Goal: Task Accomplishment & Management: Contribute content

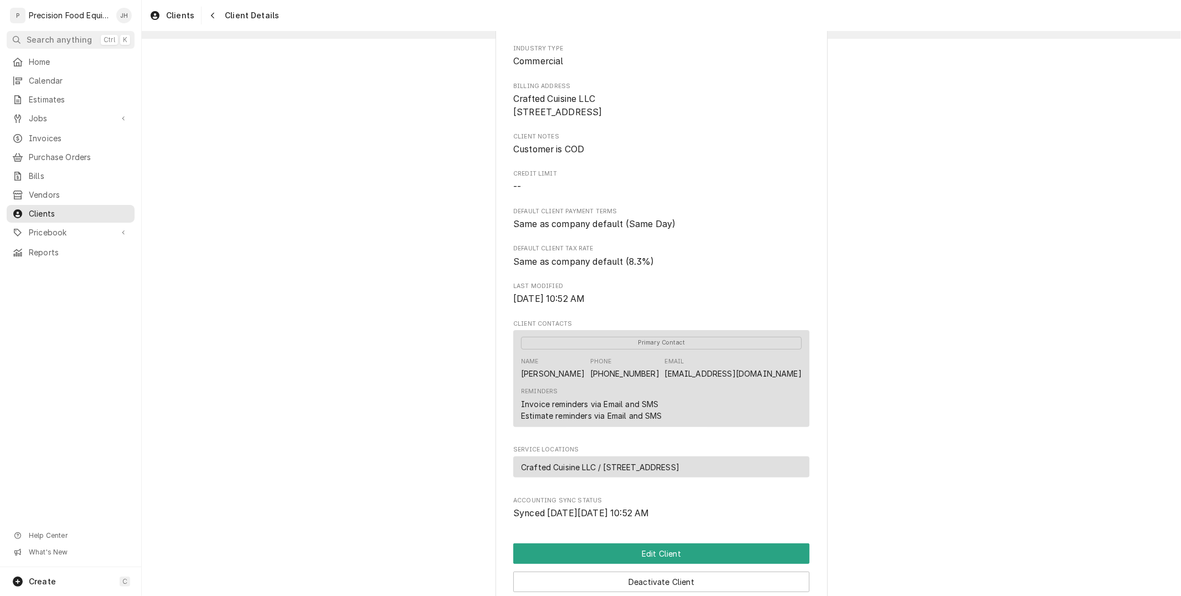
scroll to position [246, 0]
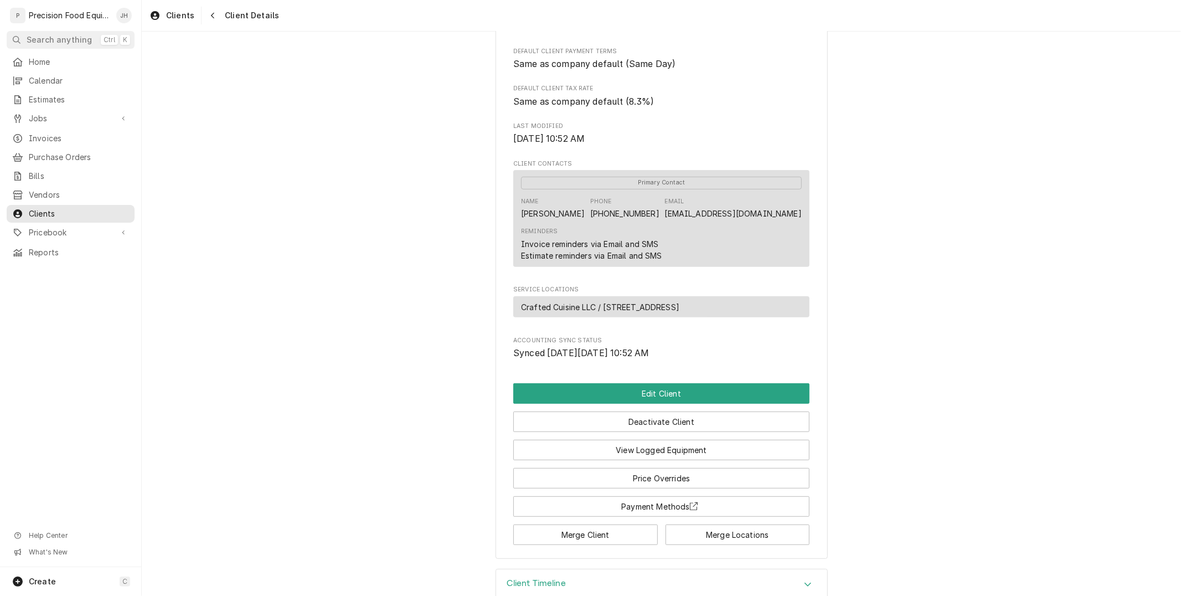
click at [569, 250] on div "Invoice reminders via Email and SMS" at bounding box center [590, 244] width 138 height 12
drag, startPoint x: 545, startPoint y: 226, endPoint x: 509, endPoint y: 227, distance: 36.0
click at [513, 227] on div "Primary Contact Name Kaushik Chowdhury Phone (210) 529-1900 Email chefkc@gmail.…" at bounding box center [661, 218] width 296 height 97
copy div "Kaushik"
click at [711, 265] on div "Reminders Invoice reminders via Email and SMS Estimate reminders via Email and …" at bounding box center [661, 244] width 281 height 42
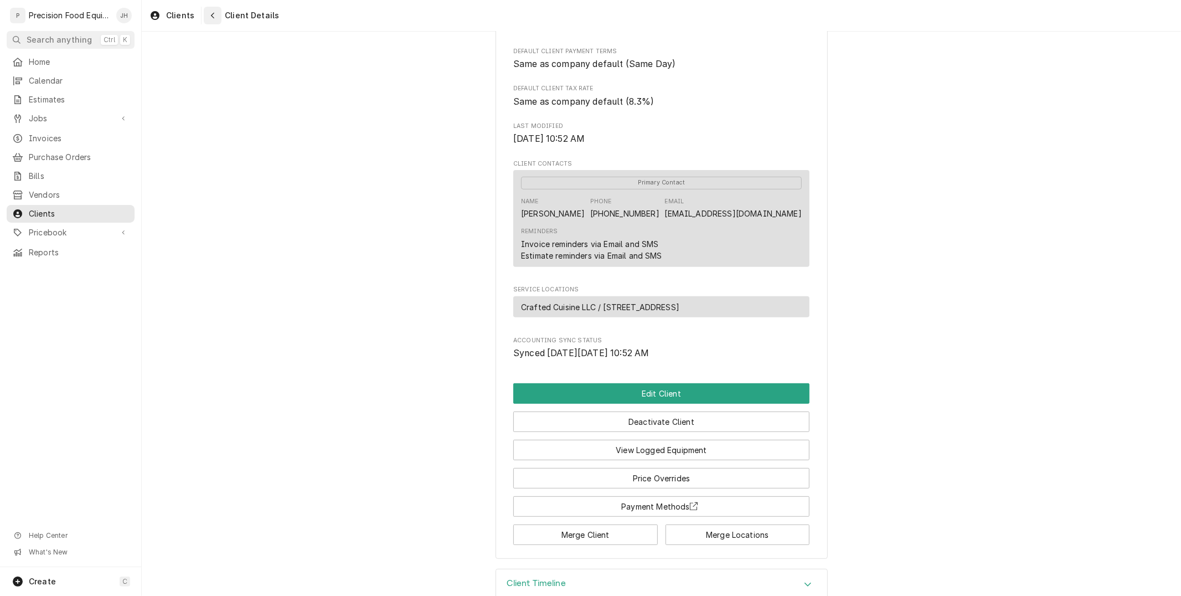
click at [208, 9] on button "Navigate back" at bounding box center [213, 16] width 18 height 18
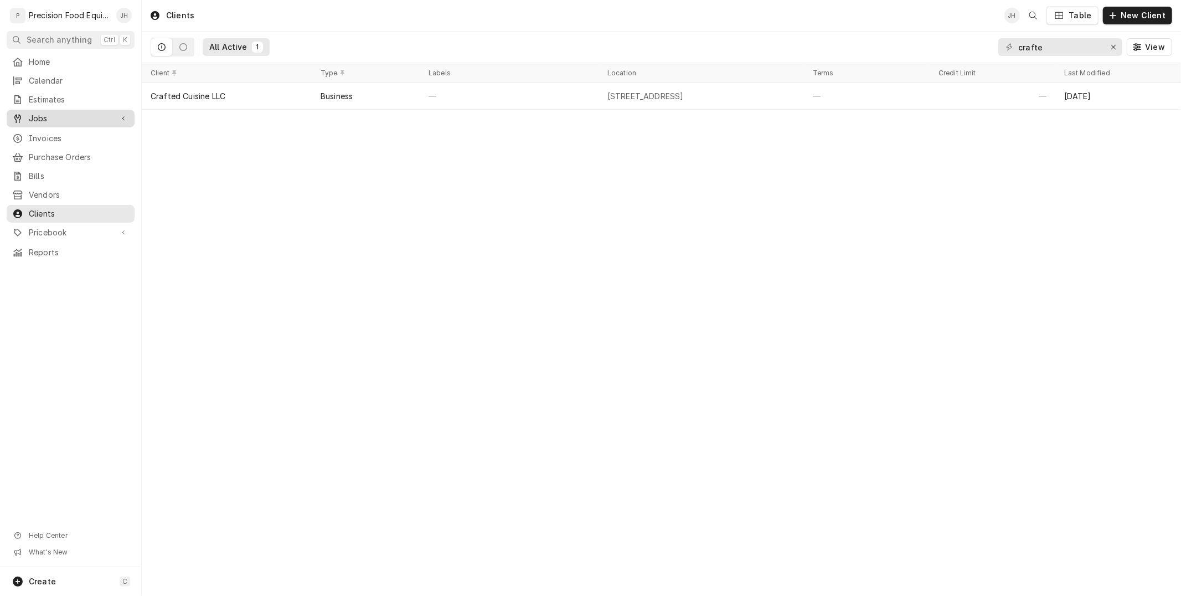
click at [72, 121] on span "Jobs" at bounding box center [71, 118] width 84 height 11
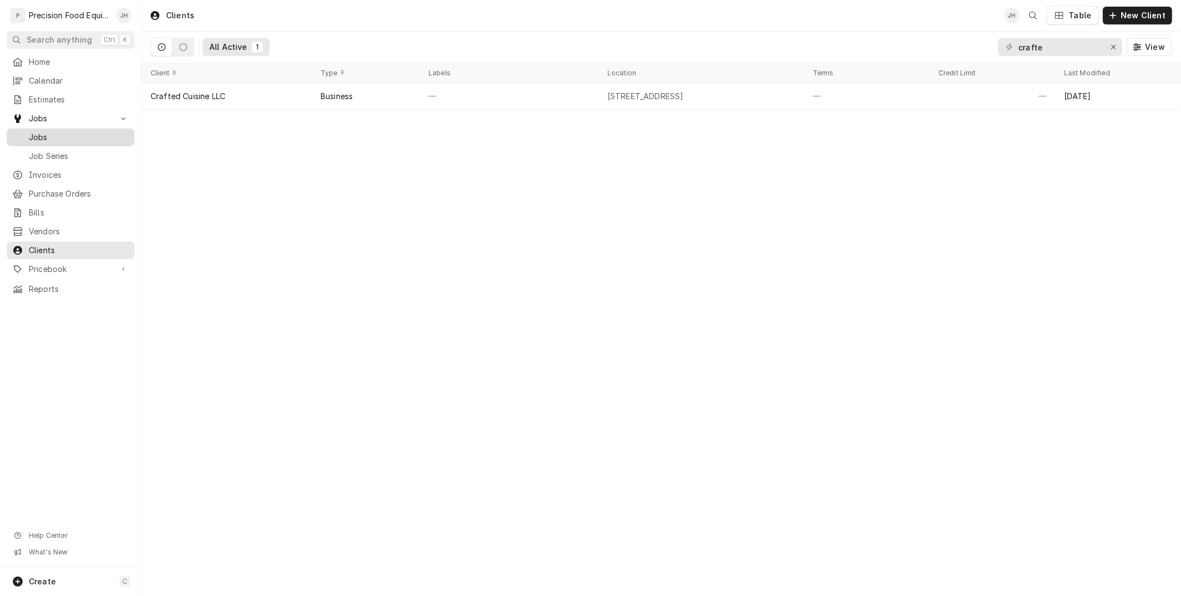
click at [61, 146] on link "Jobs" at bounding box center [71, 137] width 128 height 18
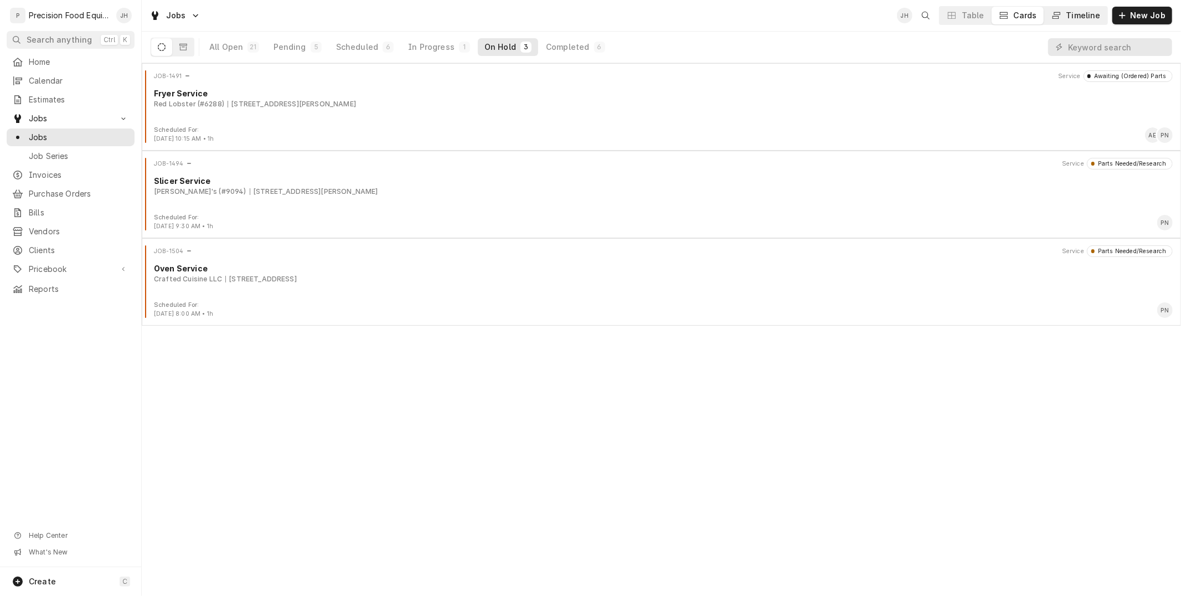
click at [1081, 17] on div "Timeline" at bounding box center [1083, 15] width 34 height 11
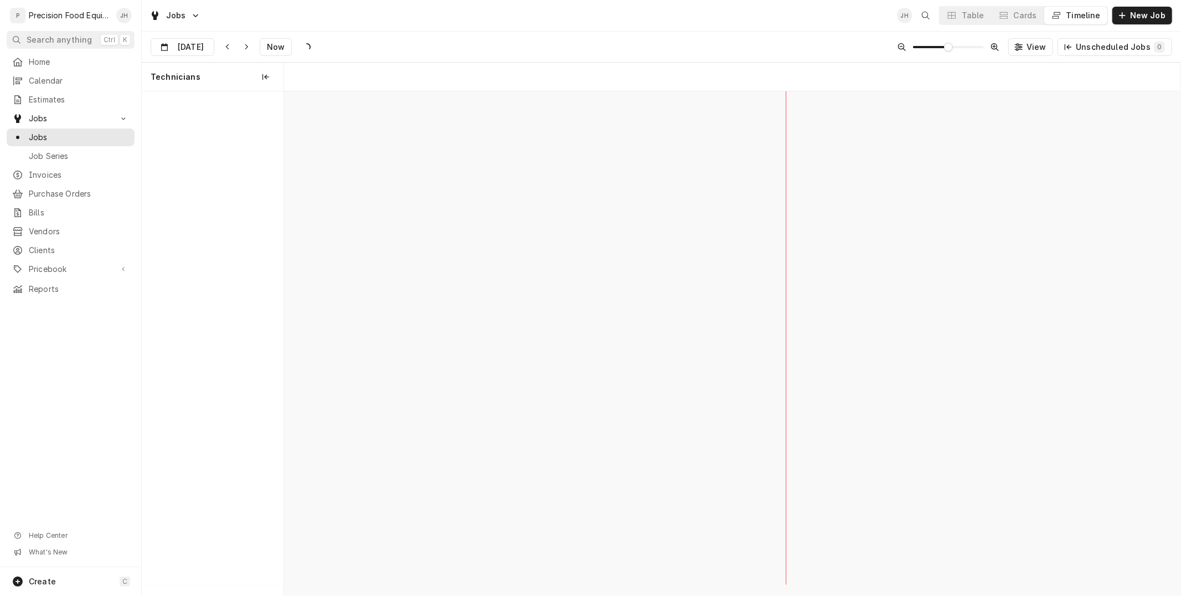
scroll to position [0, 17749]
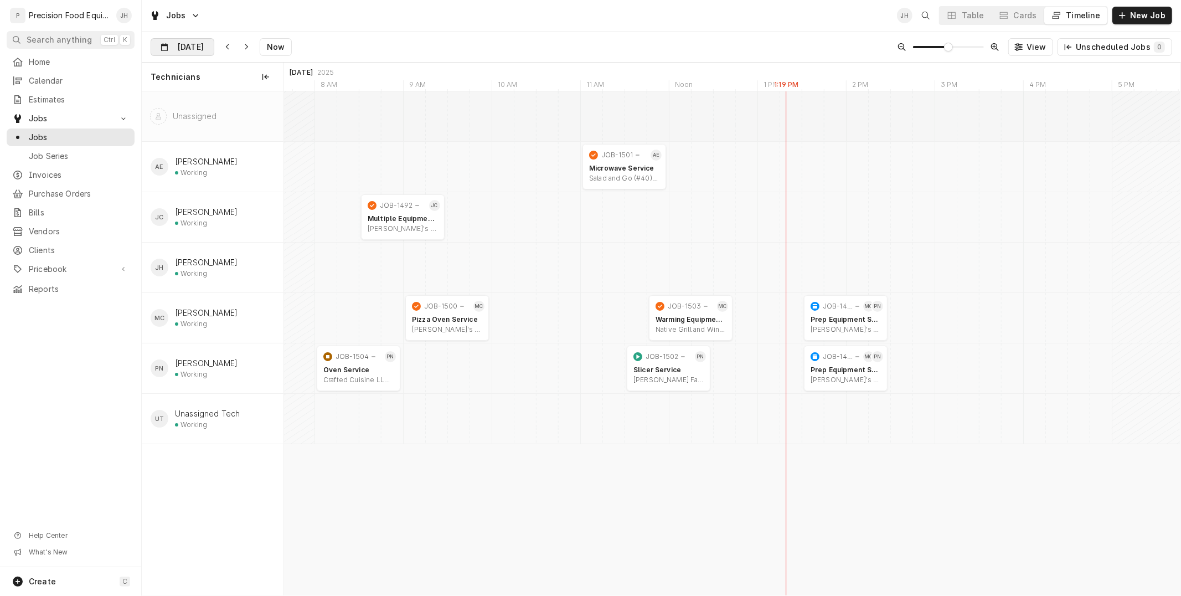
click at [177, 44] on input "Sep 24" at bounding box center [174, 50] width 47 height 22
click at [242, 180] on div "25" at bounding box center [241, 178] width 15 height 15
type input "Sep 25"
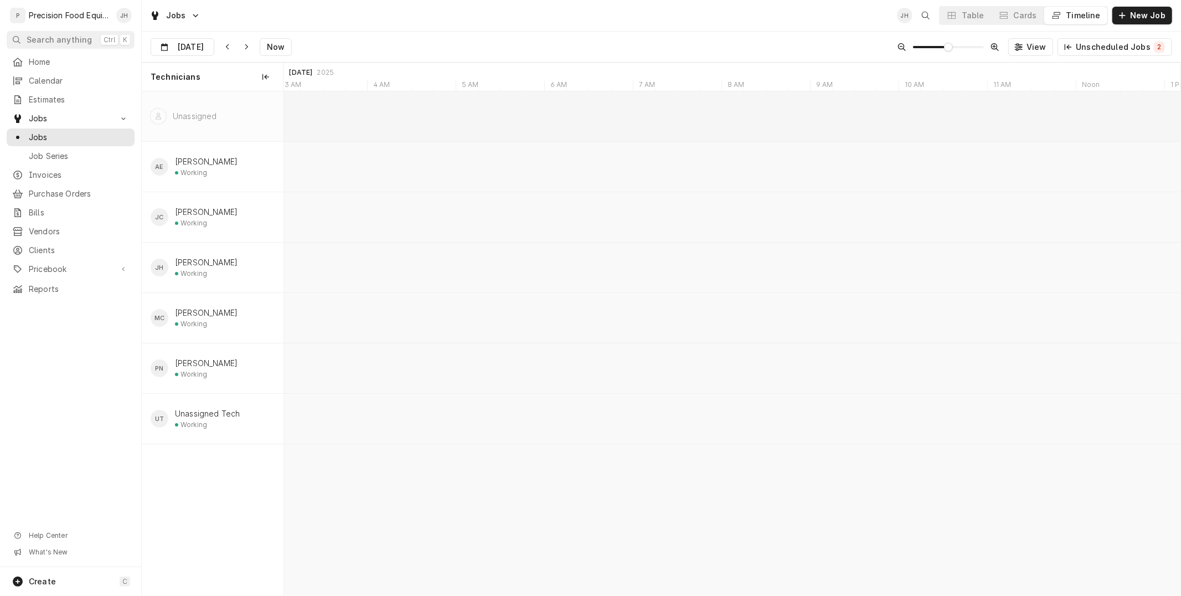
scroll to position [0, 19468]
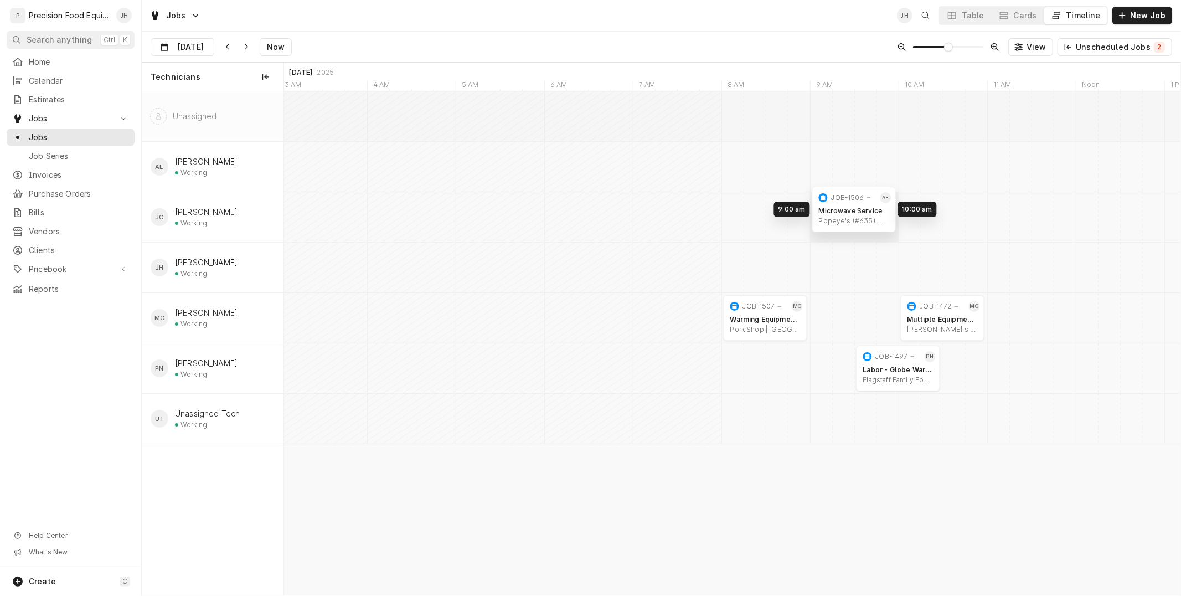
drag, startPoint x: 850, startPoint y: 164, endPoint x: 854, endPoint y: 206, distance: 42.8
click at [854, 206] on div "10:00 AM 11:00 AM JOB-1472 MC Multiple Equipment Service Sophia's Kitchen | Sco…" at bounding box center [732, 343] width 896 height 504
click at [80, 170] on span "Invoices" at bounding box center [79, 174] width 100 height 11
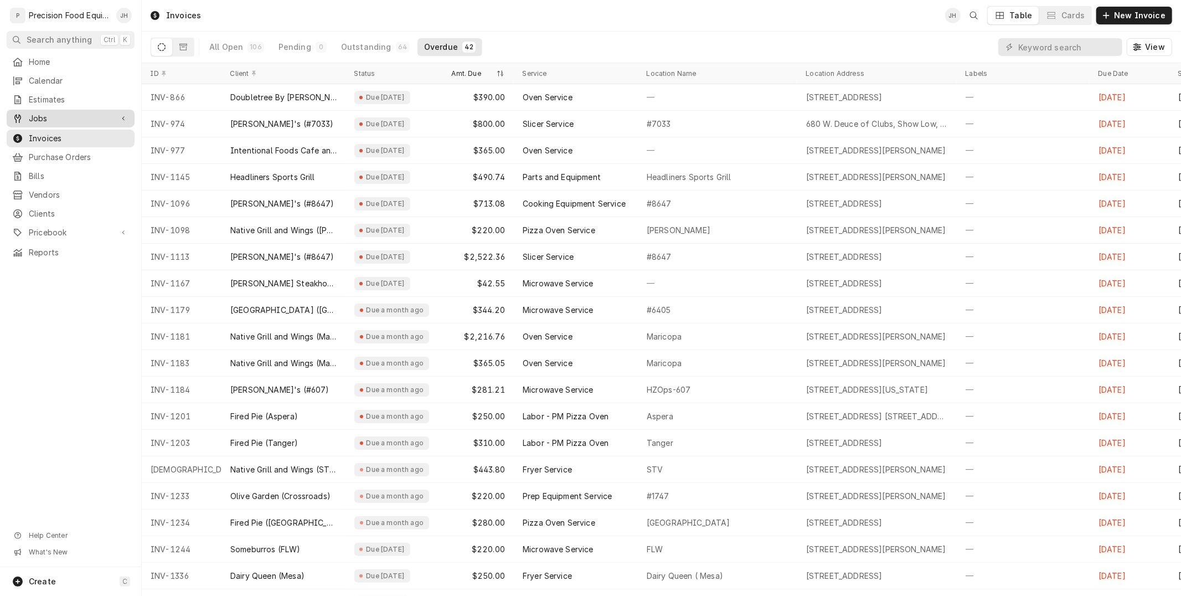
click at [68, 120] on span "Jobs" at bounding box center [71, 118] width 84 height 11
click at [65, 136] on span "Jobs" at bounding box center [79, 137] width 100 height 11
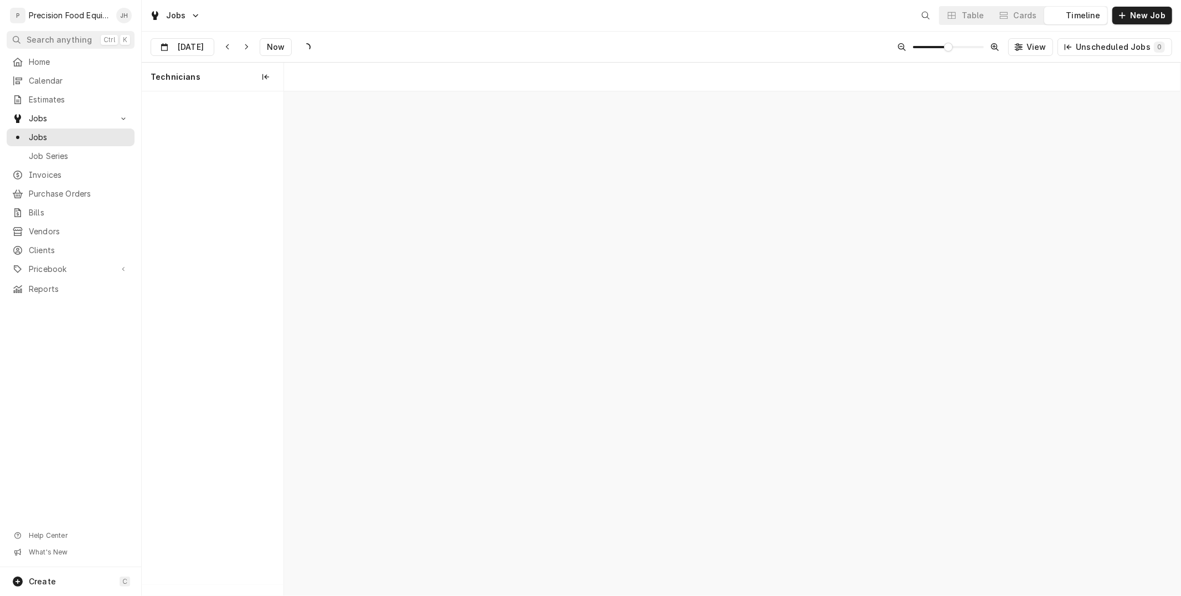
scroll to position [0, 17763]
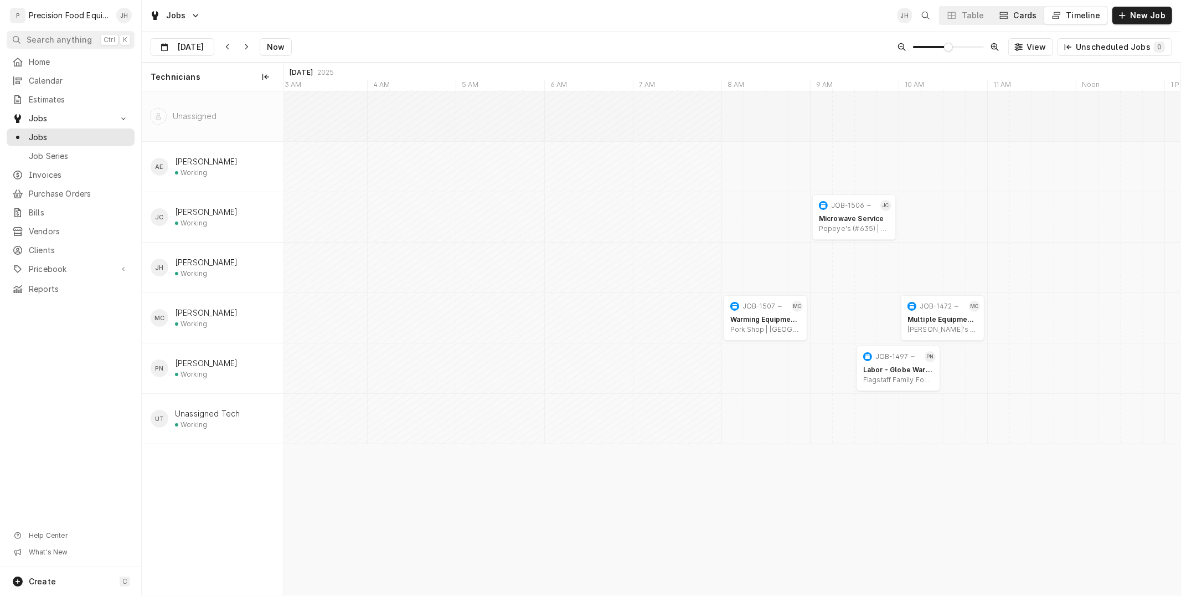
click at [1042, 12] on button "Cards" at bounding box center [1017, 16] width 52 height 18
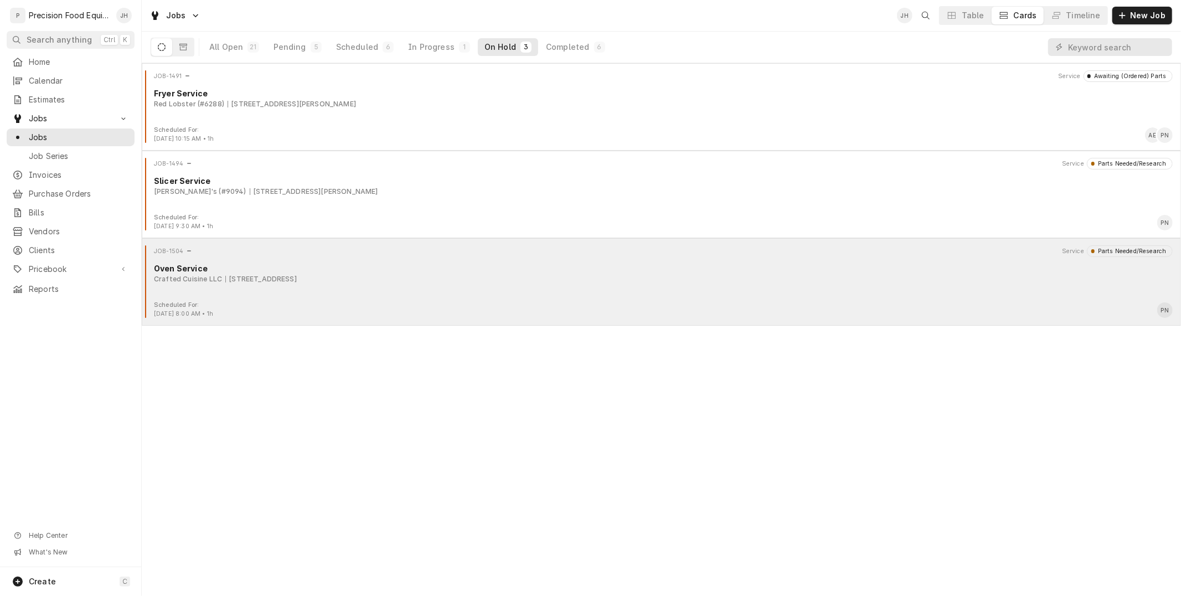
click at [566, 257] on div "JOB-1504 Service Parts Needed/Research Oven Service Crafted Cuisine LLC 6736 E …" at bounding box center [661, 272] width 1030 height 55
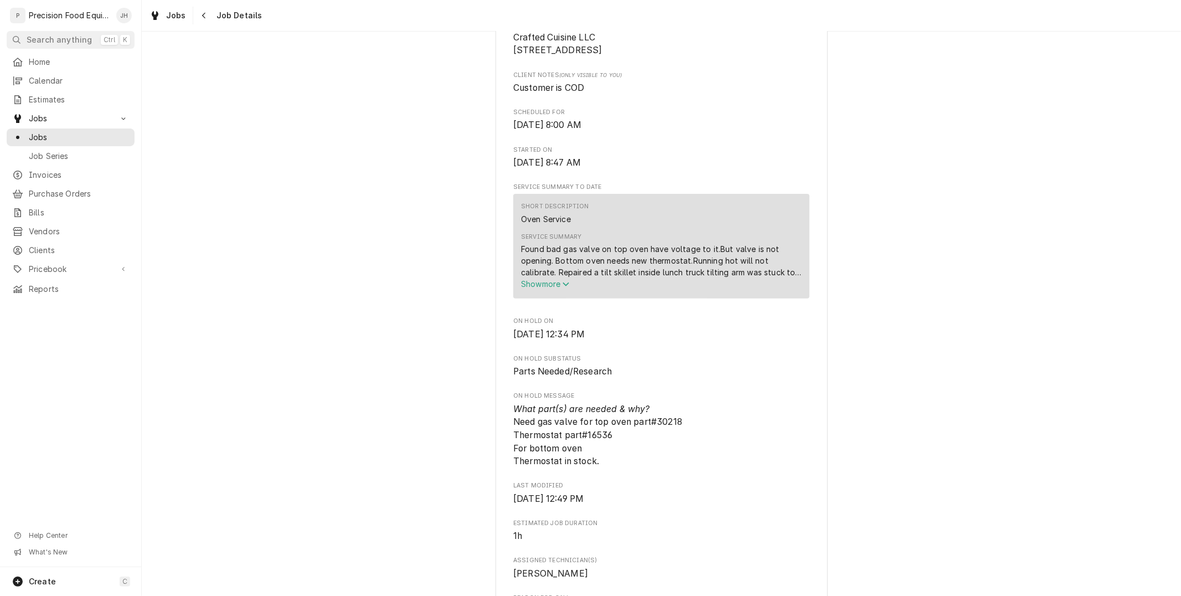
scroll to position [123, 0]
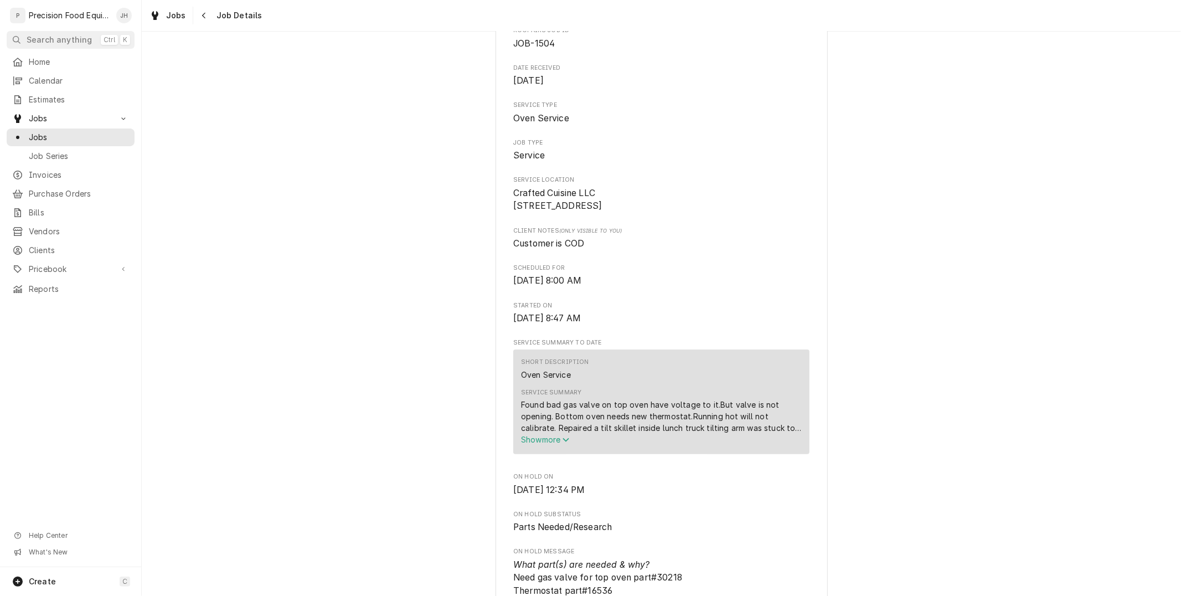
click at [555, 444] on span "Show more" at bounding box center [545, 439] width 49 height 9
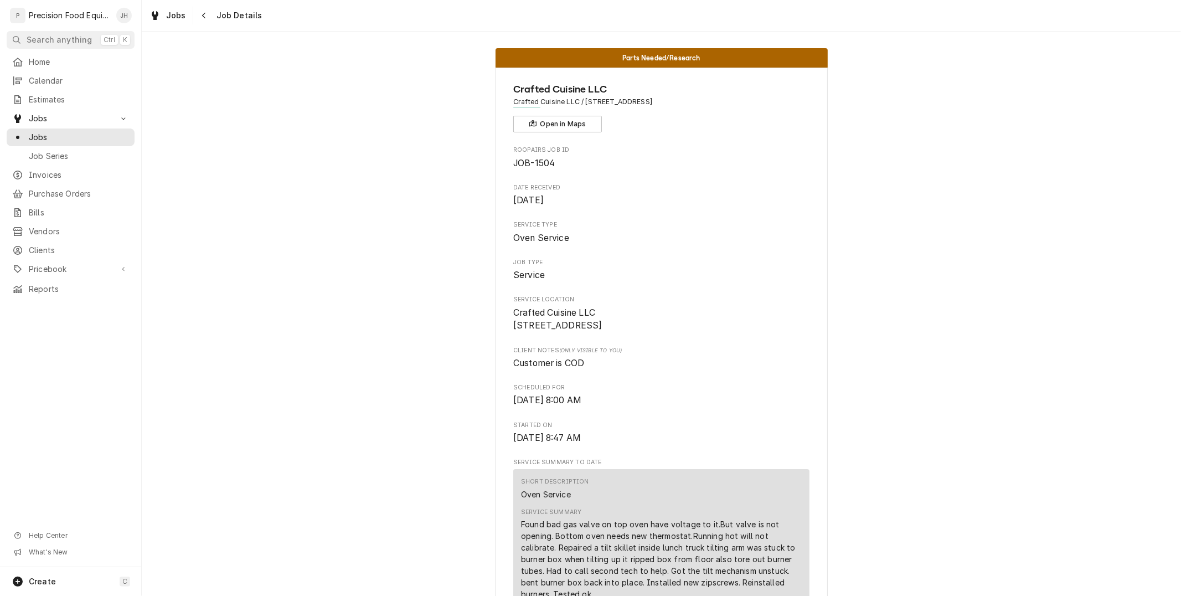
scroll to position [0, 0]
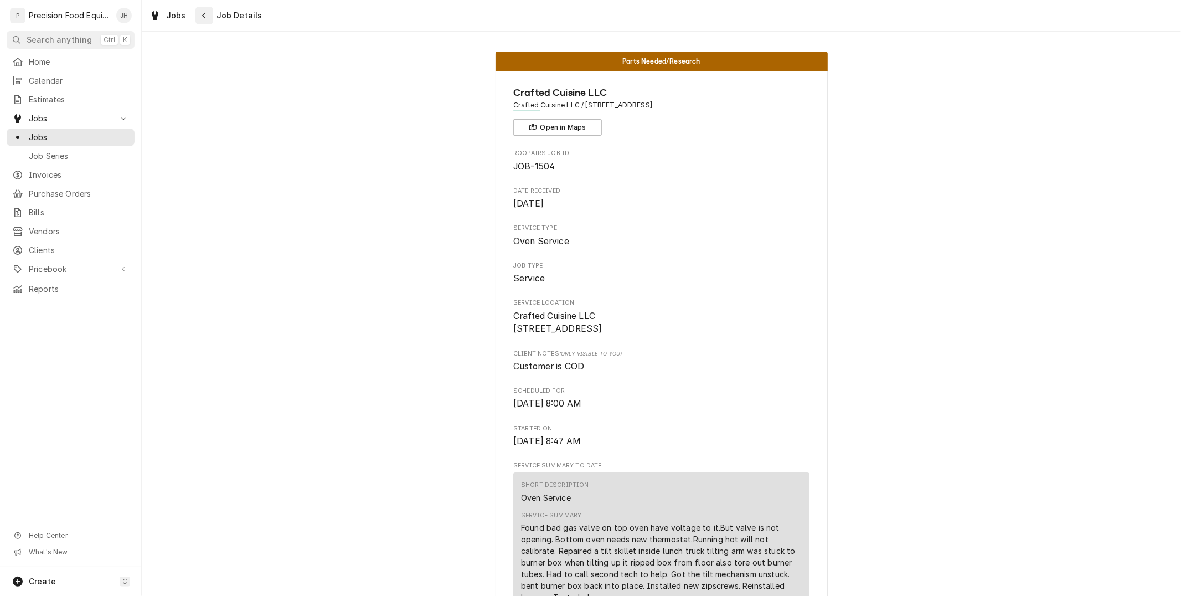
click at [199, 19] on div "Navigate back" at bounding box center [204, 15] width 11 height 11
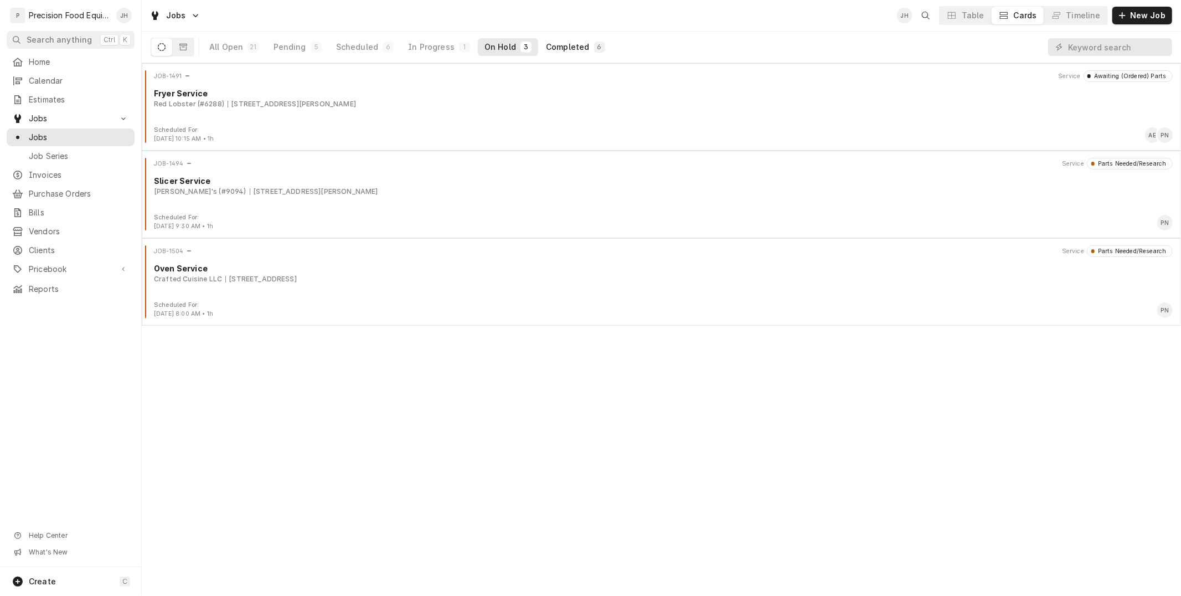
click at [577, 44] on div "Completed" at bounding box center [567, 47] width 43 height 11
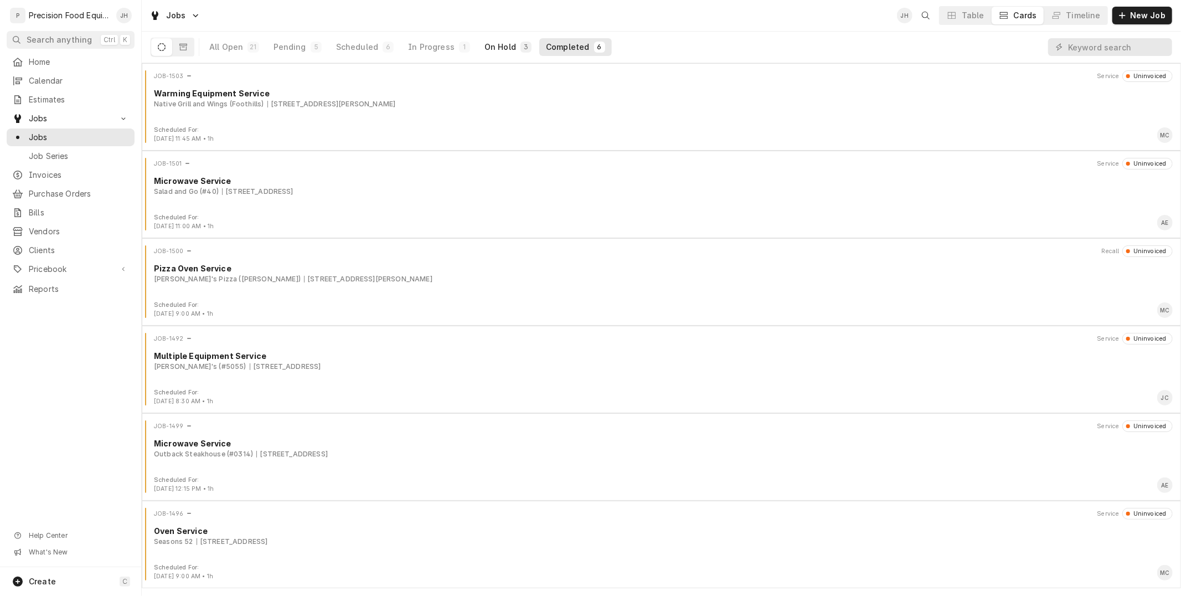
click at [492, 49] on div "On Hold" at bounding box center [500, 47] width 32 height 11
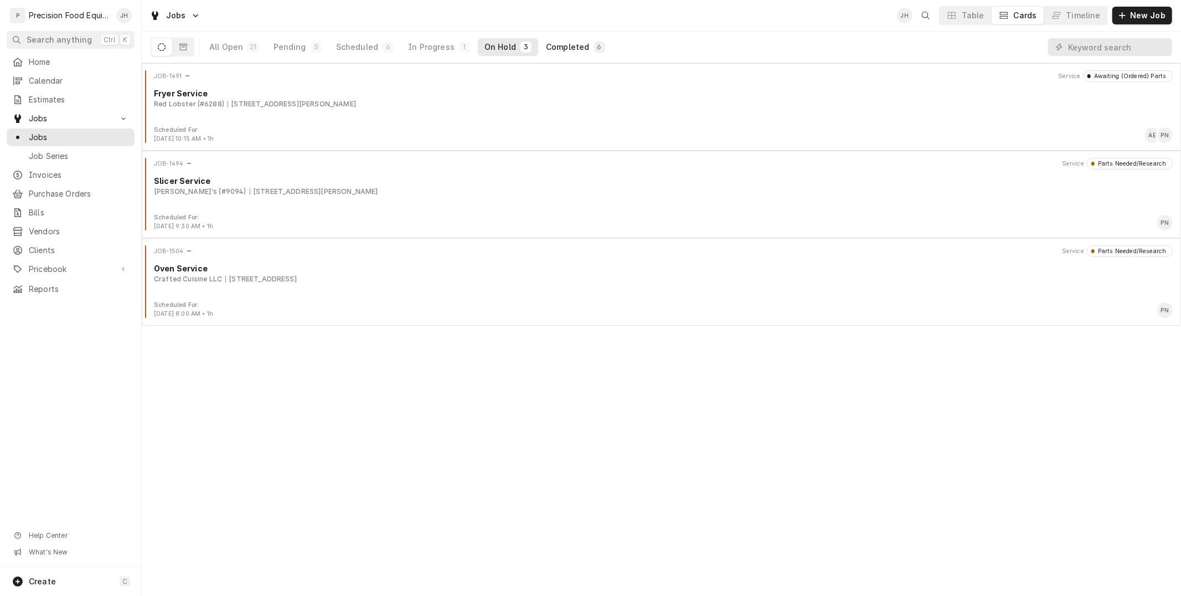
click at [582, 46] on button "Completed 6" at bounding box center [575, 47] width 72 height 18
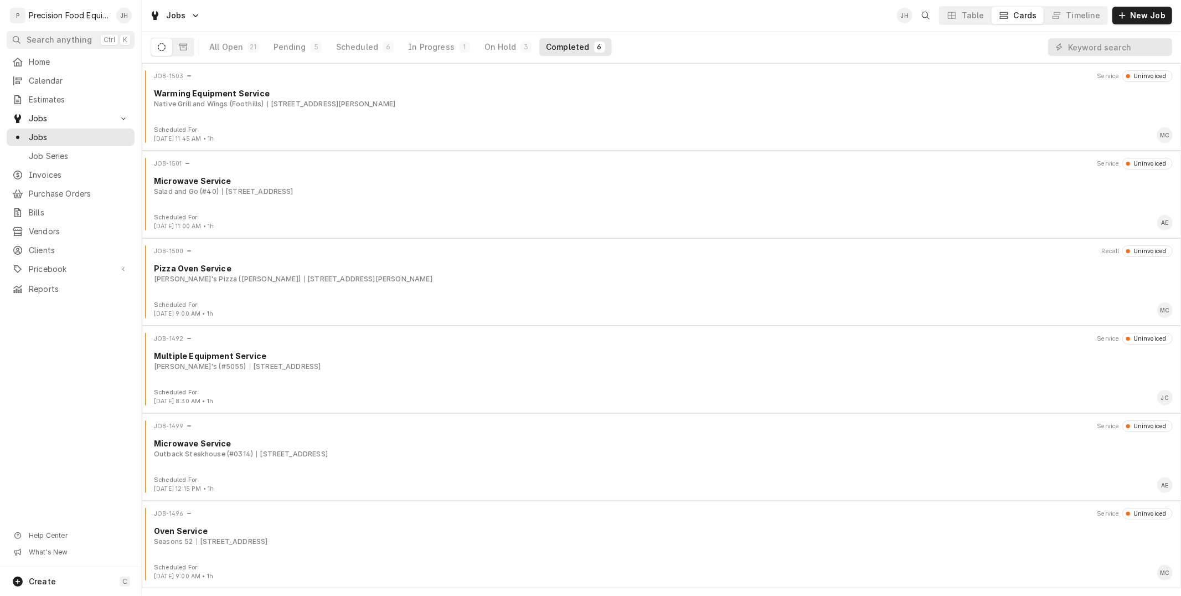
click at [1021, 14] on div "Cards" at bounding box center [1025, 15] width 23 height 11
click at [520, 46] on div "3" at bounding box center [525, 47] width 11 height 11
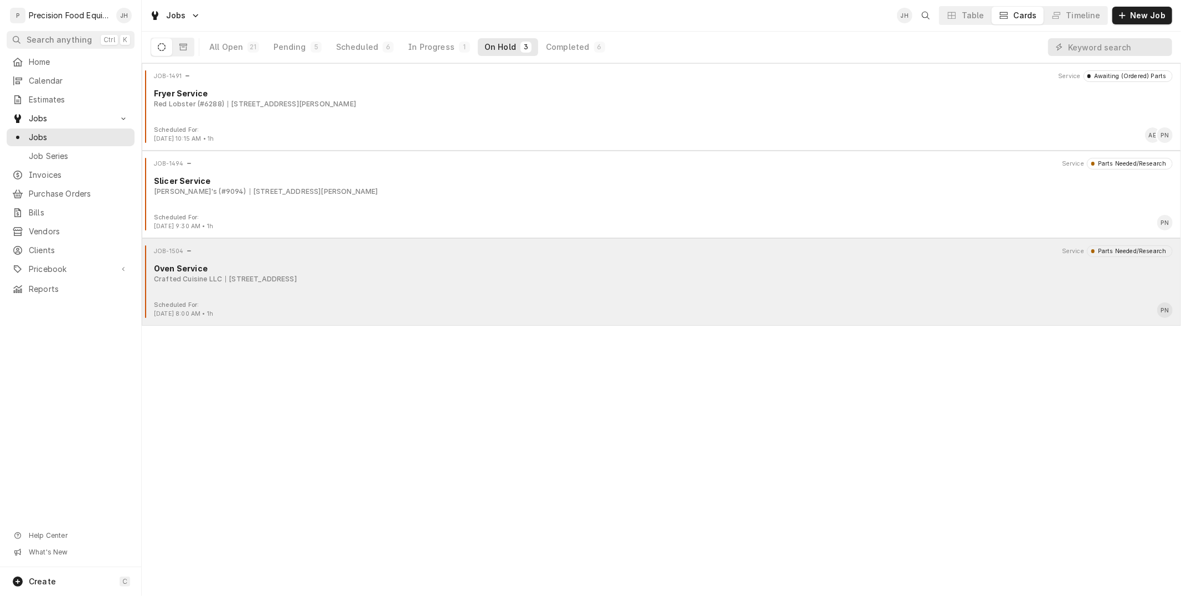
click at [460, 275] on div "Crafted Cuisine LLC 6736 E Avalon Dr, Scottsdale, AZ 85251" at bounding box center [663, 279] width 1019 height 10
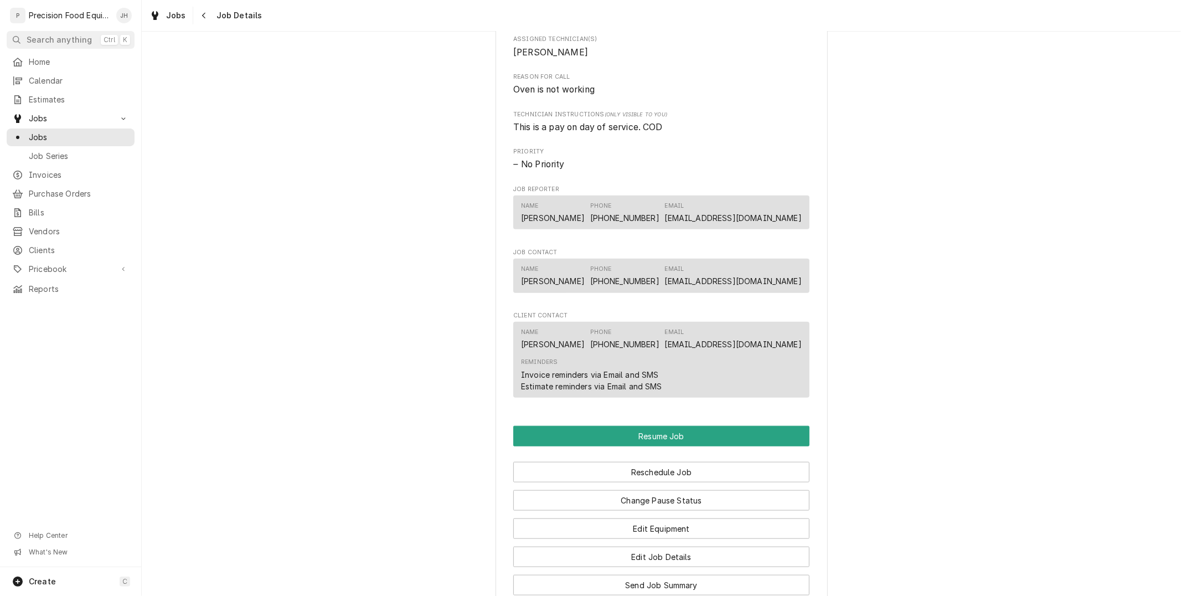
scroll to position [1182, 0]
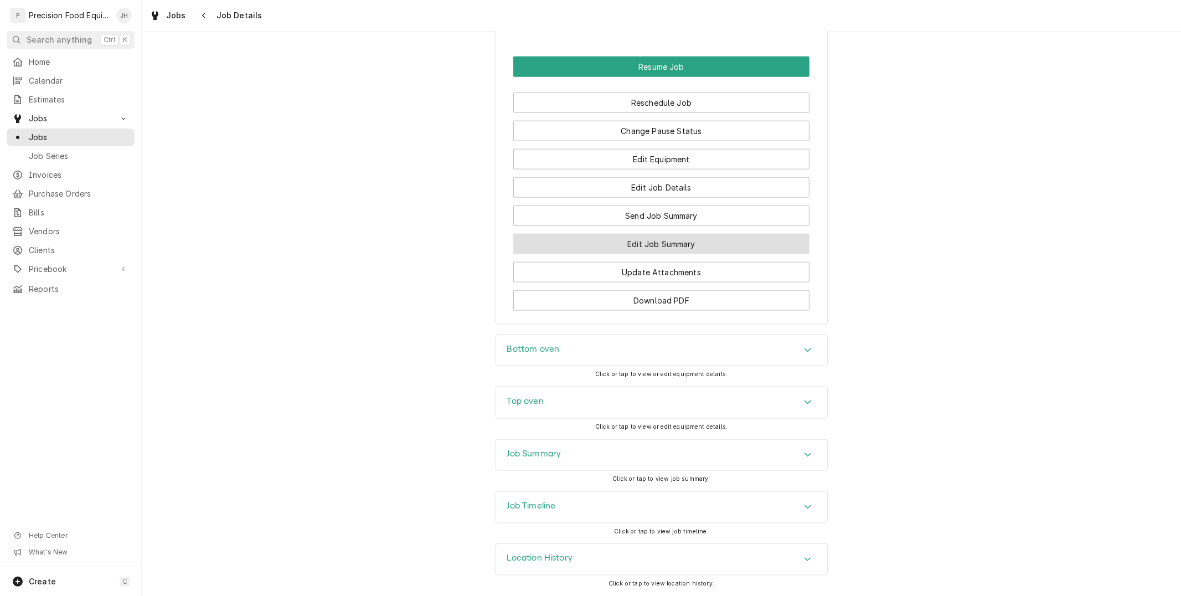
click at [686, 239] on button "Edit Job Summary" at bounding box center [661, 244] width 296 height 20
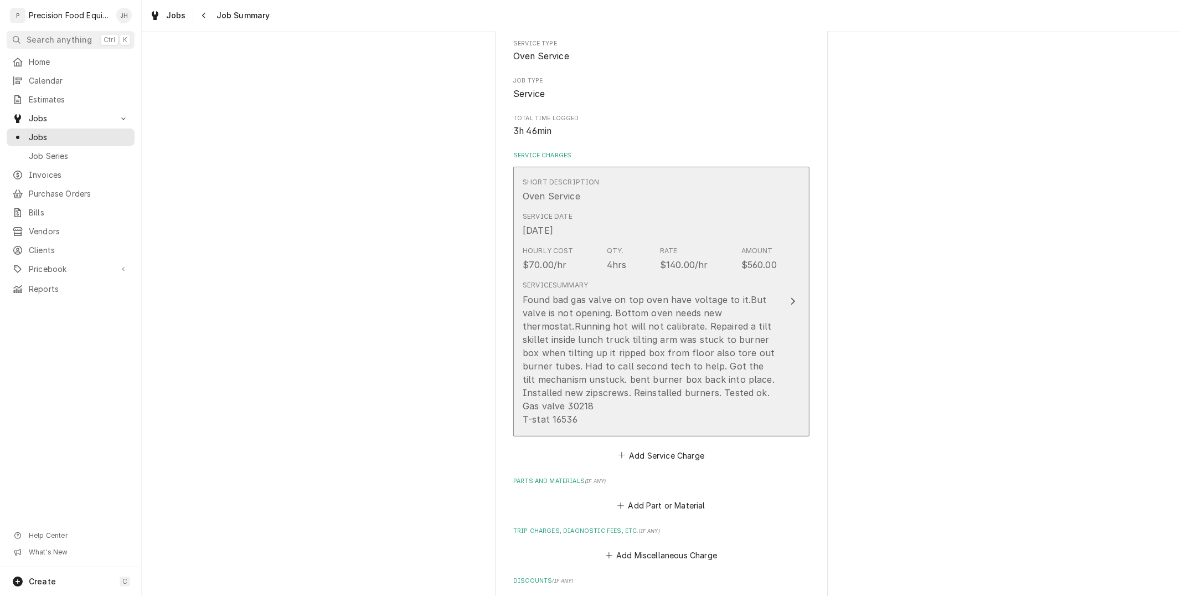
scroll to position [123, 0]
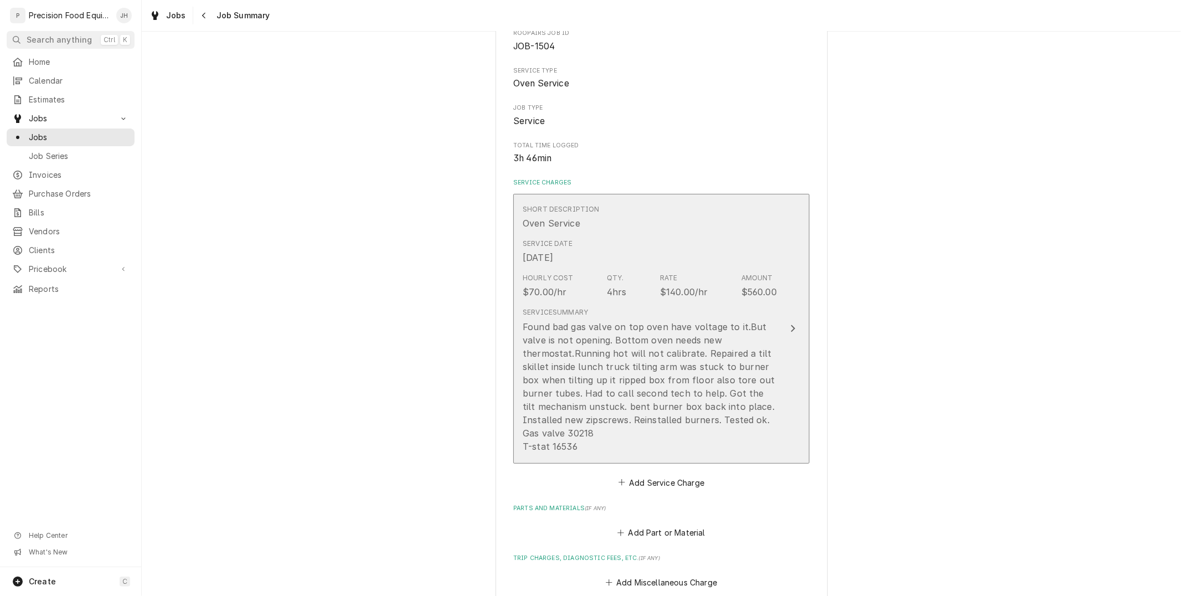
click at [702, 320] on div "Found bad gas valve on top oven have voltage to it.But valve is not opening. Bo…" at bounding box center [650, 386] width 254 height 133
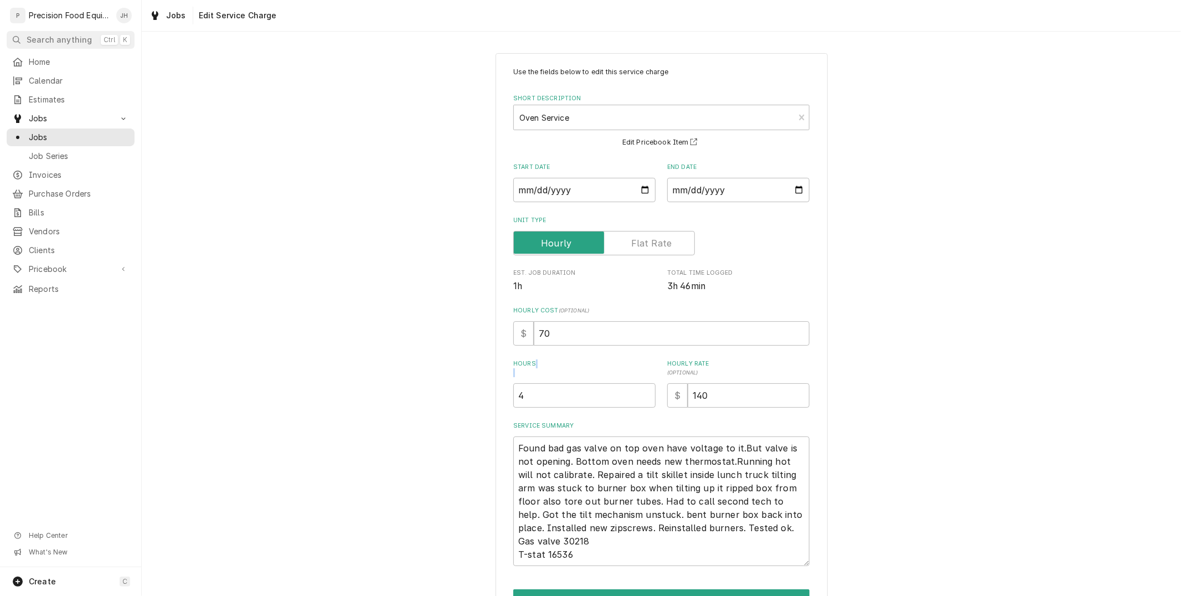
drag, startPoint x: 610, startPoint y: 374, endPoint x: 501, endPoint y: 400, distance: 112.0
click at [501, 400] on div "Use the fields below to edit this service charge Short Description Oven Service…" at bounding box center [661, 352] width 332 height 599
click at [521, 399] on input "4" at bounding box center [584, 395] width 142 height 24
type textarea "x"
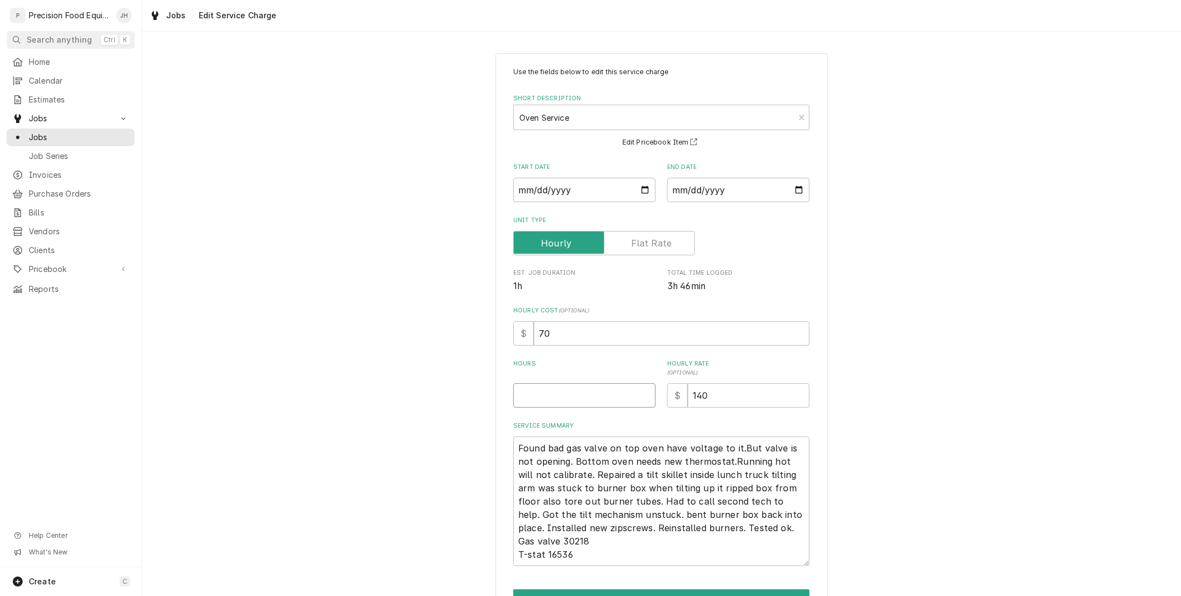
type input "5"
type textarea "x"
type input "5.5"
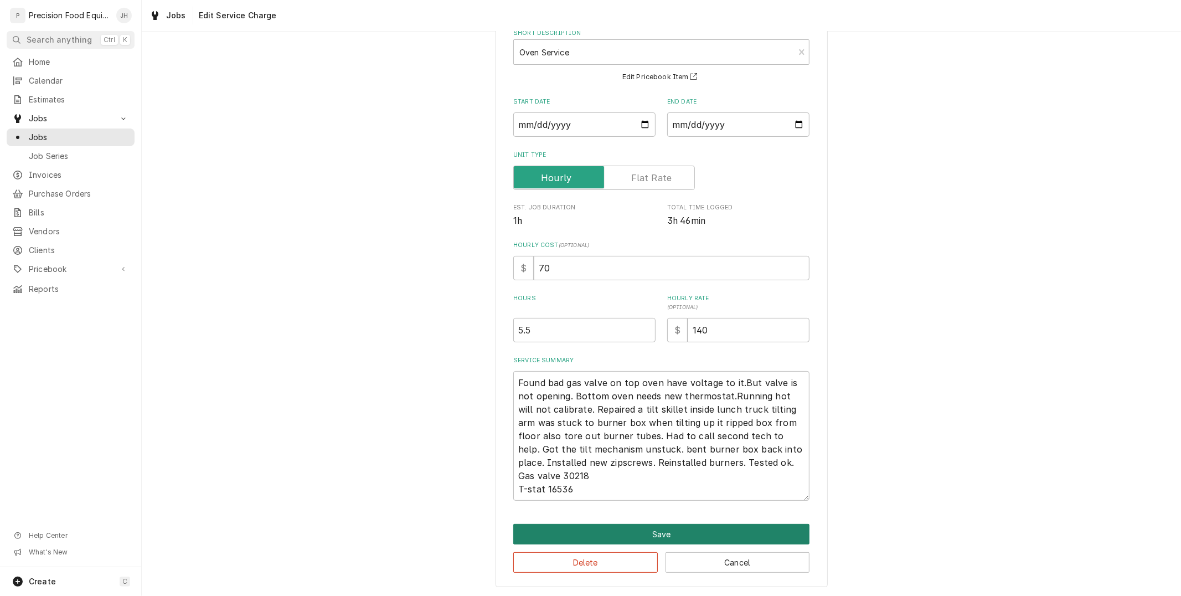
click at [684, 537] on button "Save" at bounding box center [661, 534] width 296 height 20
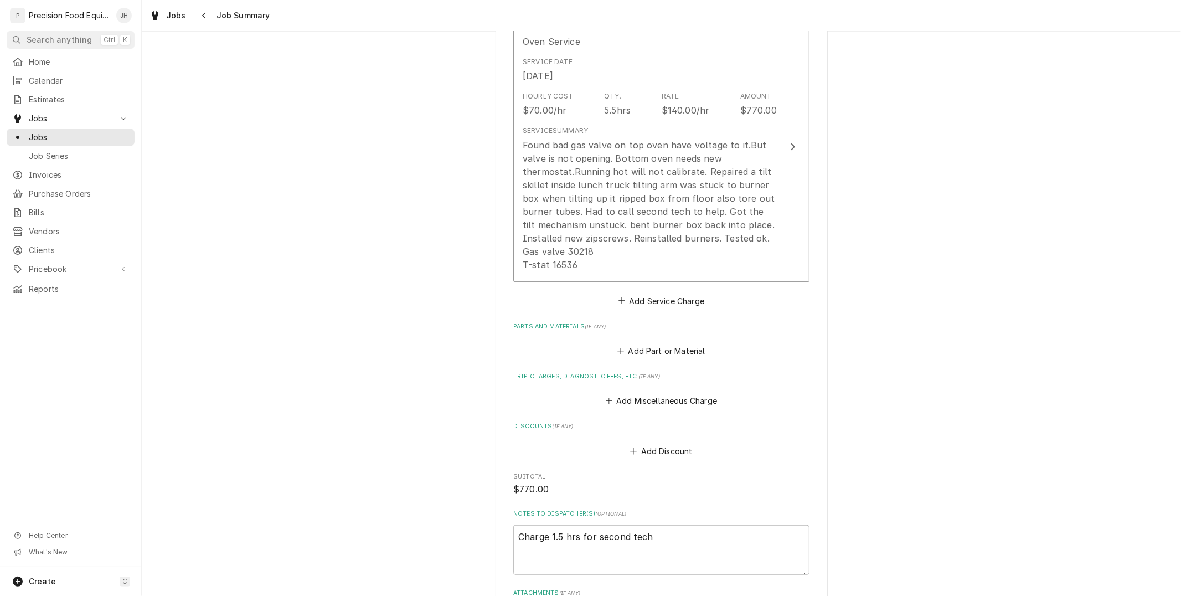
scroll to position [557, 0]
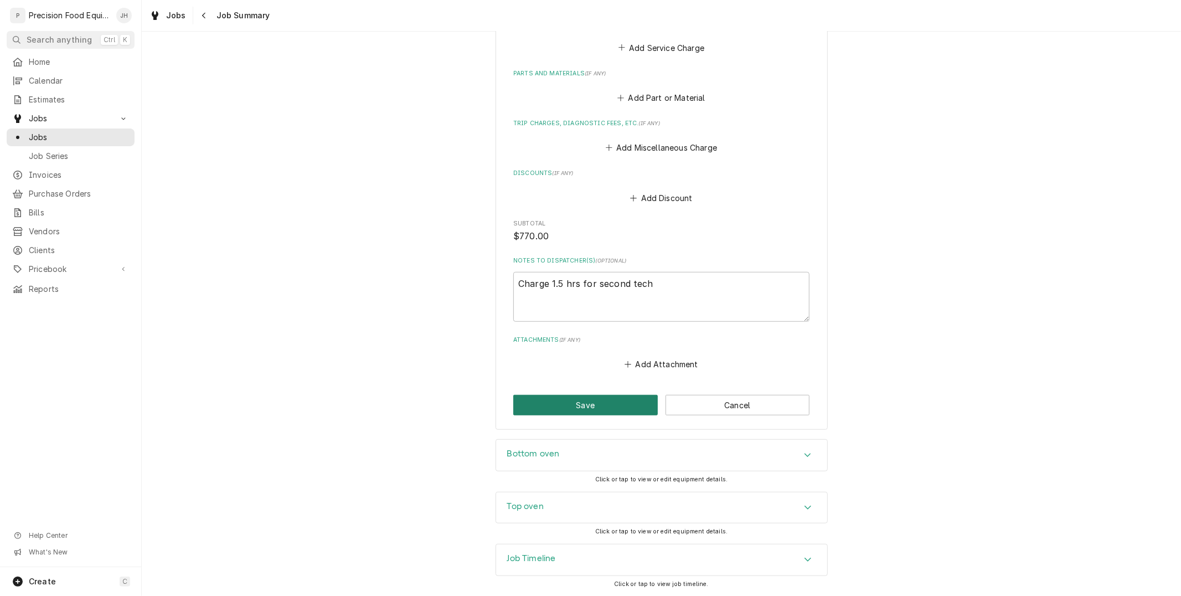
click at [588, 400] on button "Save" at bounding box center [585, 405] width 144 height 20
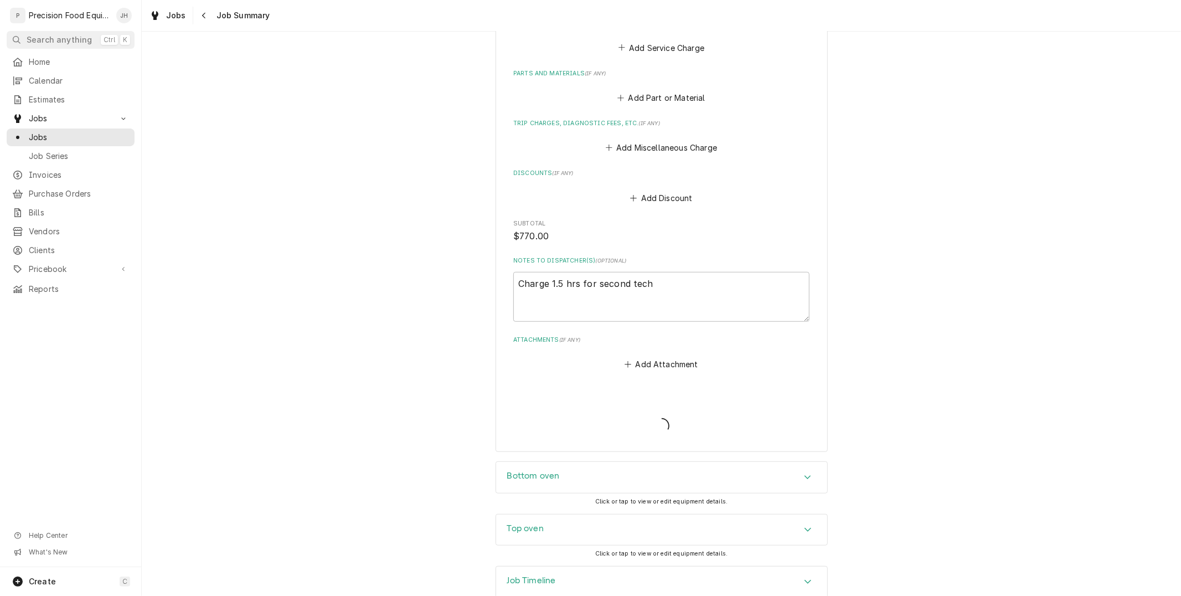
type textarea "x"
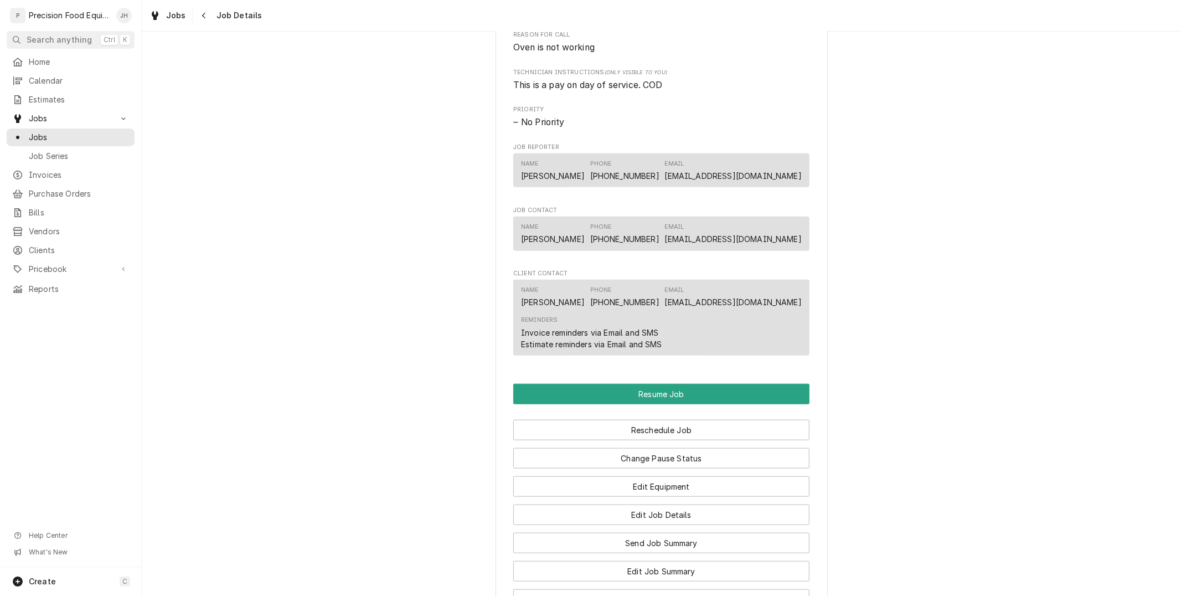
scroll to position [1107, 0]
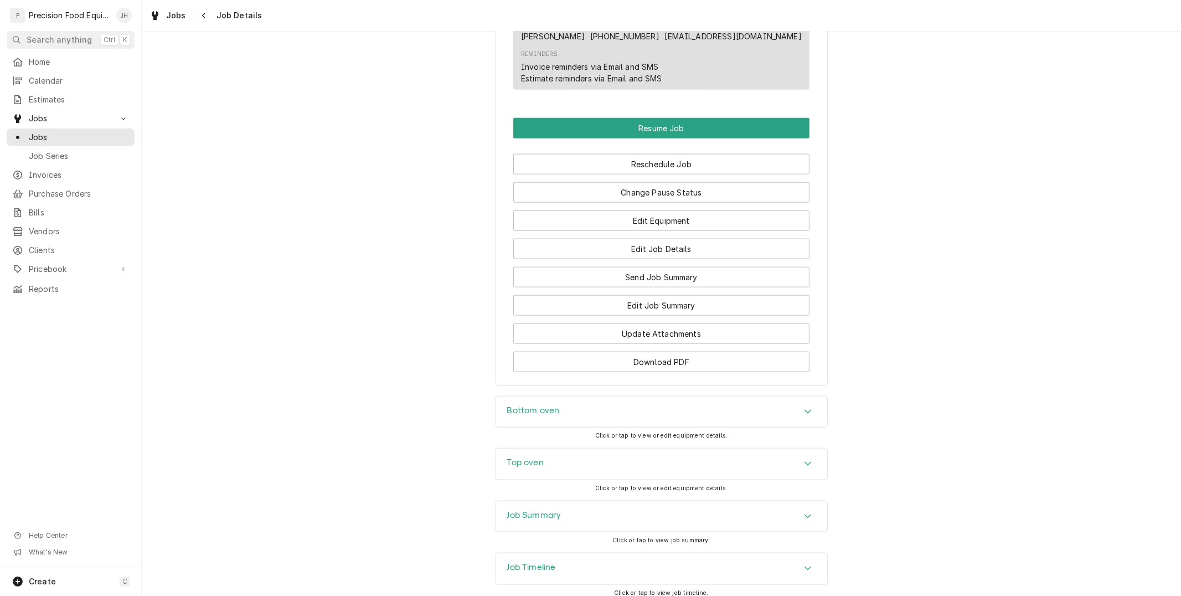
click at [661, 532] on div "Job Summary" at bounding box center [661, 516] width 331 height 31
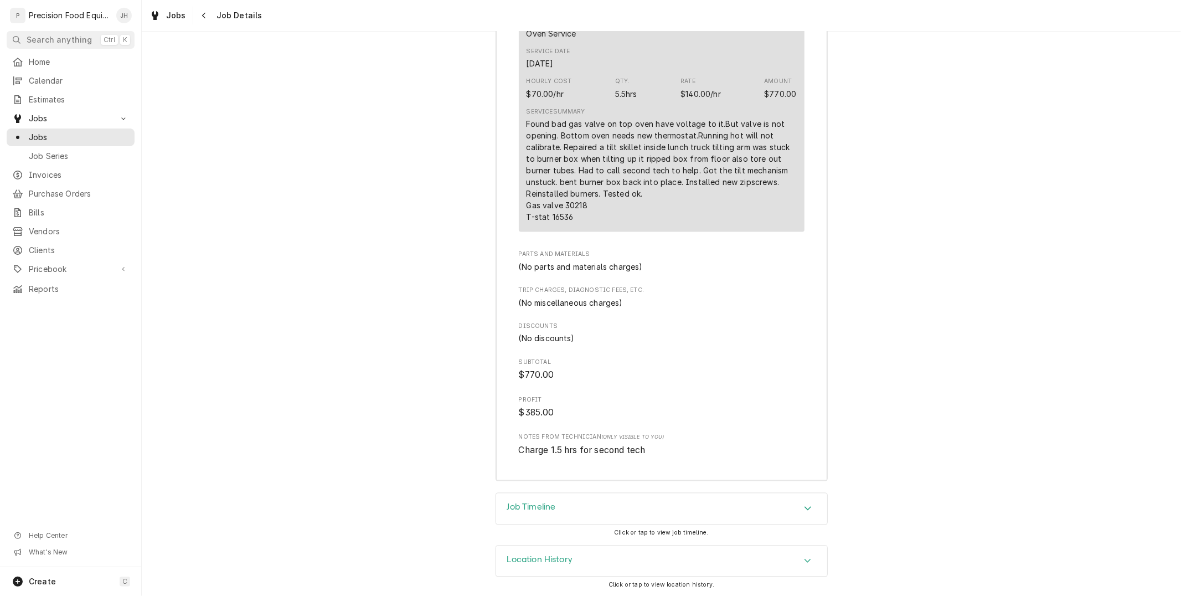
scroll to position [1817, 0]
click at [666, 505] on div "Job Timeline" at bounding box center [661, 507] width 331 height 31
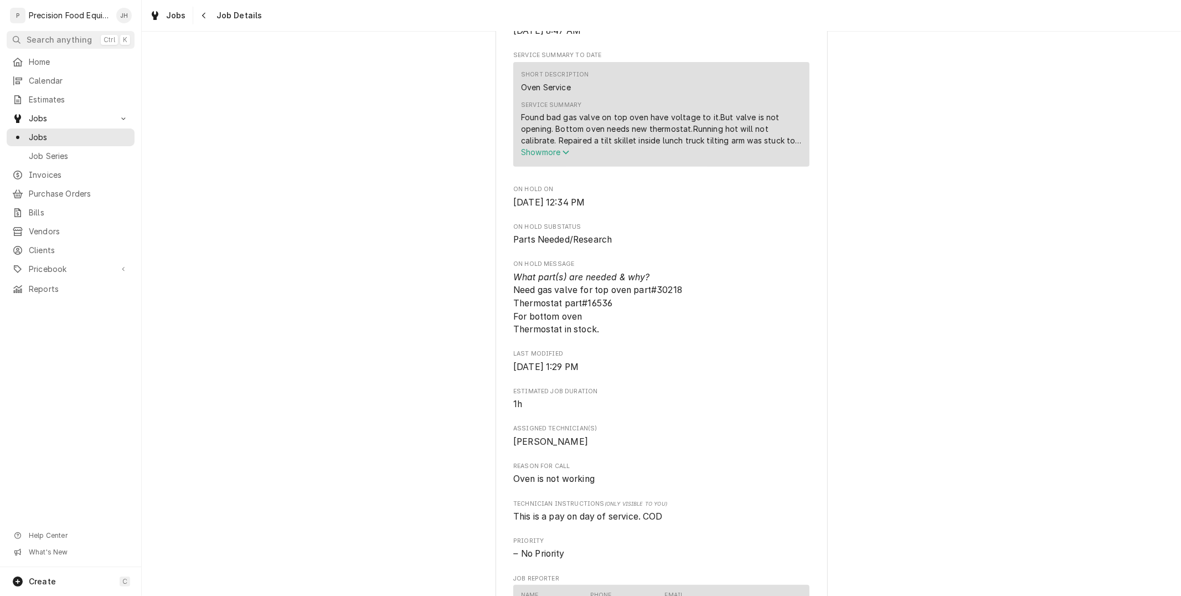
scroll to position [0, 0]
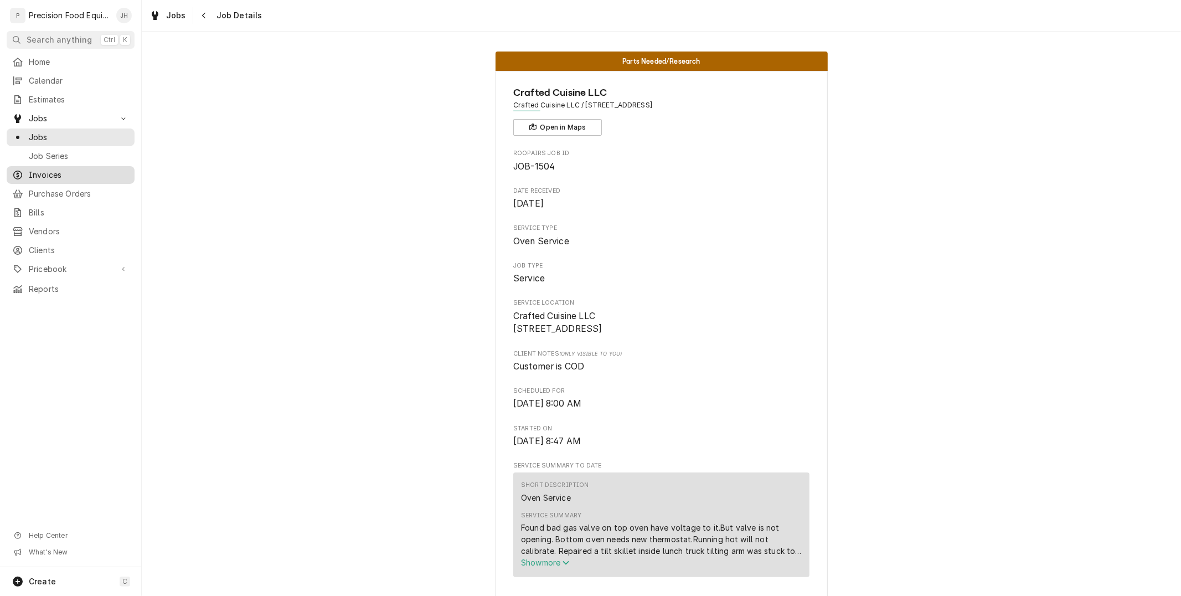
click at [46, 179] on span "Invoices" at bounding box center [79, 174] width 100 height 11
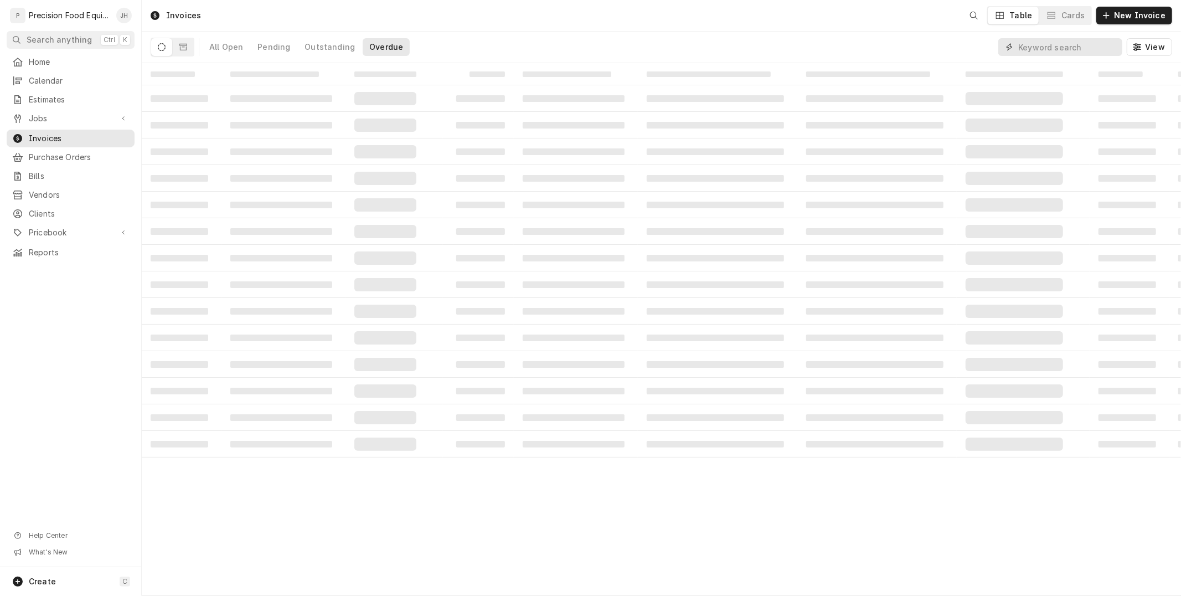
click at [1064, 43] on input "Dynamic Content Wrapper" at bounding box center [1067, 47] width 99 height 18
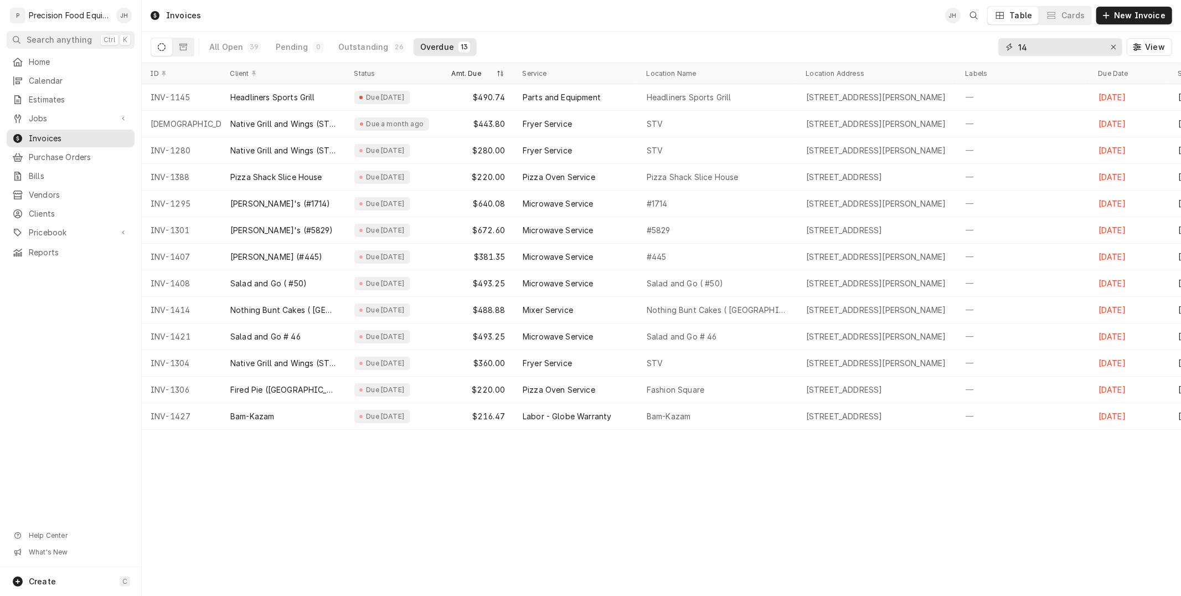
drag, startPoint x: 1033, startPoint y: 43, endPoint x: 990, endPoint y: 46, distance: 43.8
click at [990, 46] on div "All Open 39 Pending 0 Outstanding 26 Overdue 13 14 View" at bounding box center [661, 47] width 1021 height 31
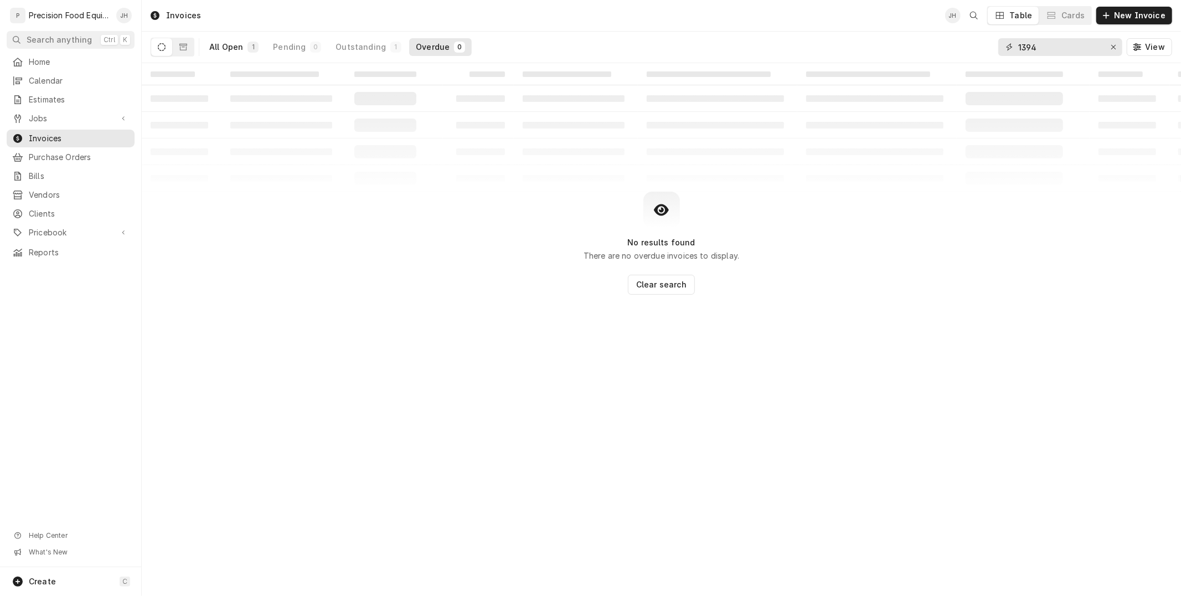
type input "1394"
click at [240, 40] on button "All Open 1" at bounding box center [234, 47] width 63 height 18
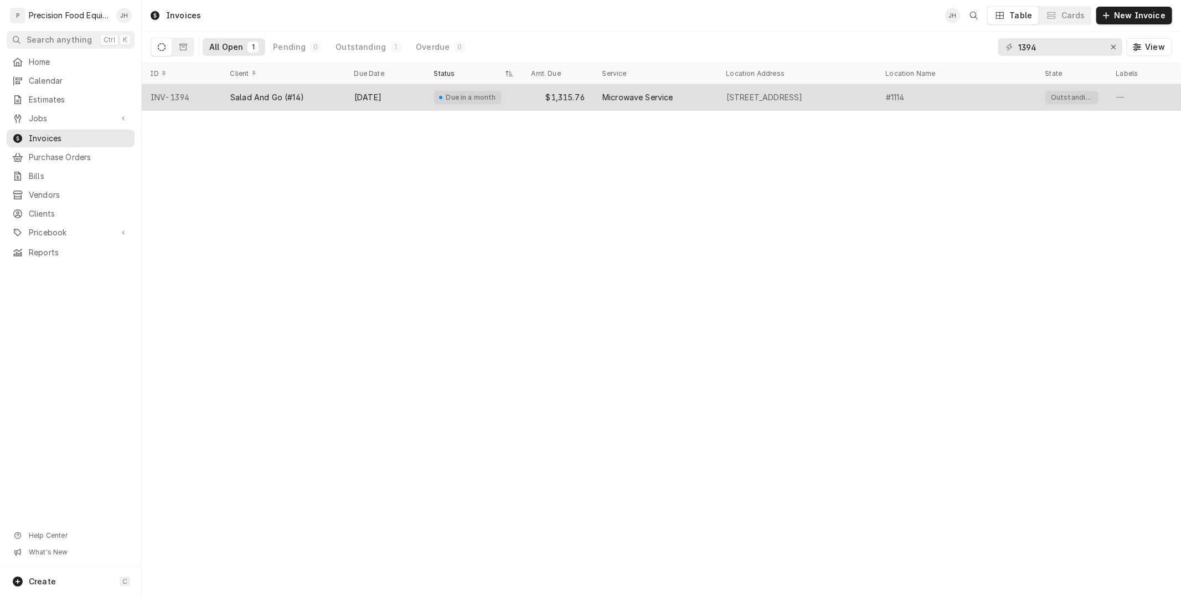
click at [488, 96] on div "Due in a month" at bounding box center [470, 97] width 53 height 9
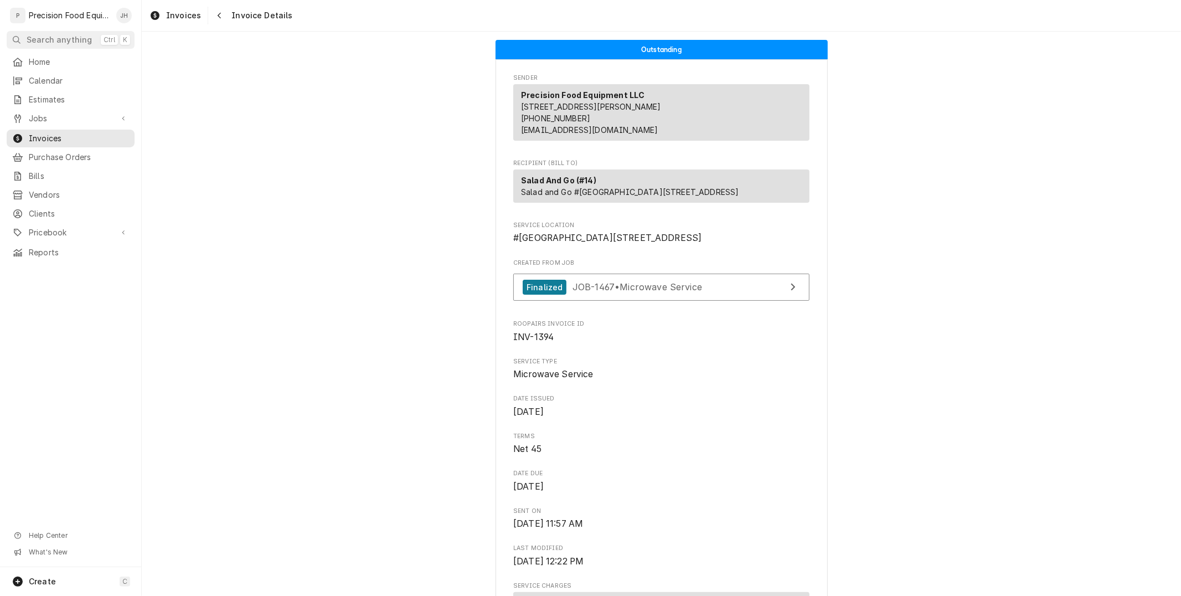
scroll to position [123, 0]
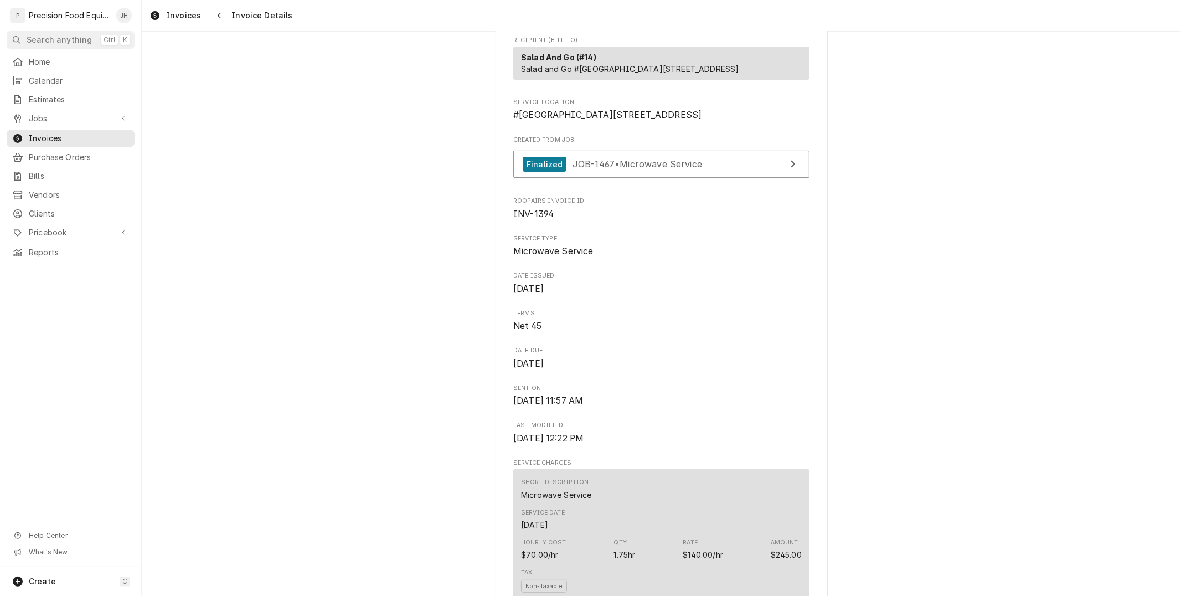
click at [528, 219] on span "INV-1394" at bounding box center [533, 214] width 40 height 11
click at [528, 221] on span "INV-1394" at bounding box center [661, 214] width 296 height 13
copy span "INV-1394"
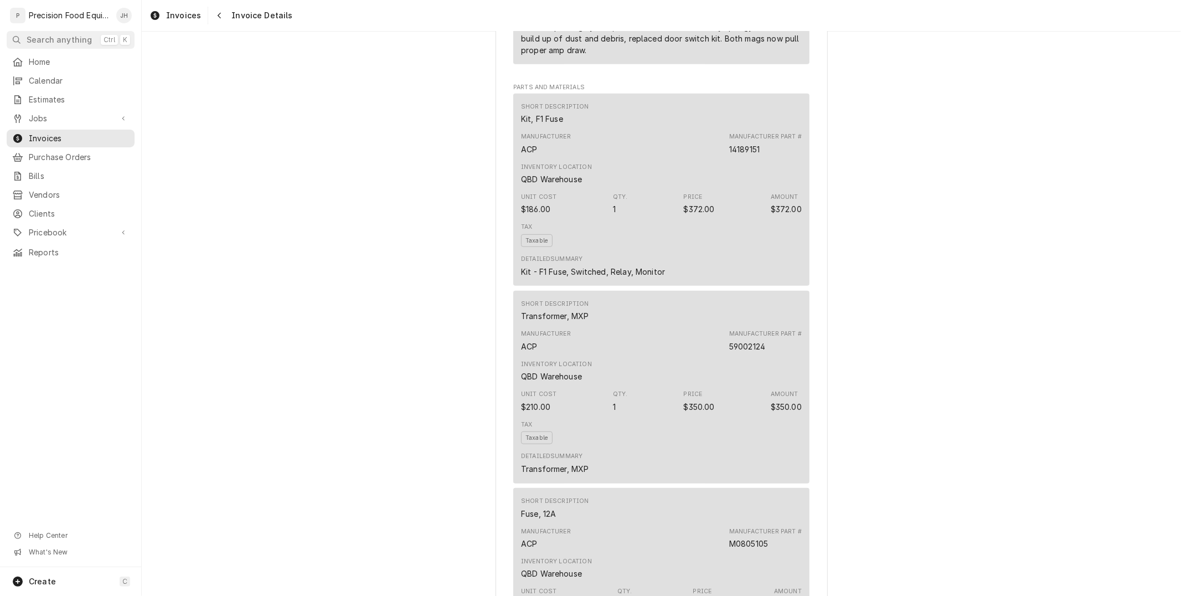
scroll to position [789, 0]
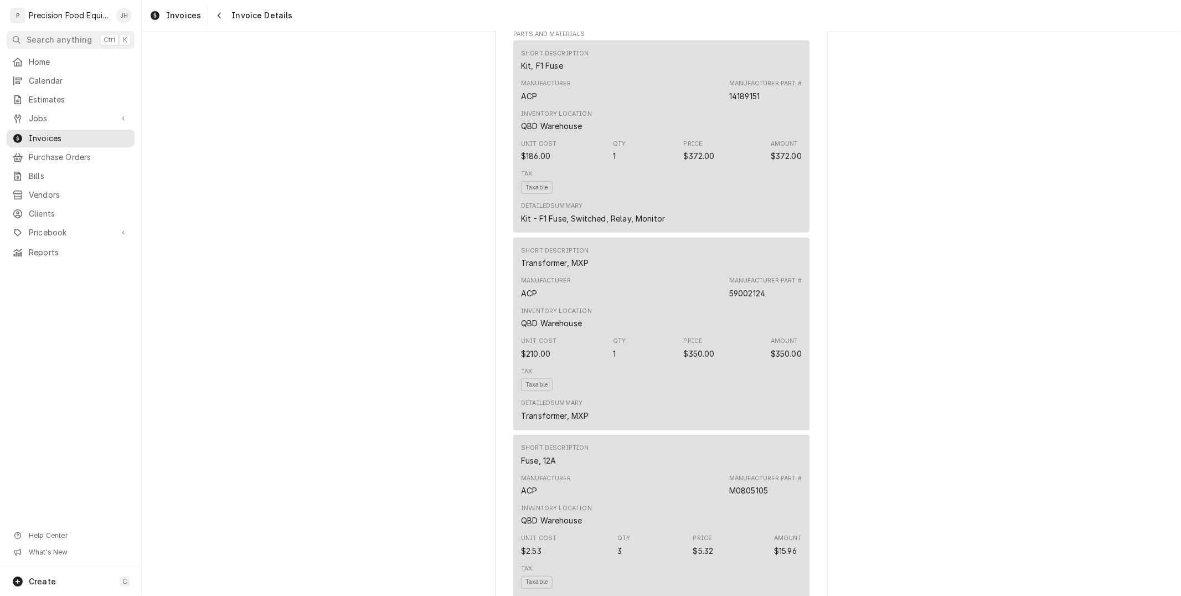
click at [544, 71] on div "Kit, F1 Fuse" at bounding box center [542, 66] width 42 height 12
copy div "Kit, F1 Fuse"
click at [655, 333] on div "Inventory Location QBD Warehouse" at bounding box center [661, 318] width 281 height 30
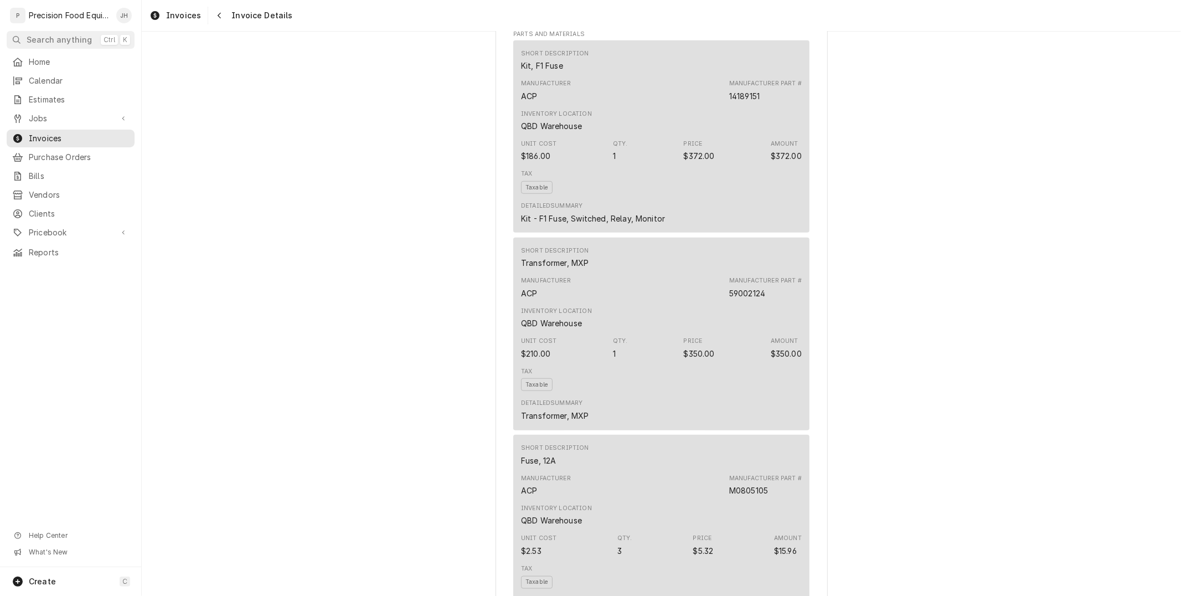
click at [578, 255] on div "Short Description" at bounding box center [555, 250] width 68 height 9
click at [572, 268] on div "Transformer, MXP" at bounding box center [555, 263] width 68 height 12
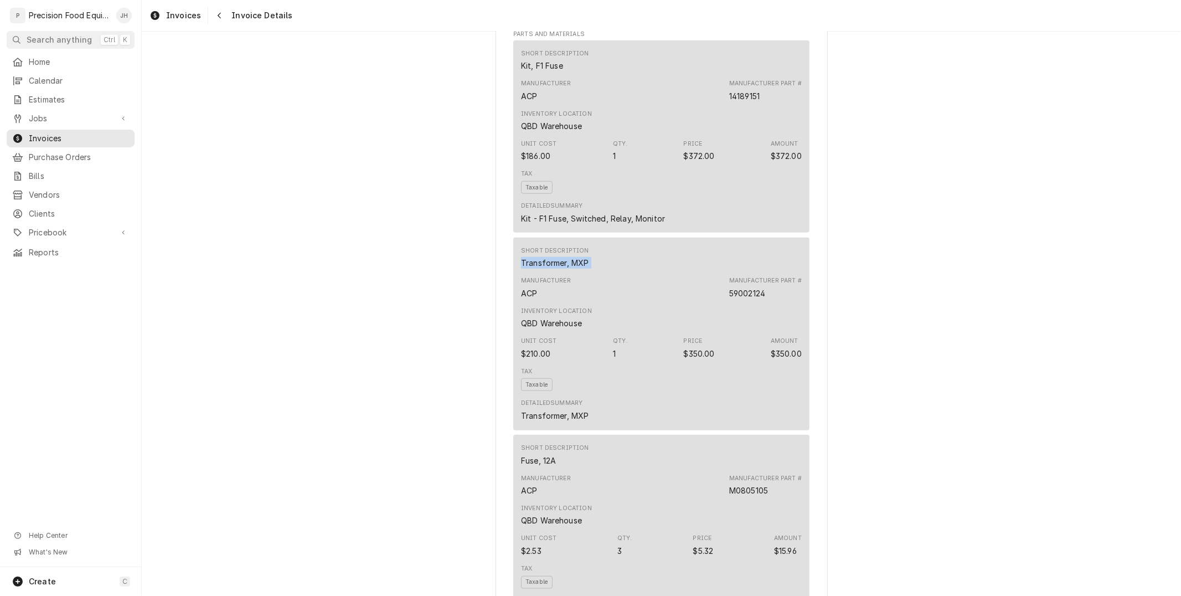
click at [572, 268] on div "Transformer, MXP" at bounding box center [555, 263] width 68 height 12
copy div "Transformer, MXP"
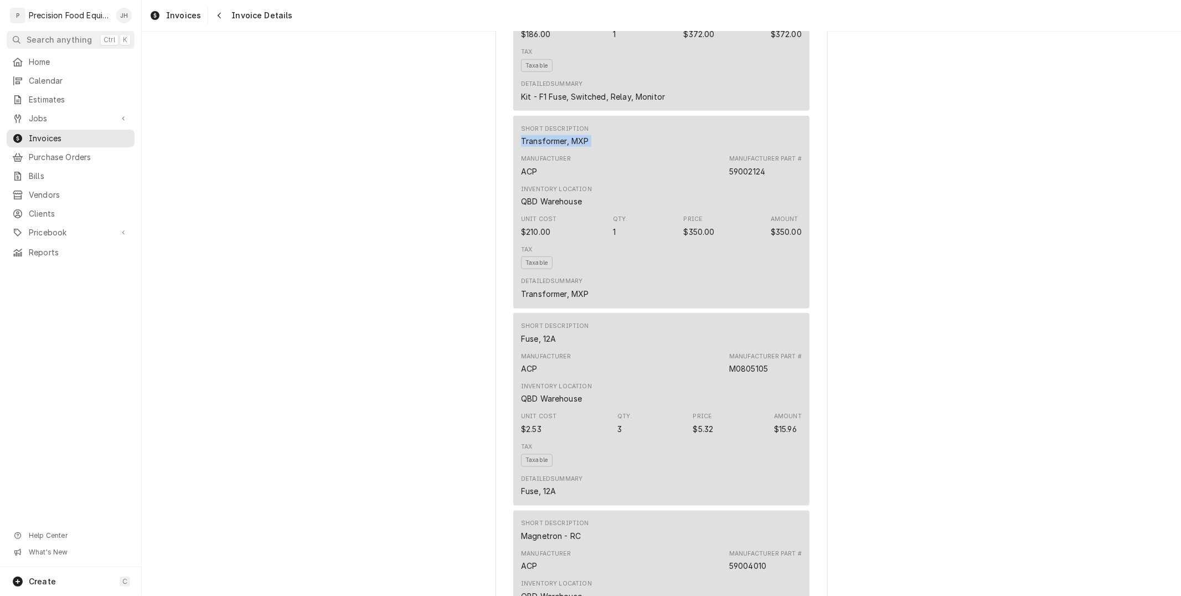
scroll to position [974, 0]
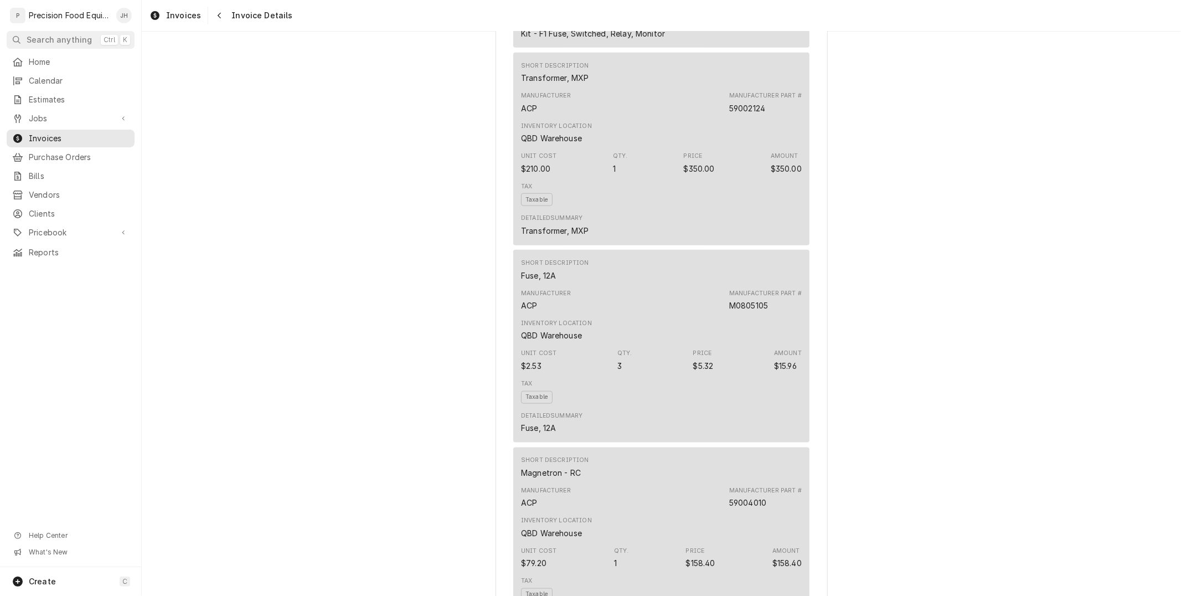
click at [539, 281] on div "Fuse, 12A" at bounding box center [538, 276] width 35 height 12
copy div "Fuse, 12A"
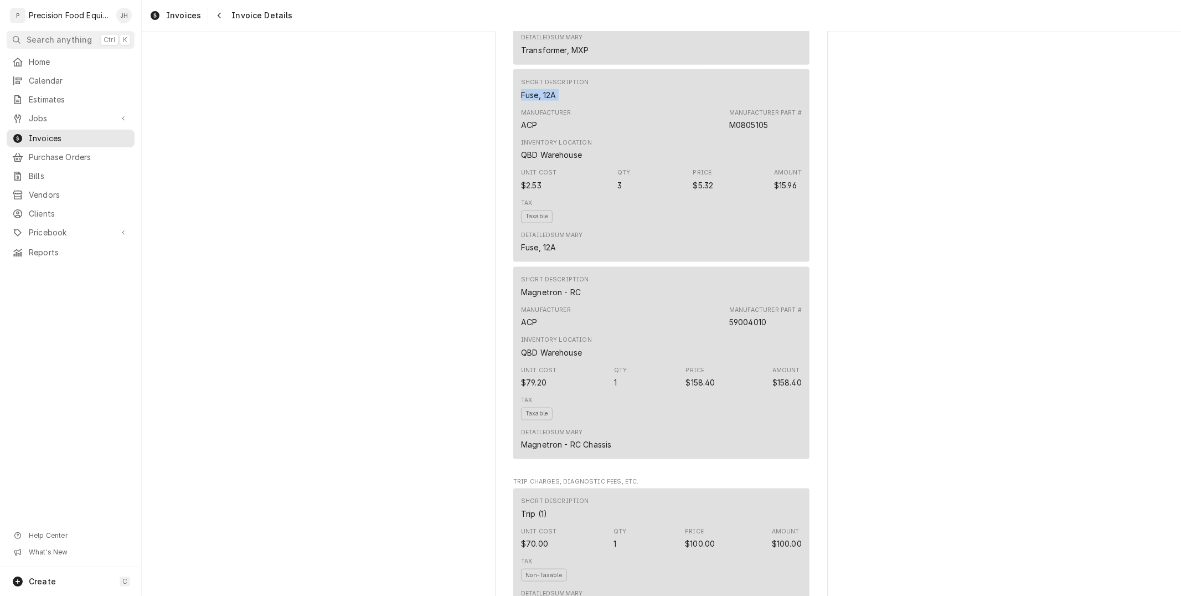
scroll to position [1159, 0]
click at [560, 294] on div "Magnetron - RC" at bounding box center [551, 288] width 60 height 12
copy div "Magnetron - RC"
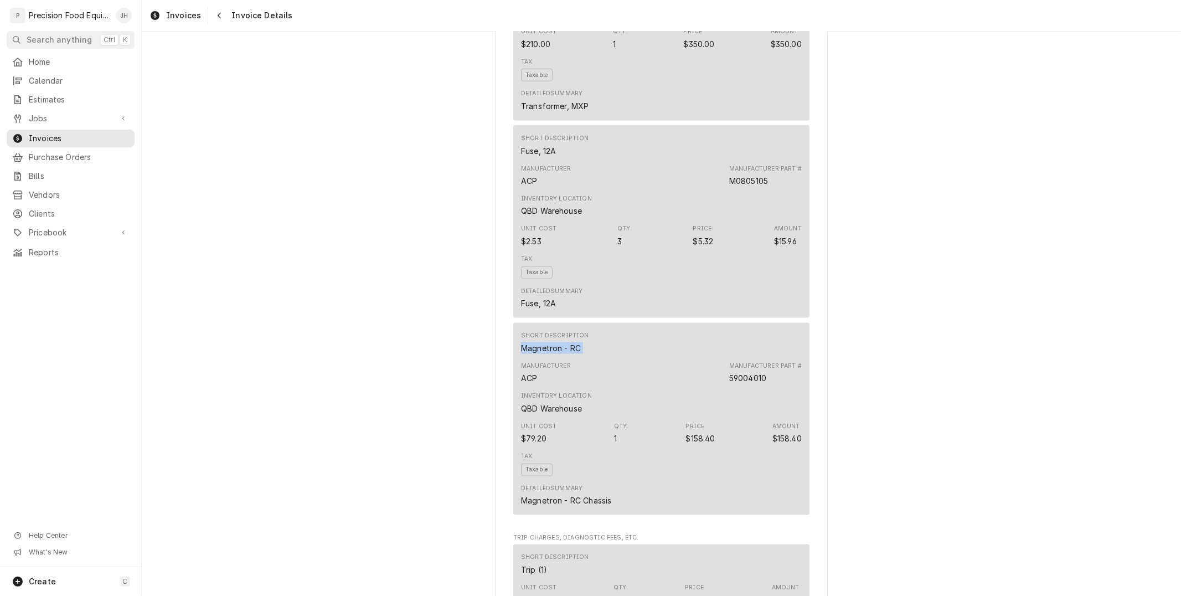
scroll to position [912, 0]
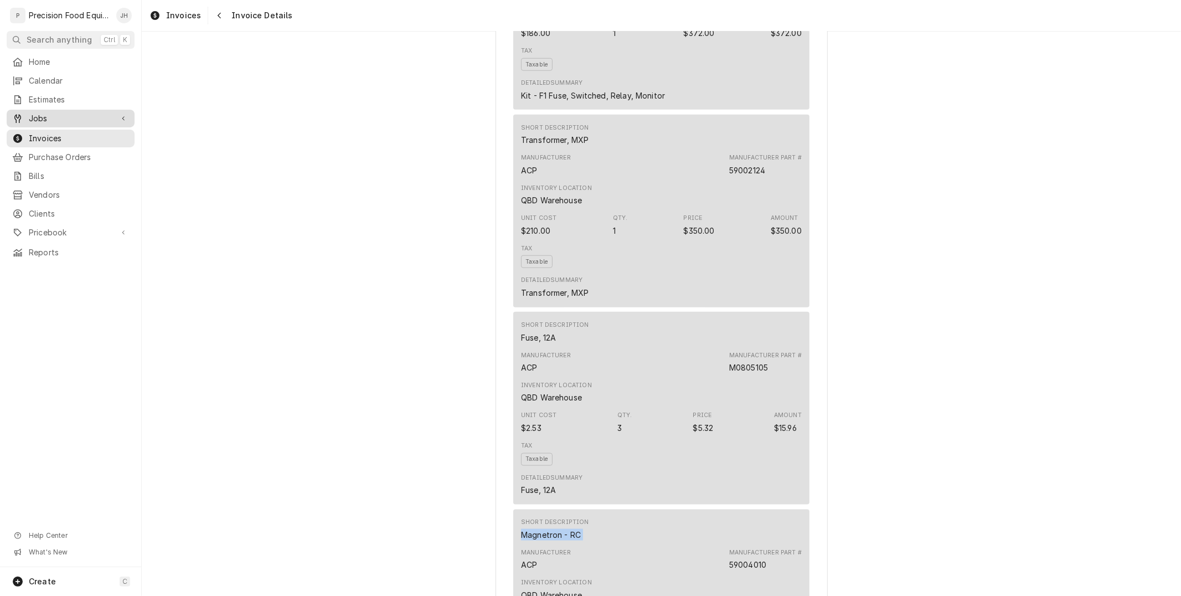
click at [43, 113] on span "Jobs" at bounding box center [71, 118] width 84 height 11
click at [67, 131] on div "Jobs" at bounding box center [70, 137] width 123 height 13
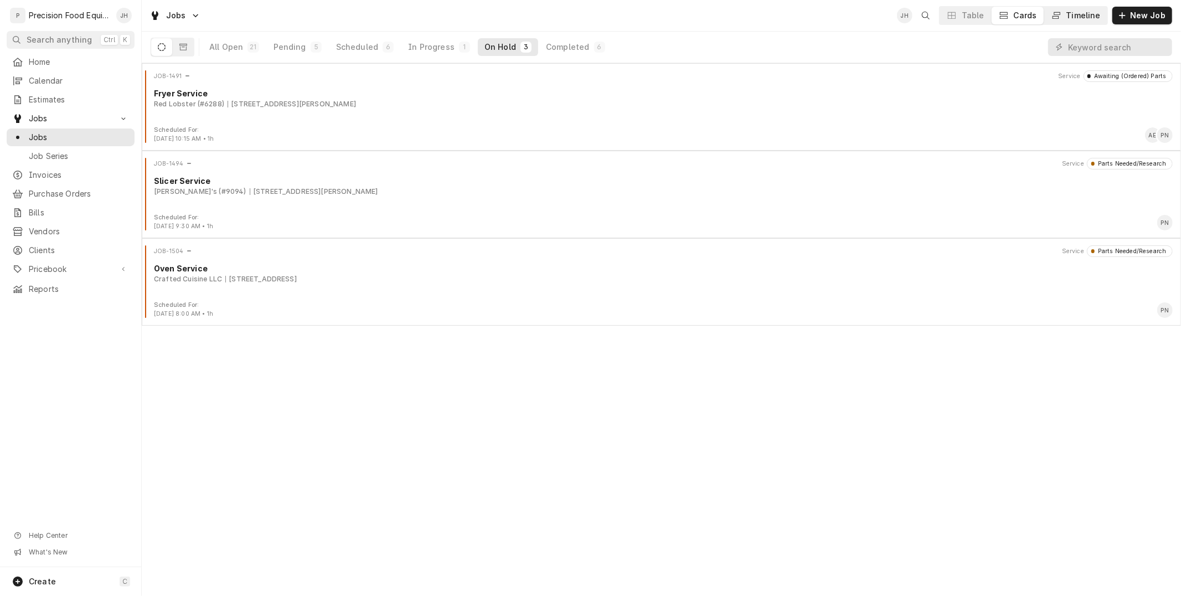
click at [1059, 13] on icon "Dynamic Content Wrapper" at bounding box center [1056, 16] width 8 height 8
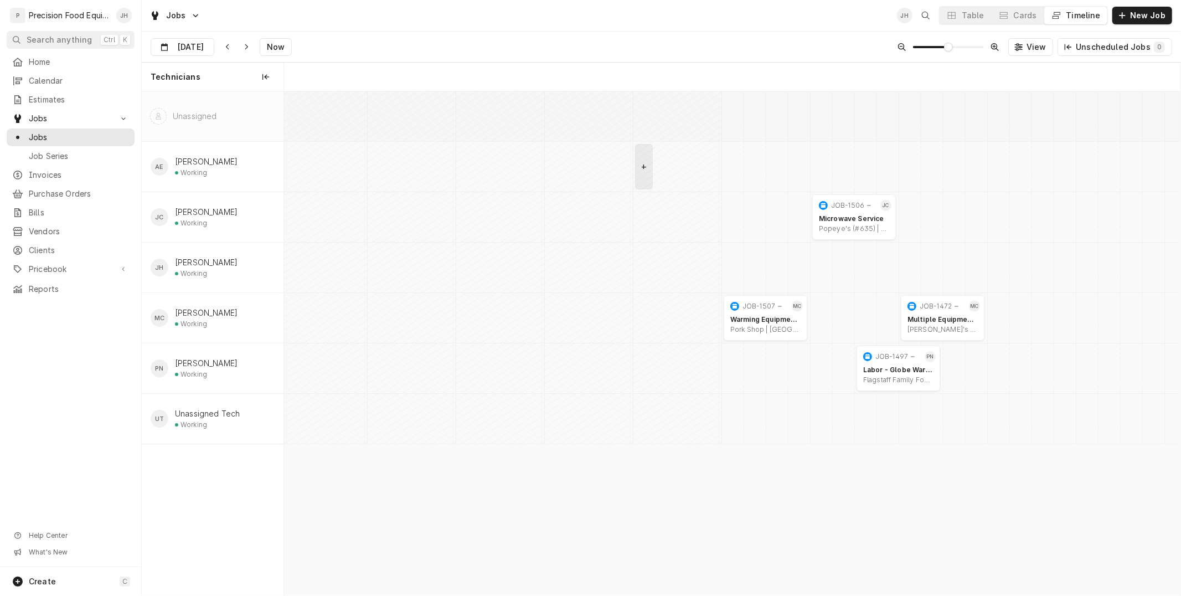
scroll to position [0, 17763]
click at [186, 50] on input "Sep 25" at bounding box center [174, 50] width 47 height 22
click at [224, 177] on div "24" at bounding box center [221, 178] width 15 height 15
type input "[DATE]"
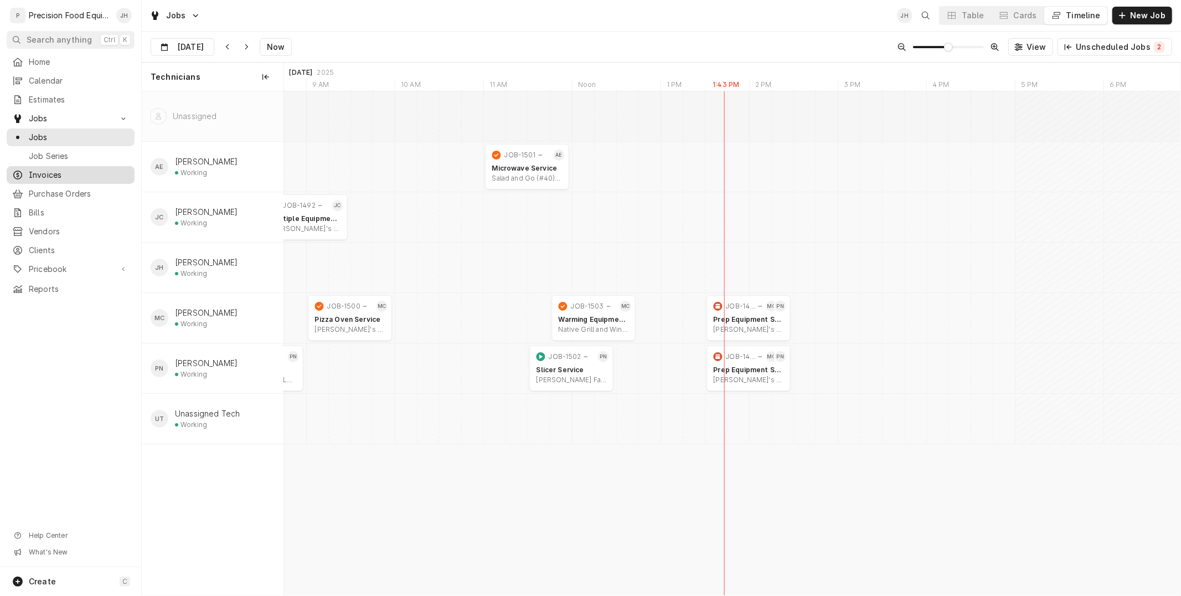
click at [52, 173] on span "Invoices" at bounding box center [79, 174] width 100 height 11
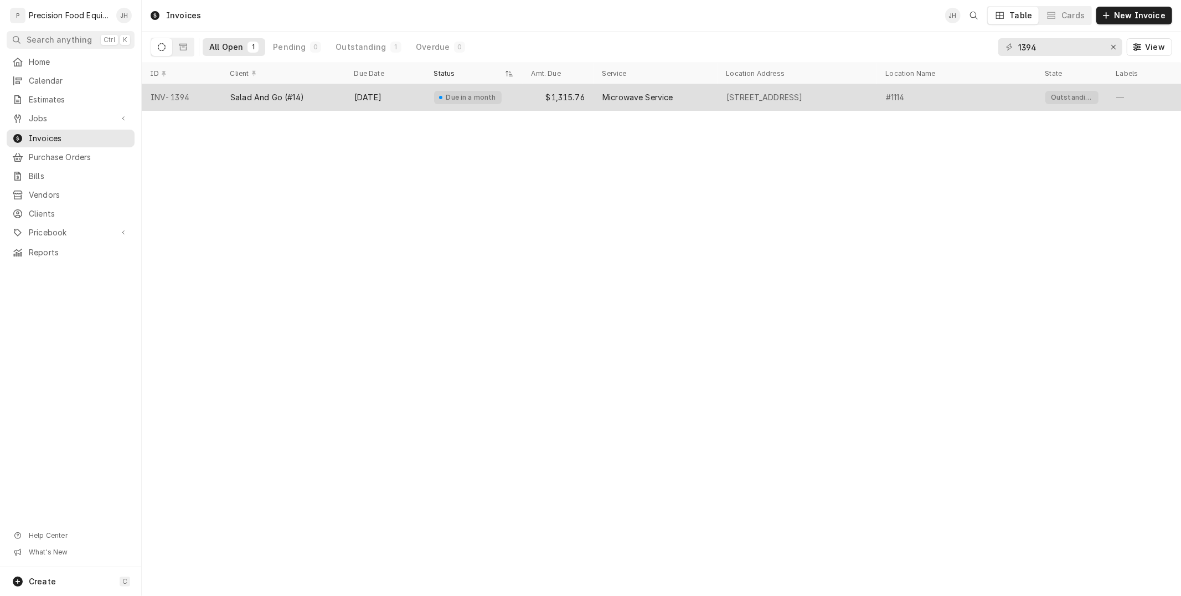
click at [535, 103] on div "$1,315.76" at bounding box center [558, 97] width 71 height 27
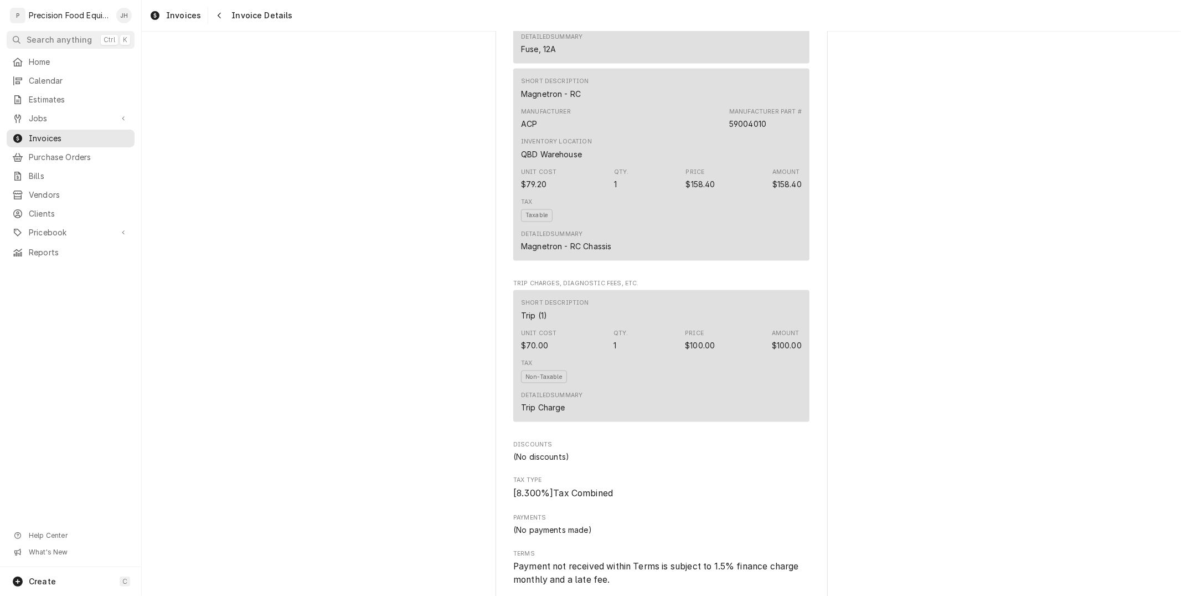
scroll to position [1291, 0]
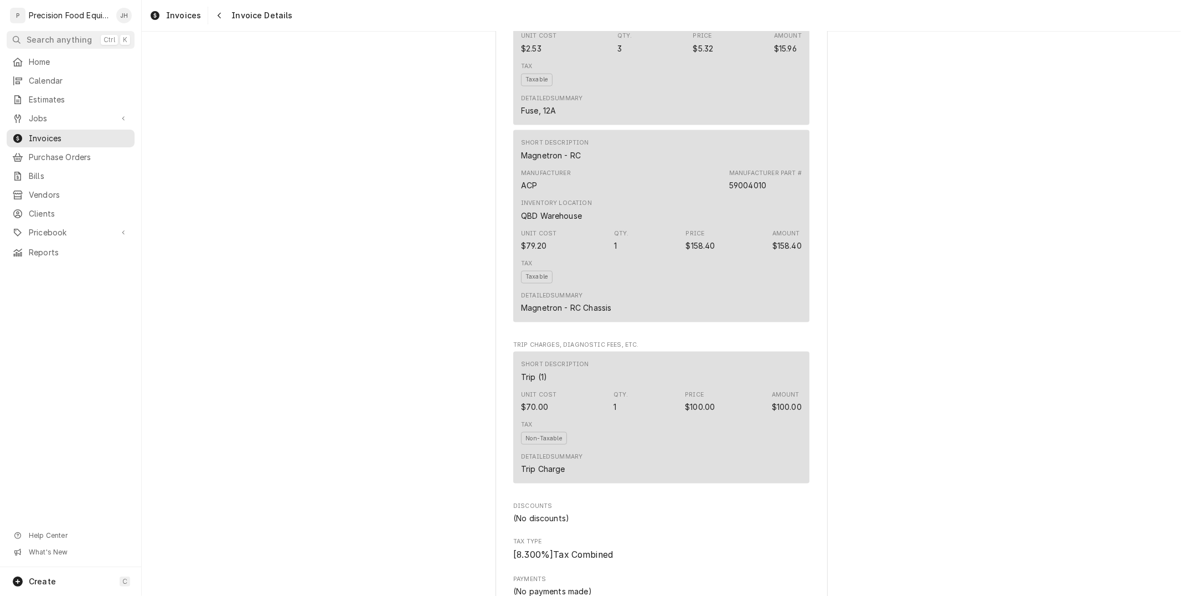
click at [696, 255] on div "Unit Cost $79.20 Qty. 1 Price $158.40 Amount $158.40" at bounding box center [661, 240] width 281 height 30
copy div "158.40"
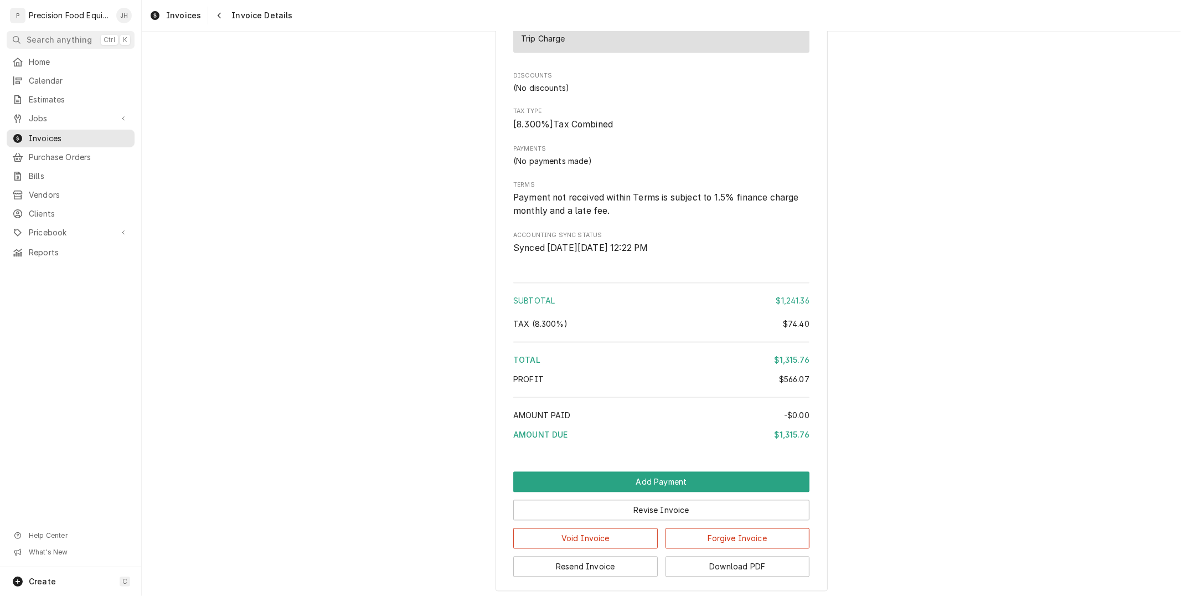
scroll to position [1722, 0]
click at [800, 329] on div "$74.40" at bounding box center [796, 324] width 27 height 12
copy div "74.40"
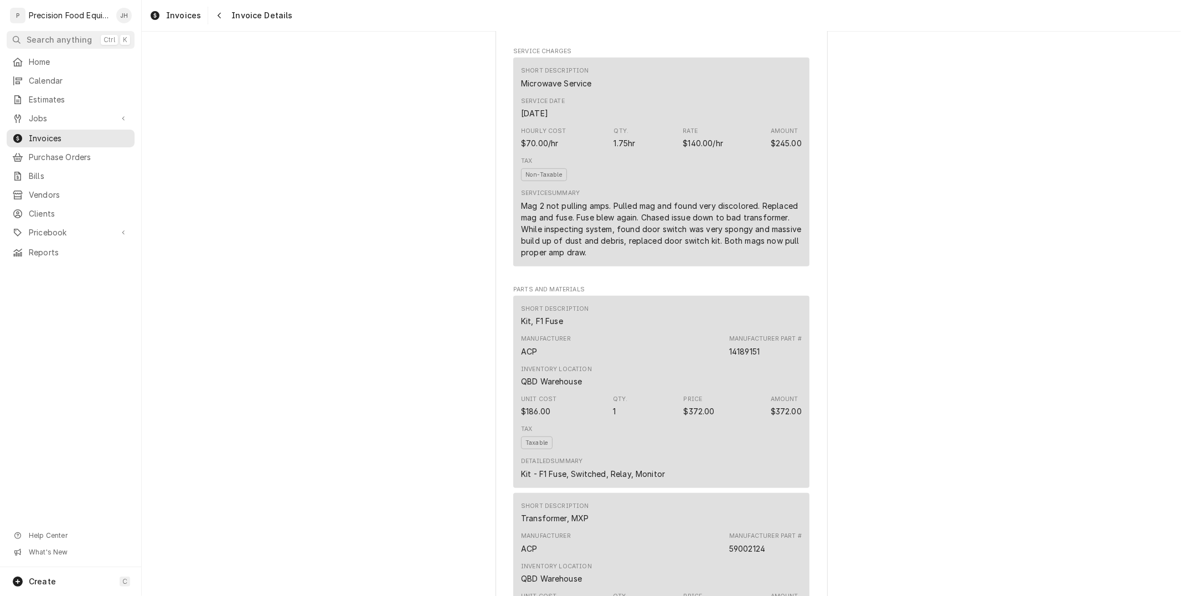
scroll to position [307, 0]
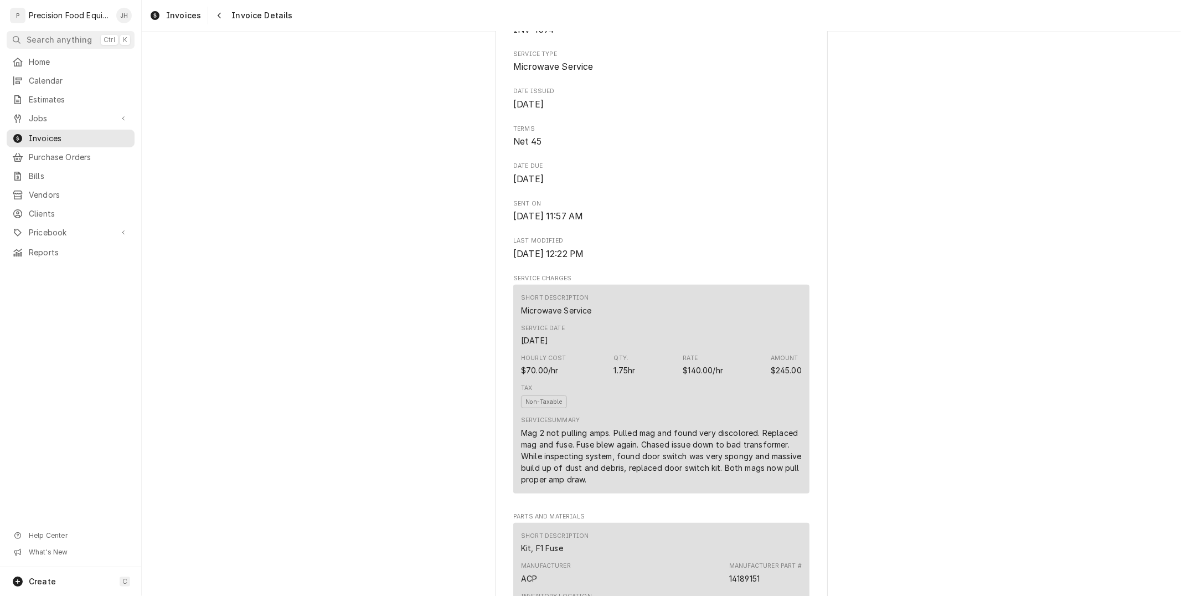
click at [622, 485] on div "Mag 2 not pulling amps. Pulled mag and found very discolored. Replaced mag and …" at bounding box center [661, 456] width 281 height 58
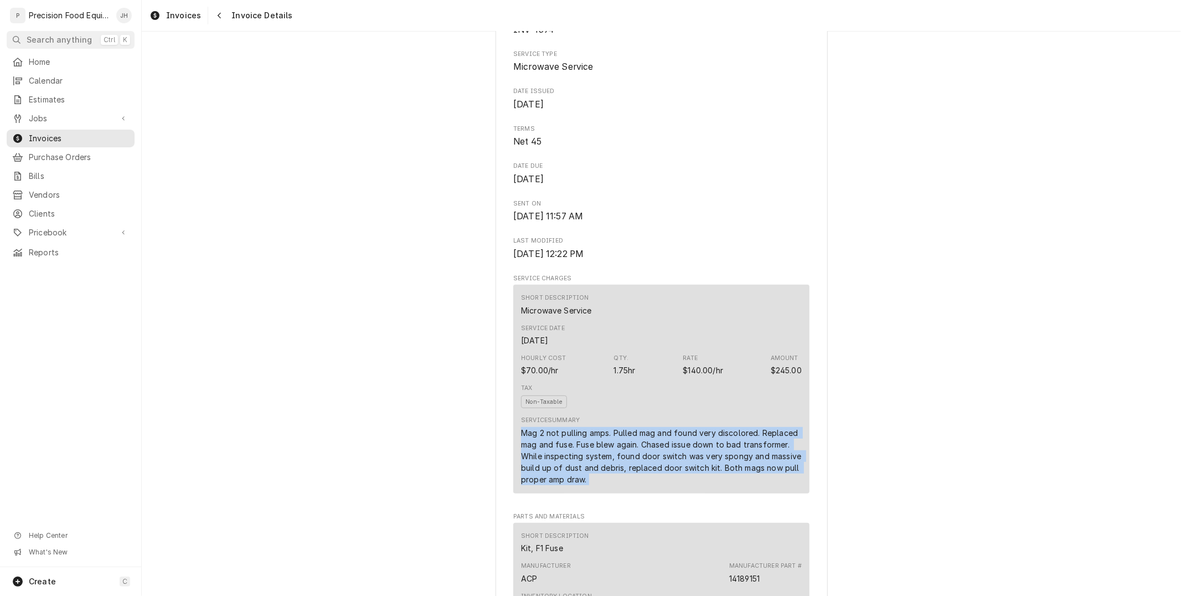
click at [622, 485] on div "Mag 2 not pulling amps. Pulled mag and found very discolored. Replaced mag and …" at bounding box center [661, 456] width 281 height 58
copy div "Mag 2 not pulling amps. Pulled mag and found very discolored. Replaced mag and …"
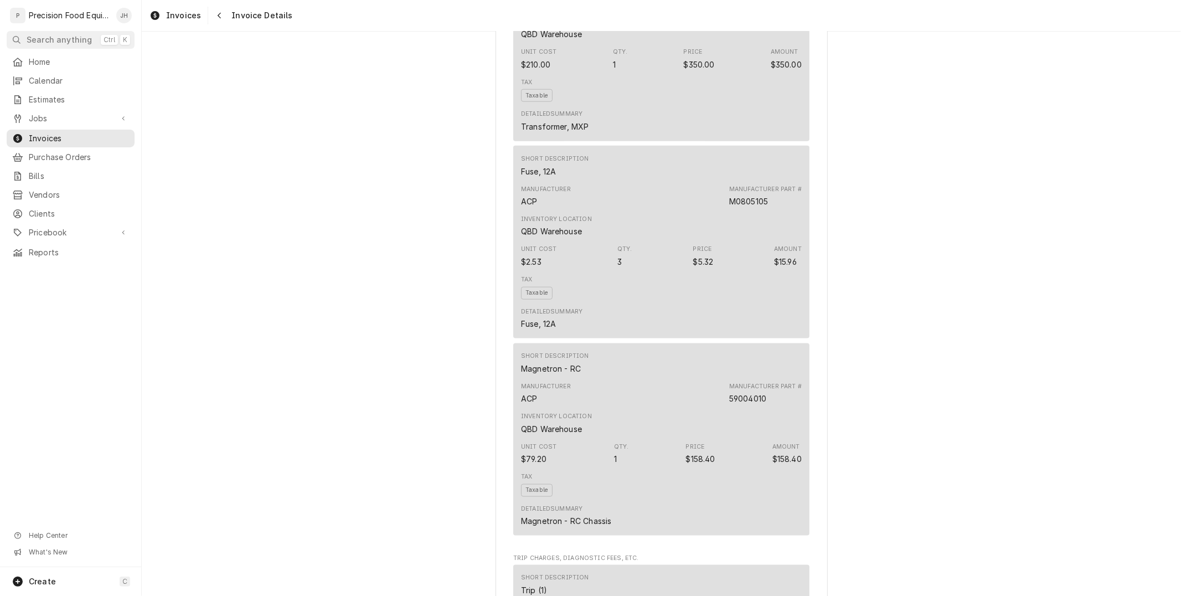
scroll to position [851, 0]
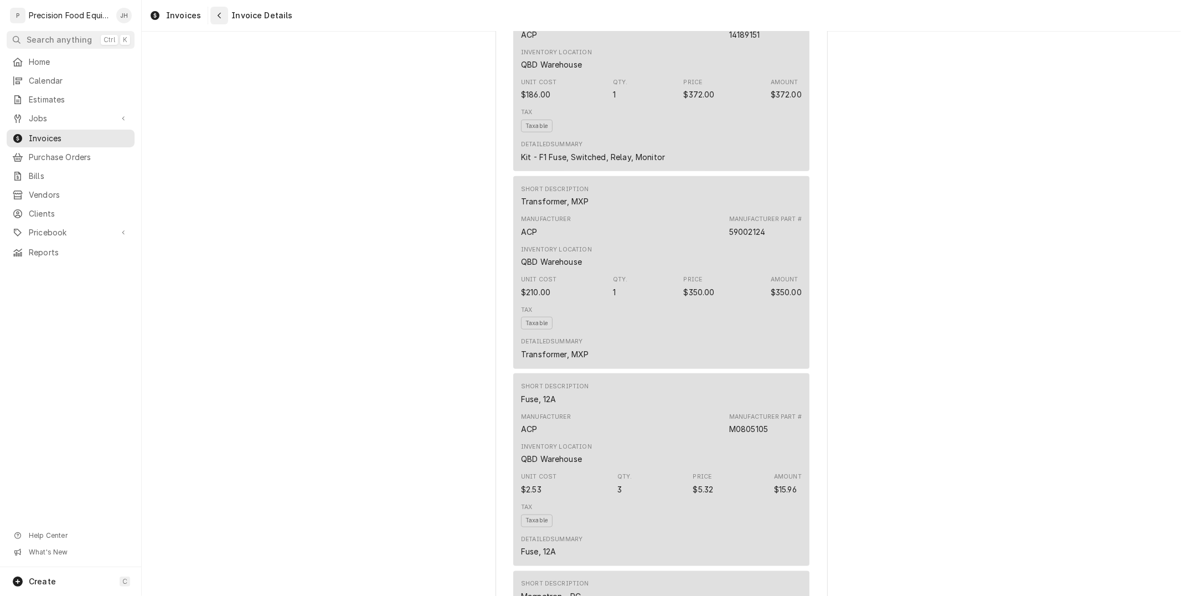
click at [218, 14] on icon "Navigate back" at bounding box center [219, 16] width 5 height 8
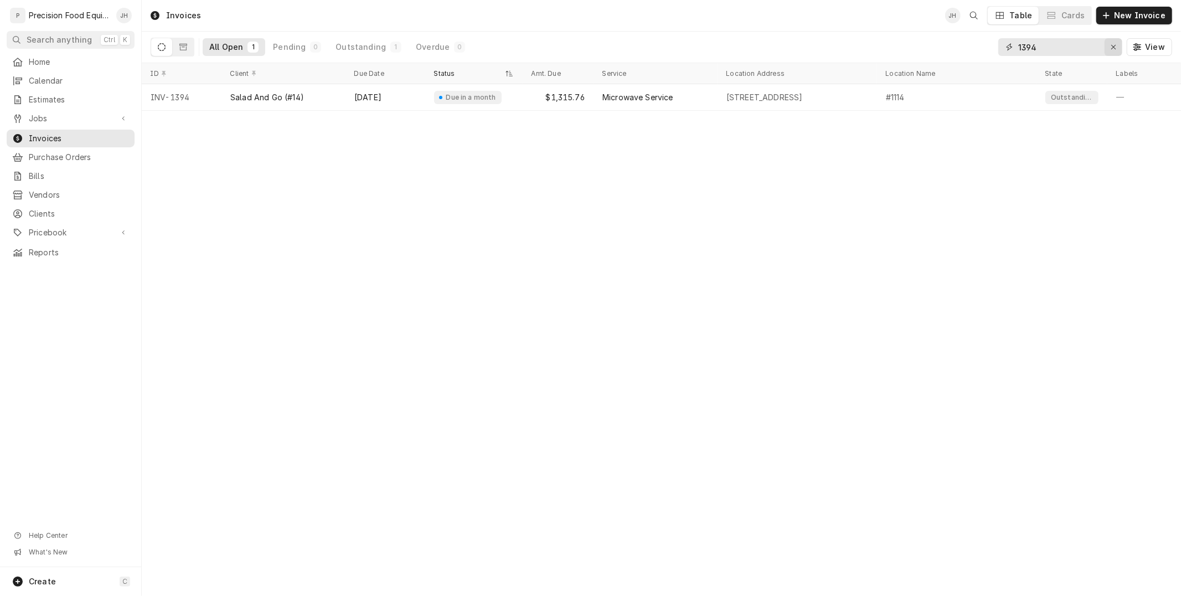
click at [1115, 43] on icon "Erase input" at bounding box center [1113, 47] width 6 height 8
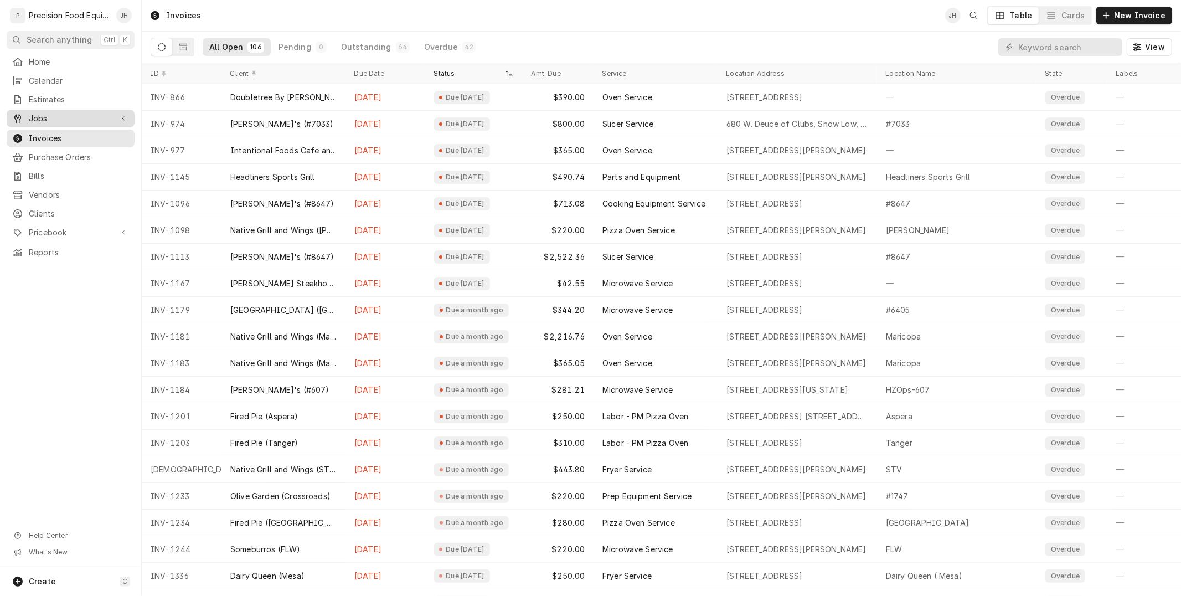
click at [51, 118] on span "Jobs" at bounding box center [71, 118] width 84 height 11
click at [50, 144] on link "Jobs" at bounding box center [71, 137] width 128 height 18
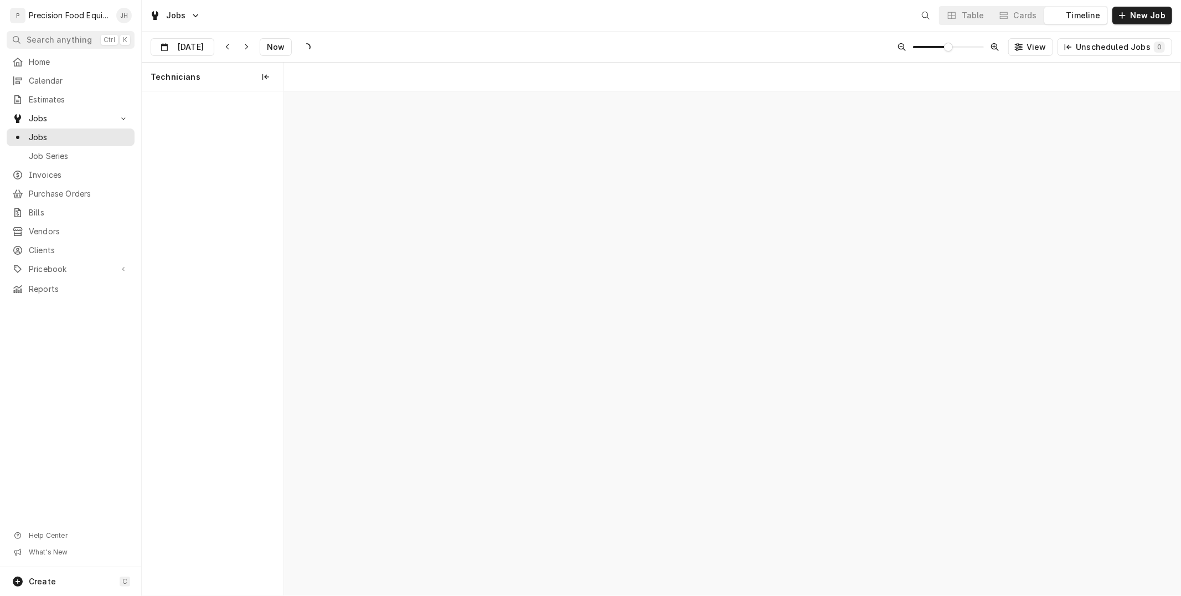
scroll to position [0, 17757]
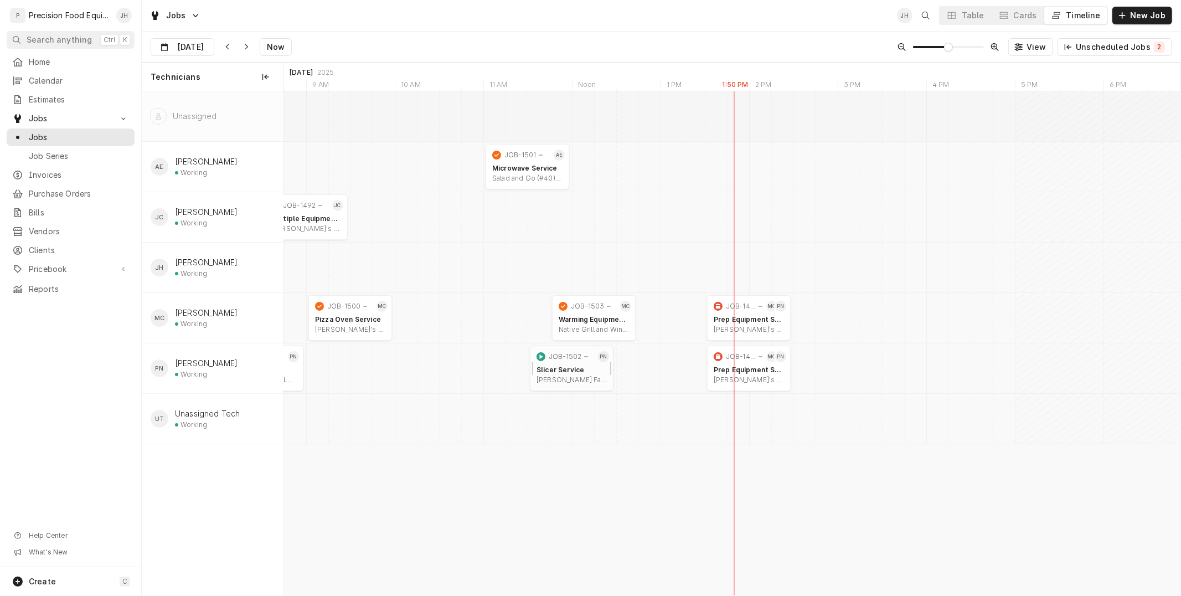
click at [578, 367] on div "Slicer Service" at bounding box center [571, 369] width 70 height 9
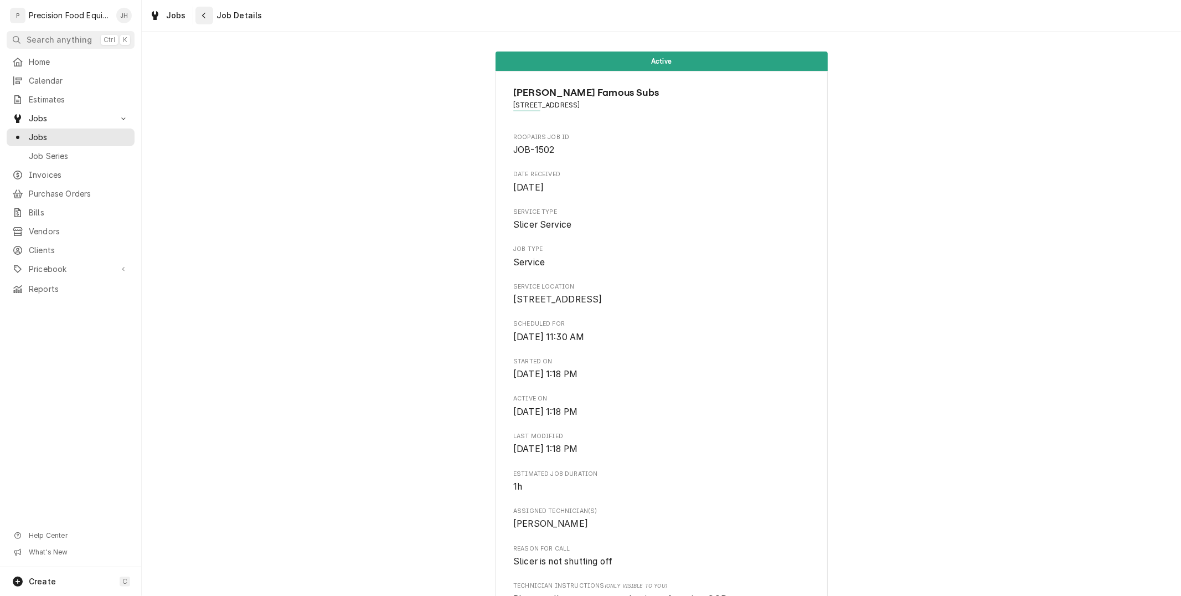
click at [201, 19] on icon "Navigate back" at bounding box center [203, 16] width 5 height 8
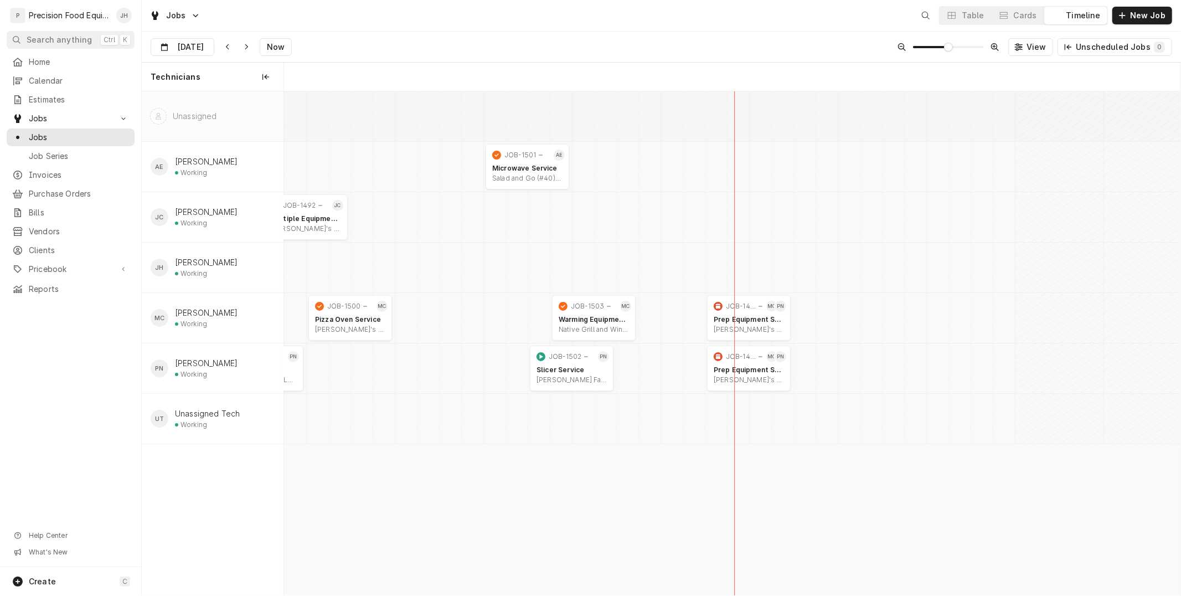
scroll to position [0, 17757]
click at [54, 264] on span "Pricebook" at bounding box center [71, 268] width 84 height 11
click at [54, 286] on span "Services" at bounding box center [79, 287] width 100 height 11
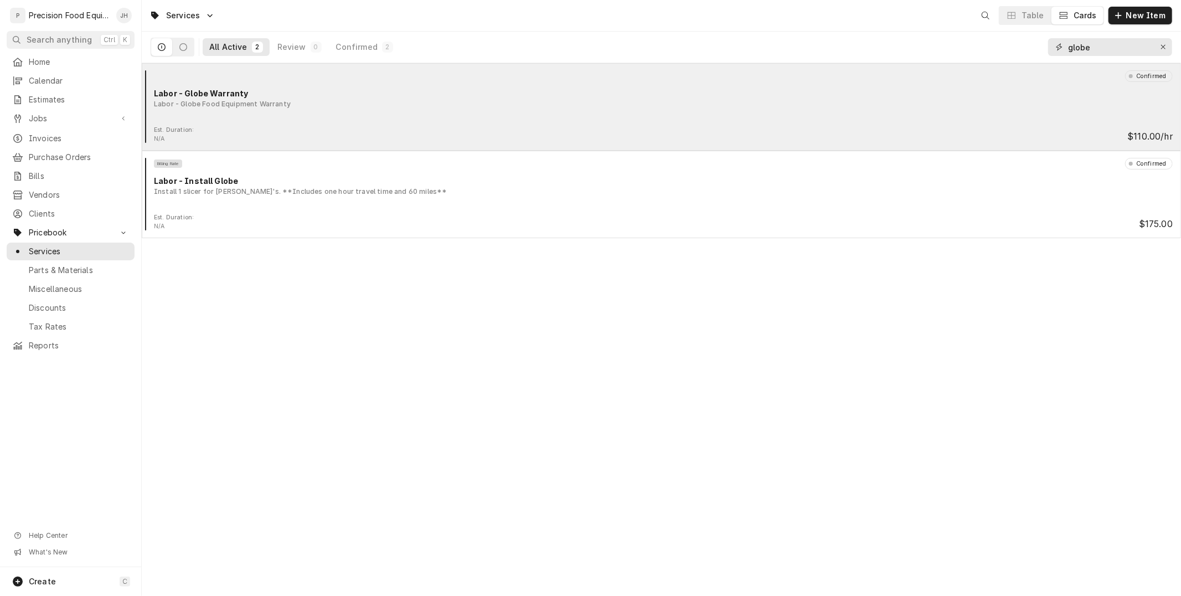
drag, startPoint x: 1103, startPoint y: 43, endPoint x: 782, endPoint y: 139, distance: 334.8
click at [782, 139] on div "Services Table Cards New Item All Active 2 Review 0 Confirmed 2 globe Confirmed…" at bounding box center [661, 298] width 1039 height 596
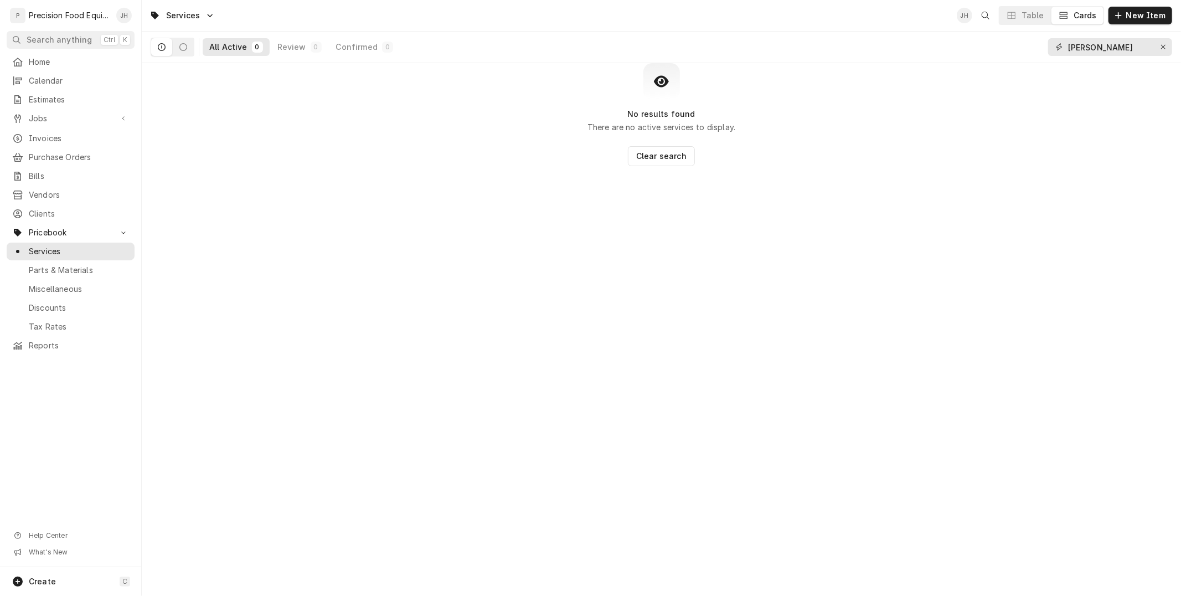
type input "berkel"
drag, startPoint x: 1108, startPoint y: 46, endPoint x: 996, endPoint y: 58, distance: 111.8
click at [996, 58] on div "All Active 0 Review 0 Confirmed 0 berkel" at bounding box center [661, 47] width 1021 height 31
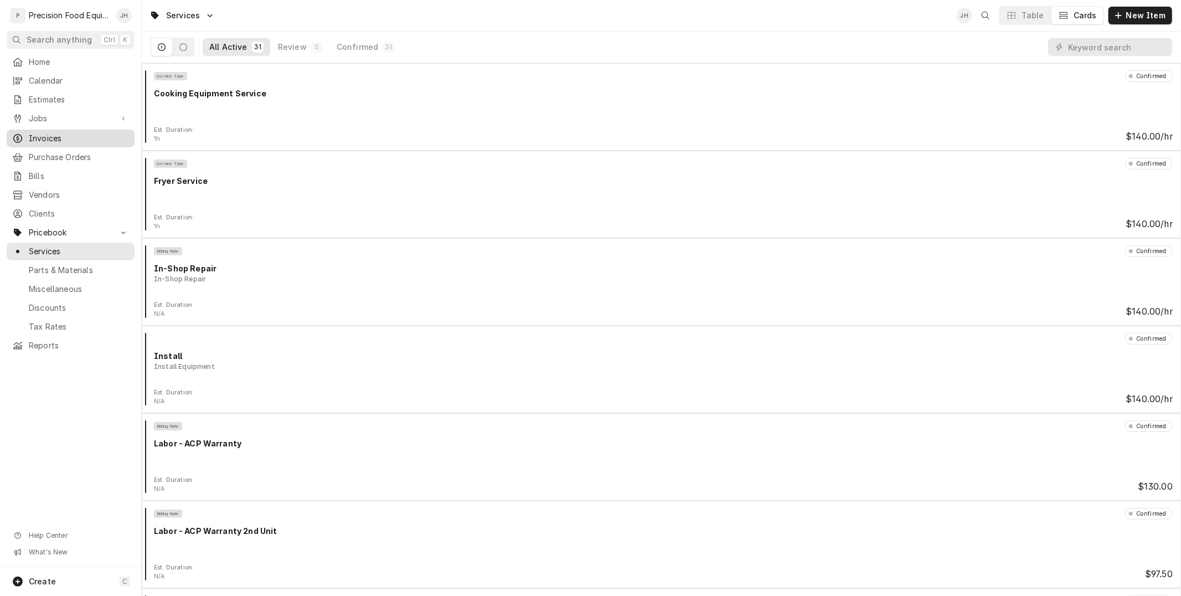
click at [63, 138] on span "Invoices" at bounding box center [79, 138] width 100 height 11
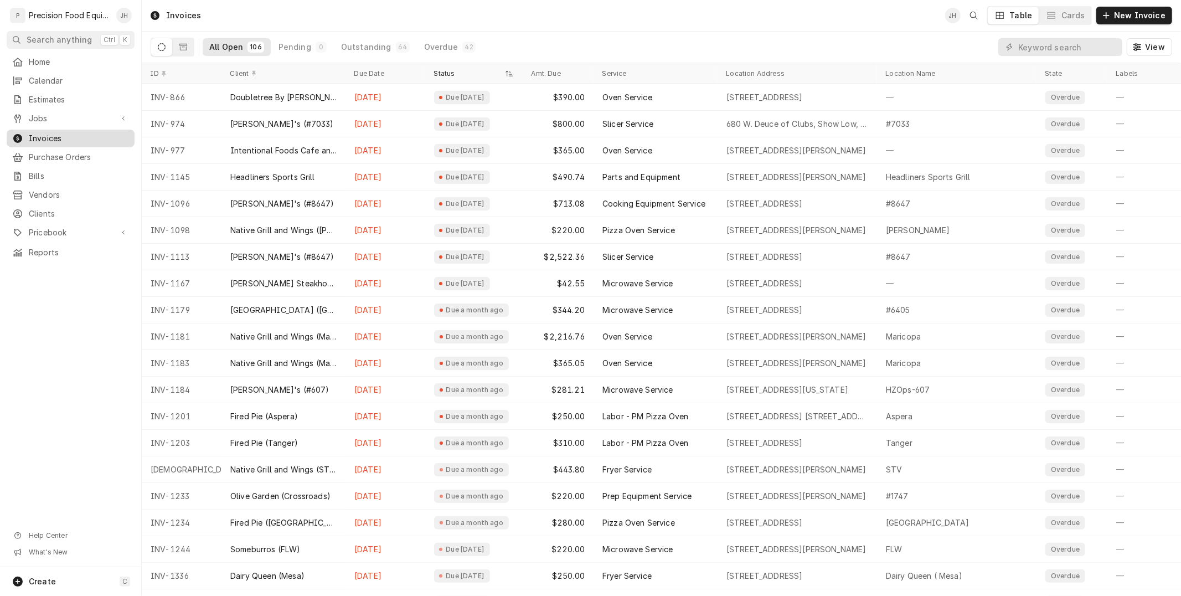
click at [59, 138] on span "Invoices" at bounding box center [79, 138] width 100 height 11
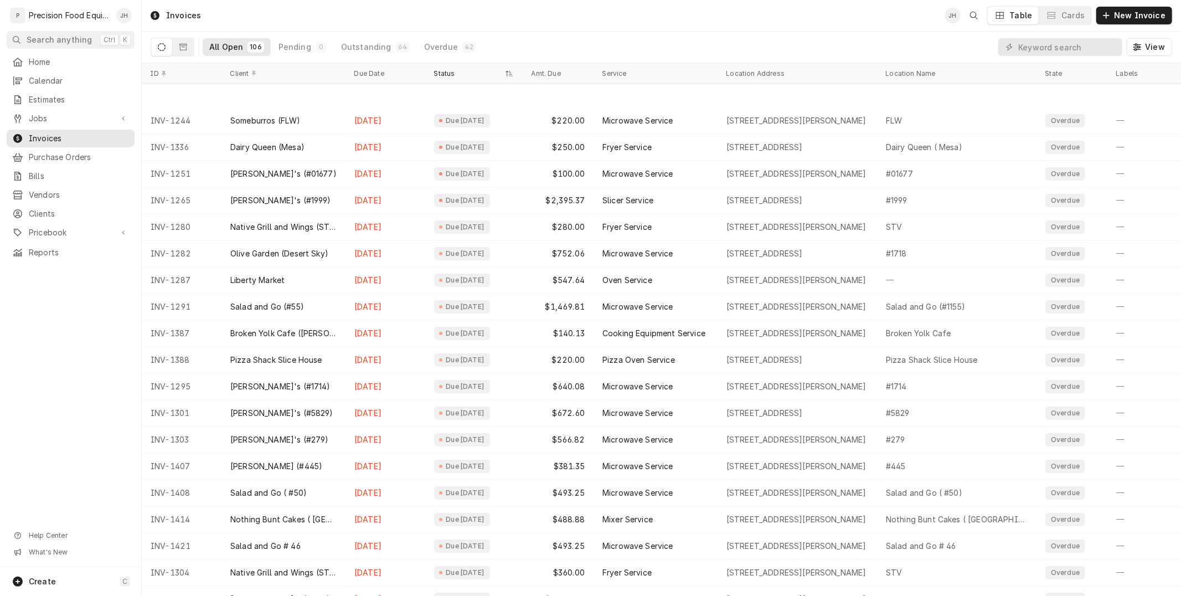
scroll to position [490, 0]
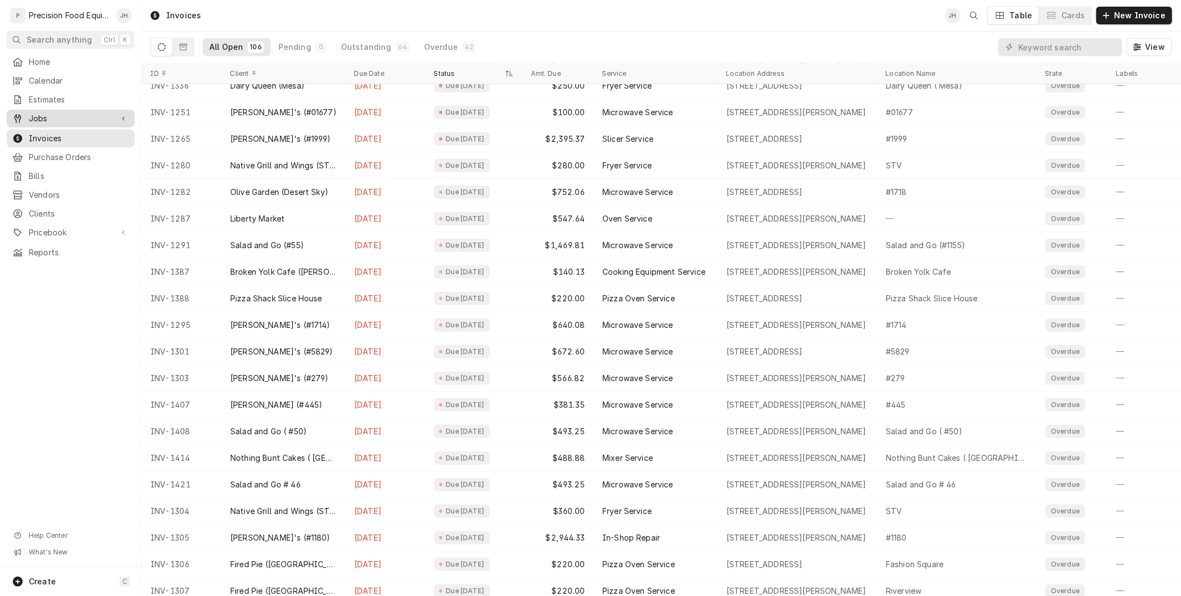
click at [83, 121] on span "Jobs" at bounding box center [71, 118] width 84 height 11
click at [77, 135] on span "Jobs" at bounding box center [79, 137] width 100 height 11
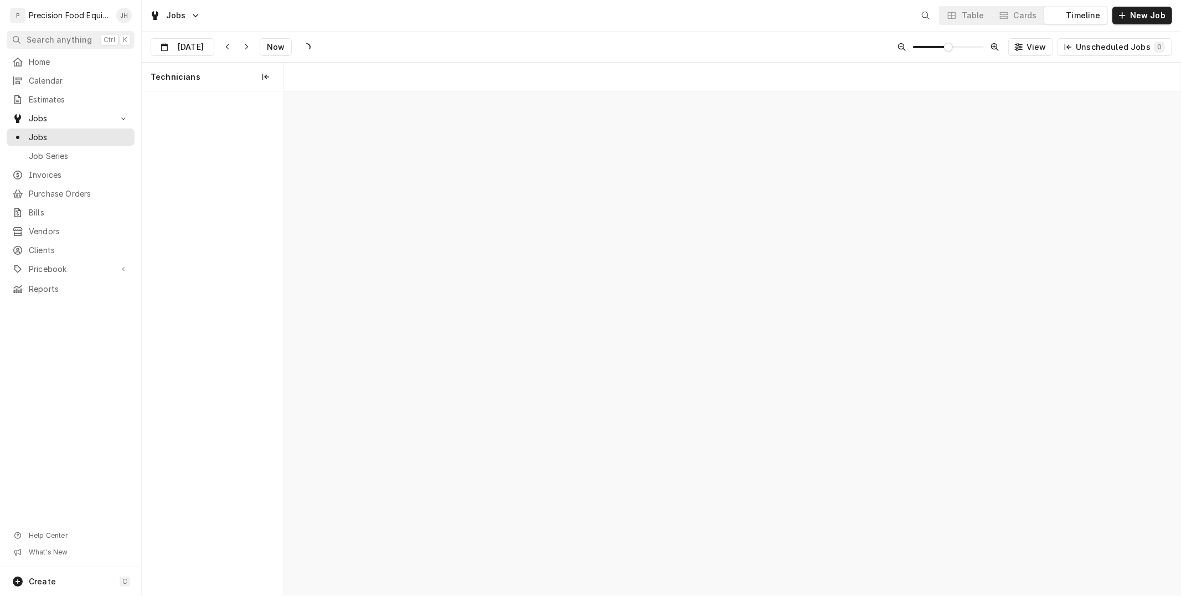
scroll to position [0, 17757]
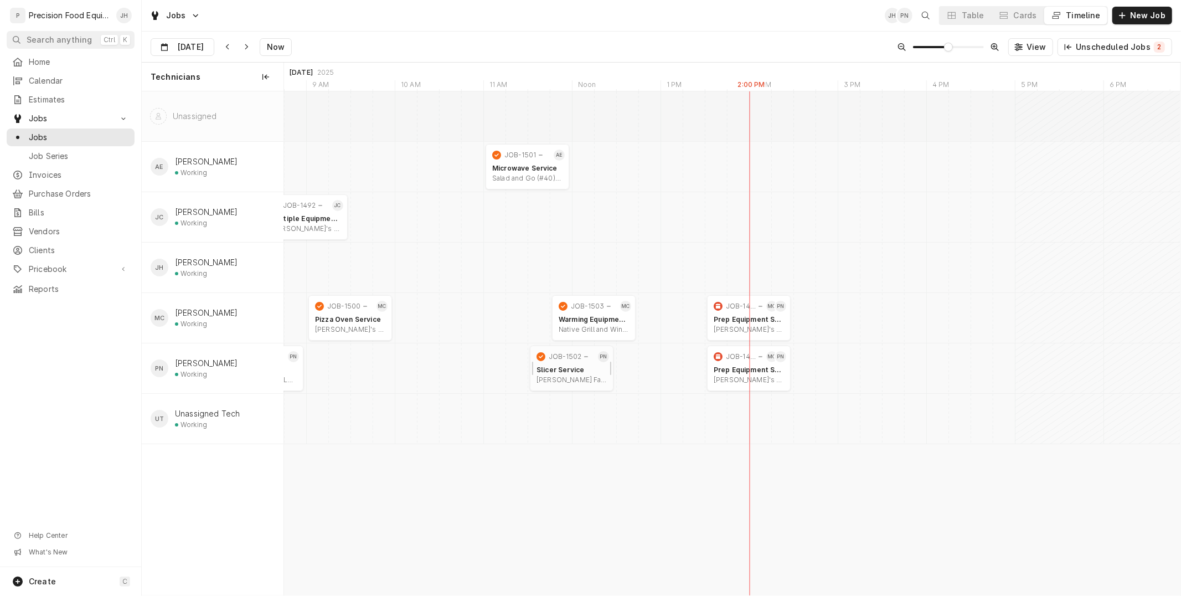
click at [573, 380] on div "Sams Famous Subs | Mesa, 85208" at bounding box center [571, 379] width 70 height 9
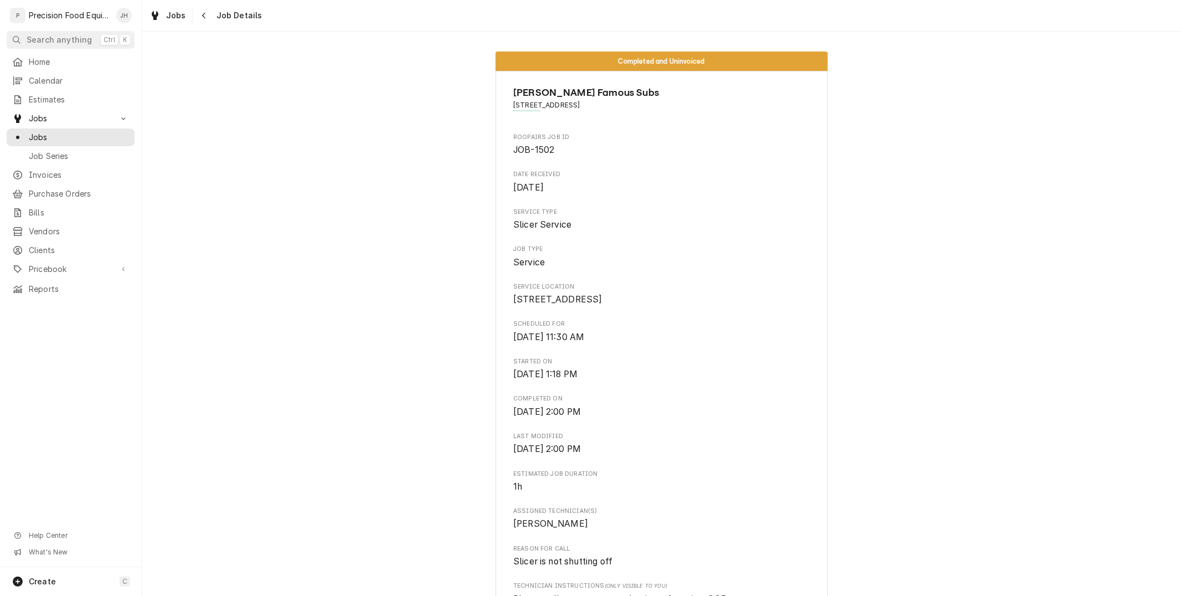
scroll to position [539, 0]
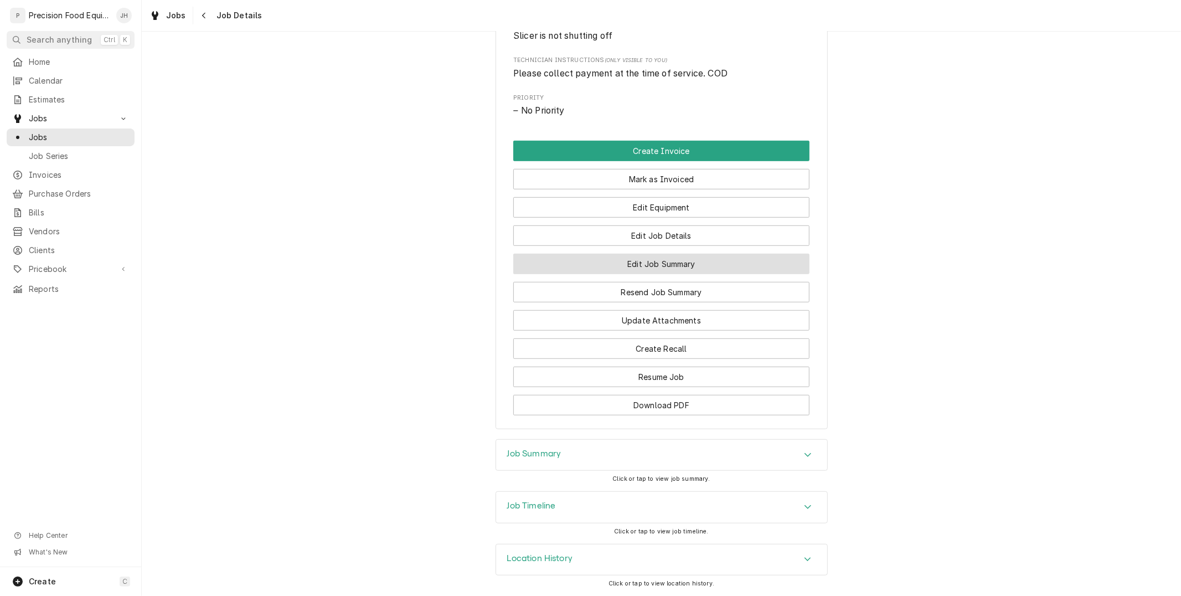
click at [674, 257] on button "Edit Job Summary" at bounding box center [661, 264] width 296 height 20
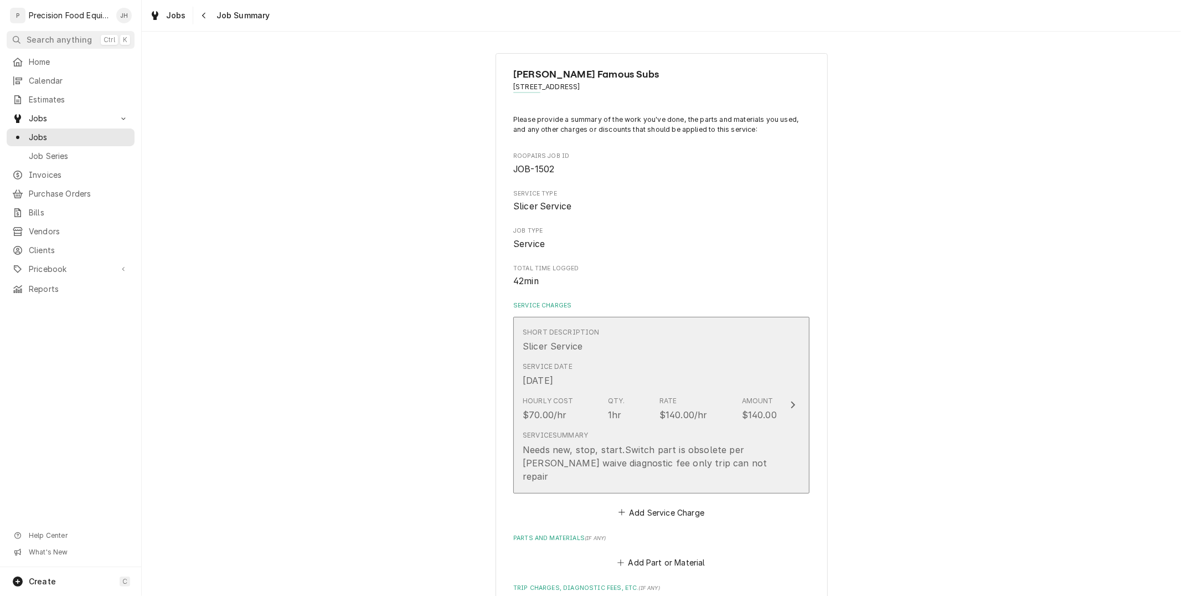
click at [710, 404] on div "Hourly Cost $70.00/hr Qty. 1hr Rate $140.00/hr Amount $140.00" at bounding box center [650, 408] width 254 height 34
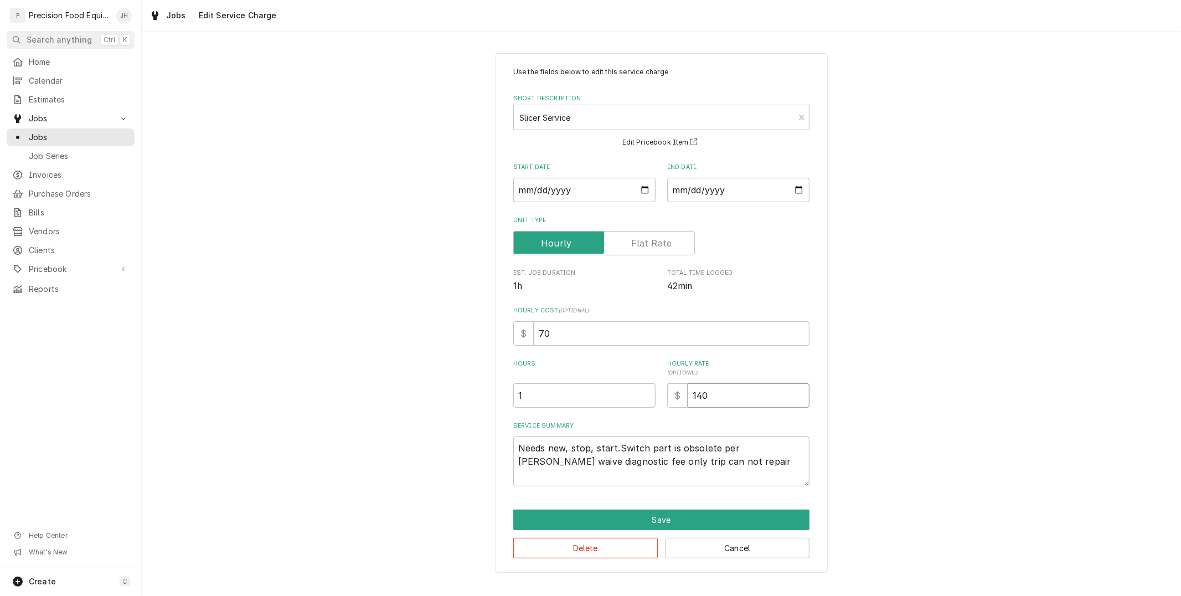
drag, startPoint x: 733, startPoint y: 393, endPoint x: 443, endPoint y: 433, distance: 293.4
click at [443, 433] on div "Use the fields below to edit this service charge Short Description Slicer Servi…" at bounding box center [661, 312] width 1039 height 539
type textarea "x"
type input "0"
click at [701, 524] on button "Save" at bounding box center [661, 519] width 296 height 20
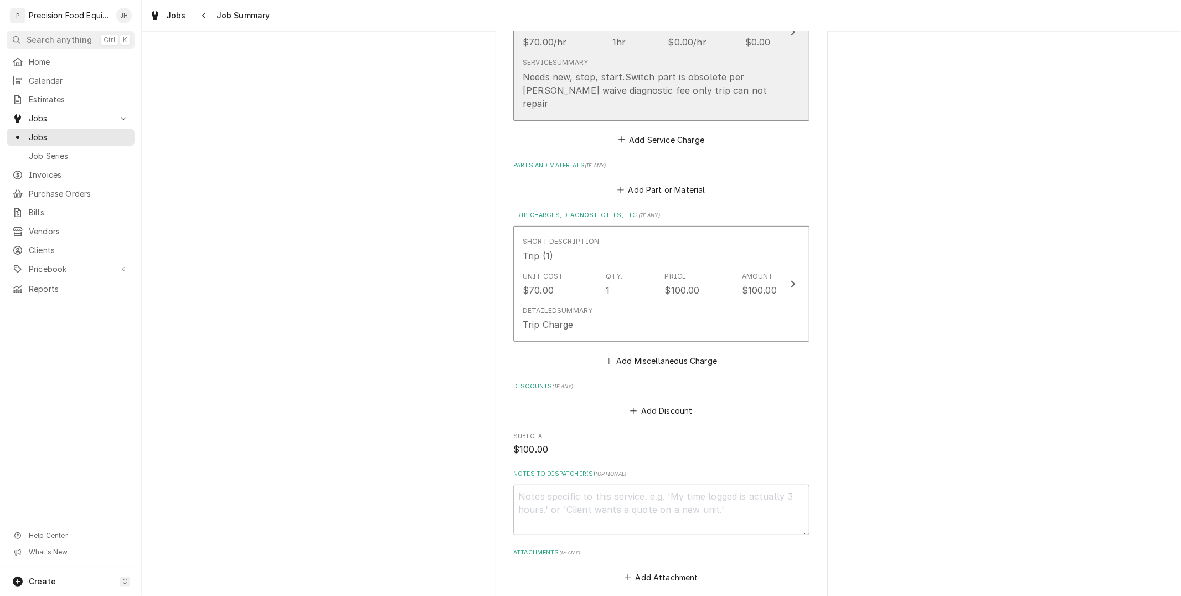
scroll to position [468, 0]
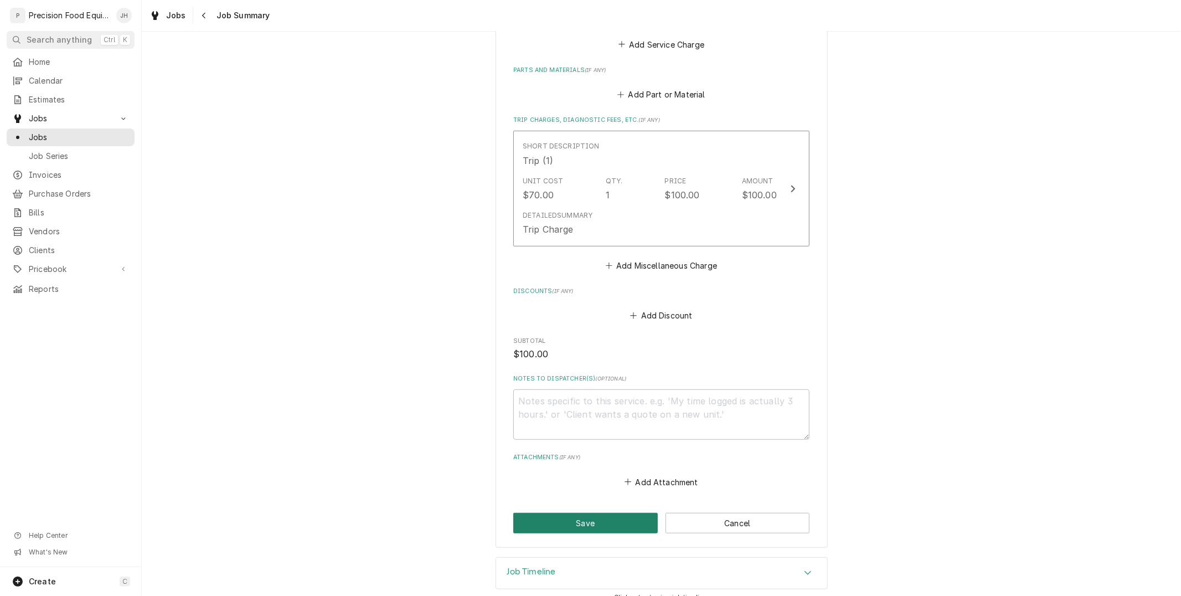
click at [599, 513] on button "Save" at bounding box center [585, 523] width 144 height 20
type textarea "x"
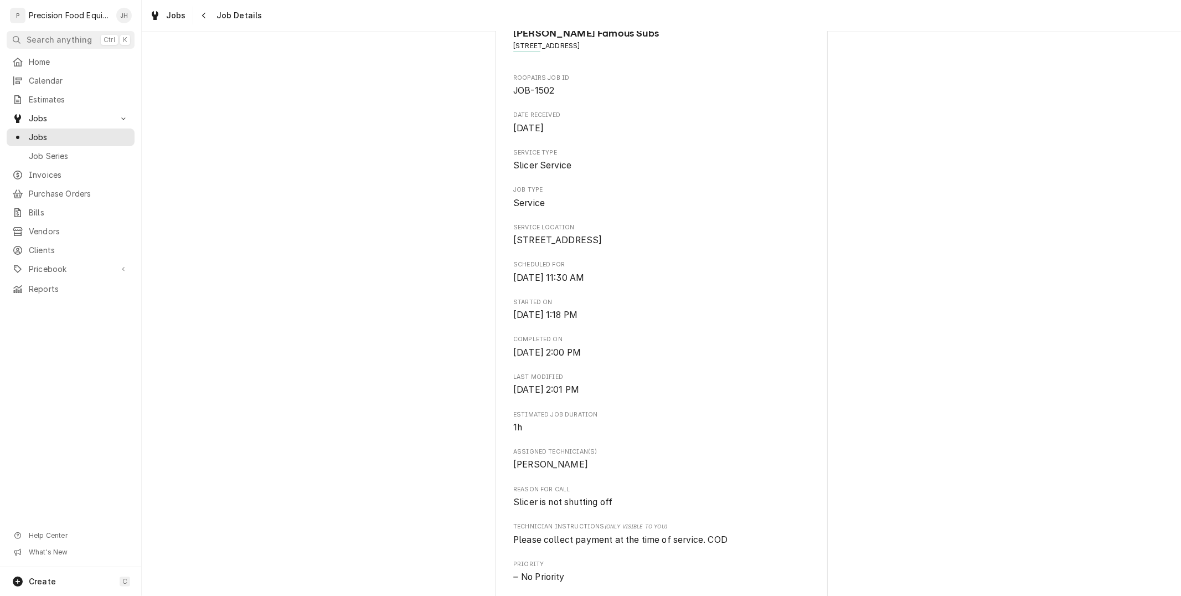
scroll to position [246, 0]
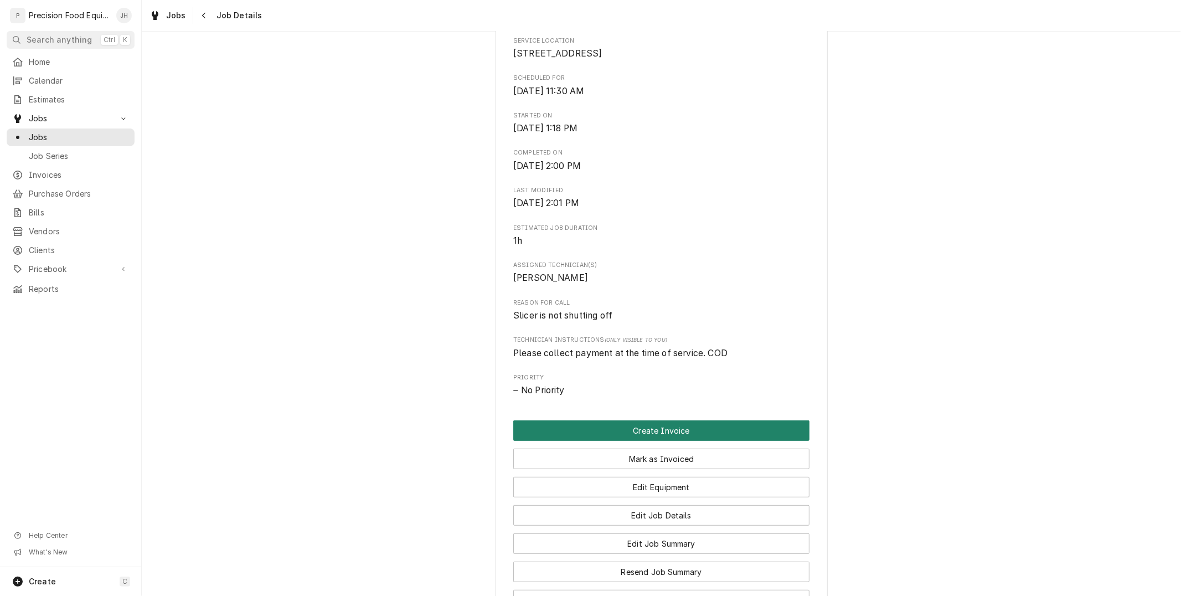
click at [648, 441] on button "Create Invoice" at bounding box center [661, 430] width 296 height 20
click at [610, 441] on button "Create Invoice" at bounding box center [661, 430] width 296 height 20
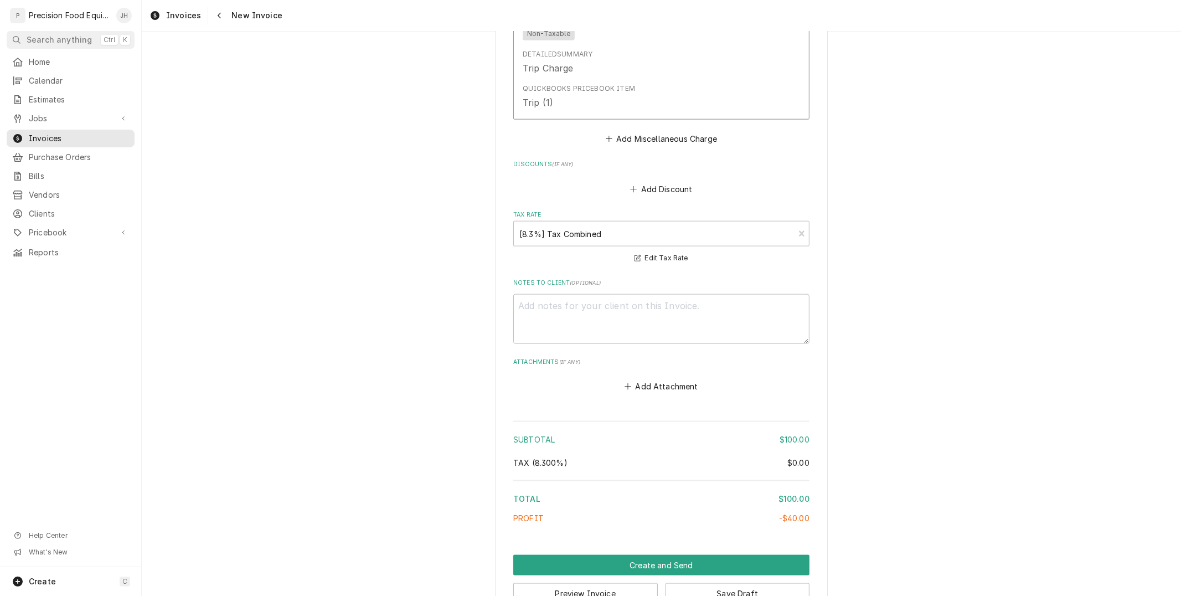
scroll to position [1125, 0]
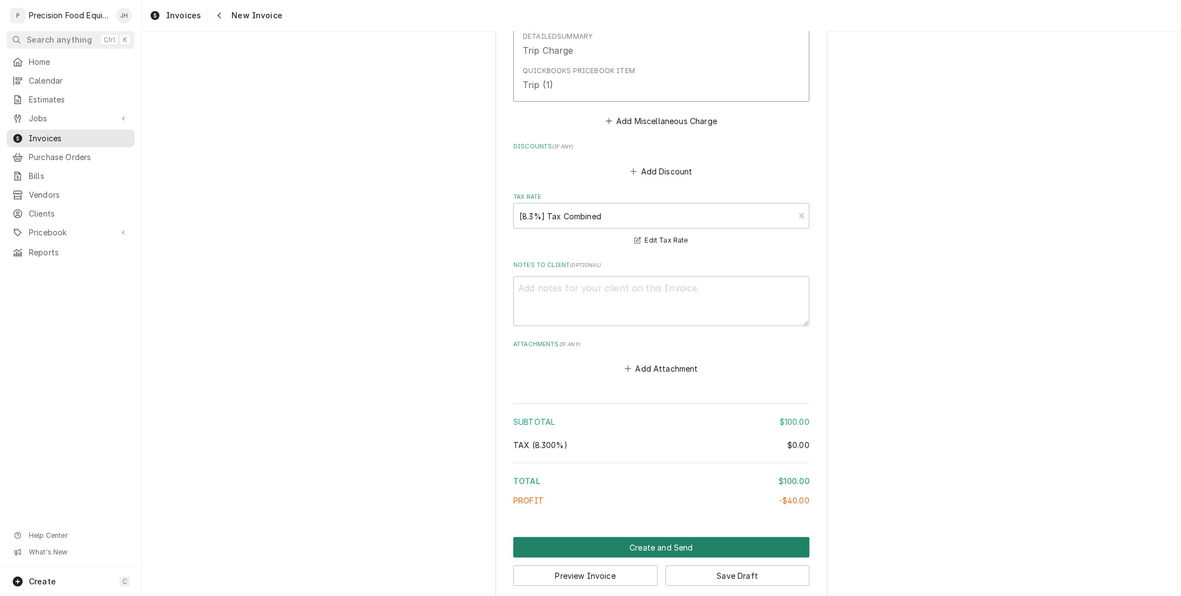
click at [668, 537] on button "Create and Send" at bounding box center [661, 547] width 296 height 20
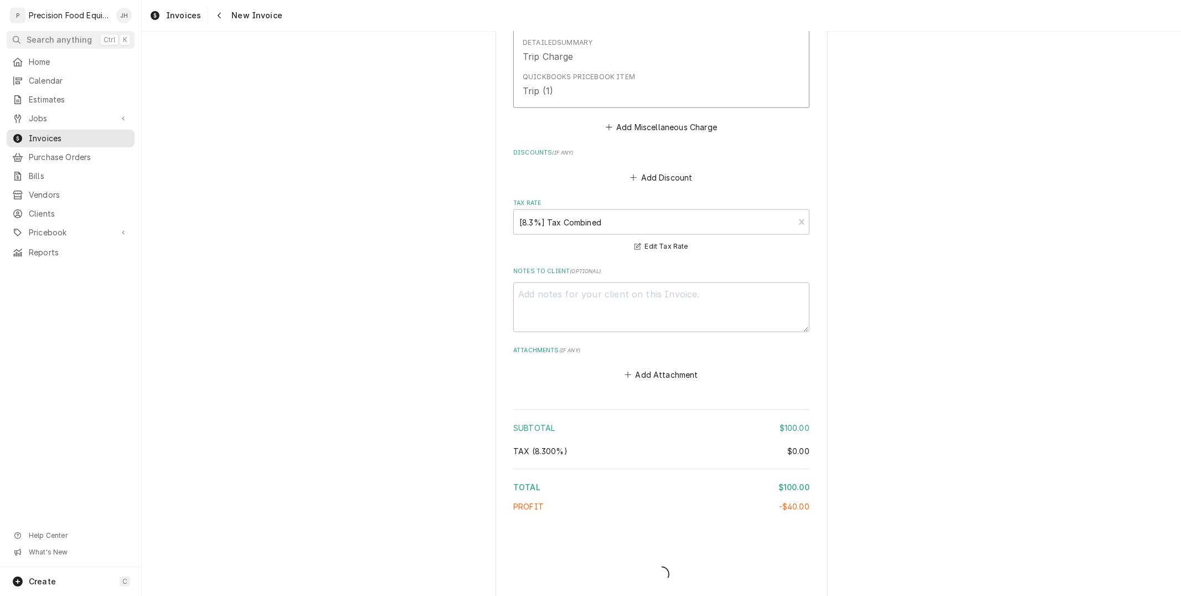
type textarea "x"
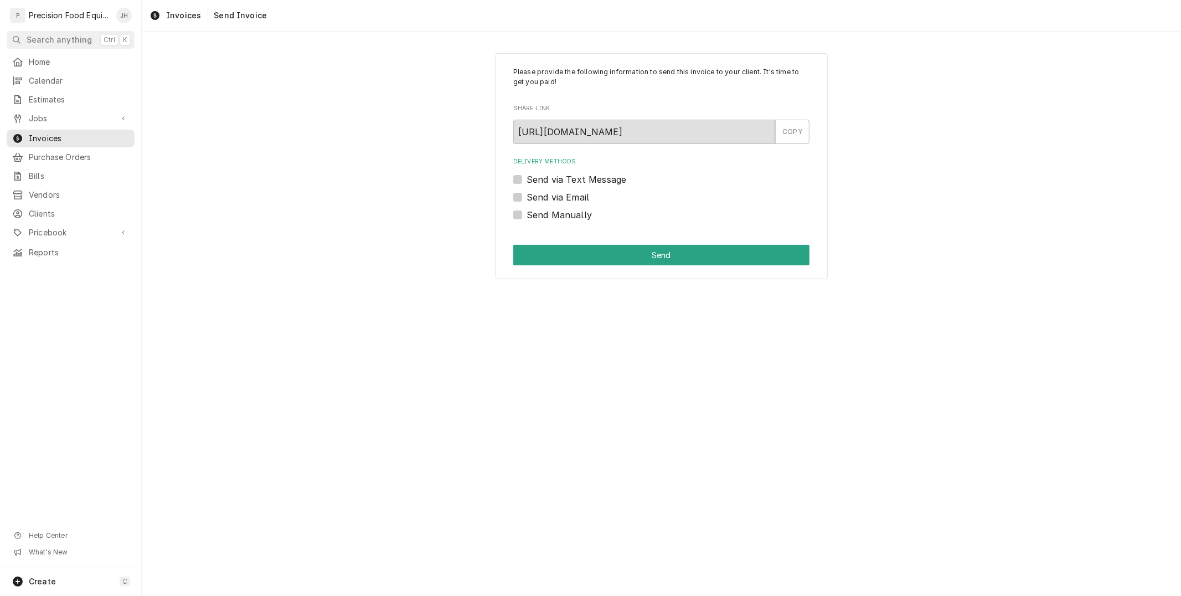
click at [526, 212] on label "Send Manually" at bounding box center [558, 214] width 65 height 13
click at [526, 212] on input "Send Manually" at bounding box center [674, 220] width 296 height 24
checkbox input "true"
click at [616, 271] on div "Please provide the following information to send this invoice to your client. I…" at bounding box center [661, 166] width 332 height 226
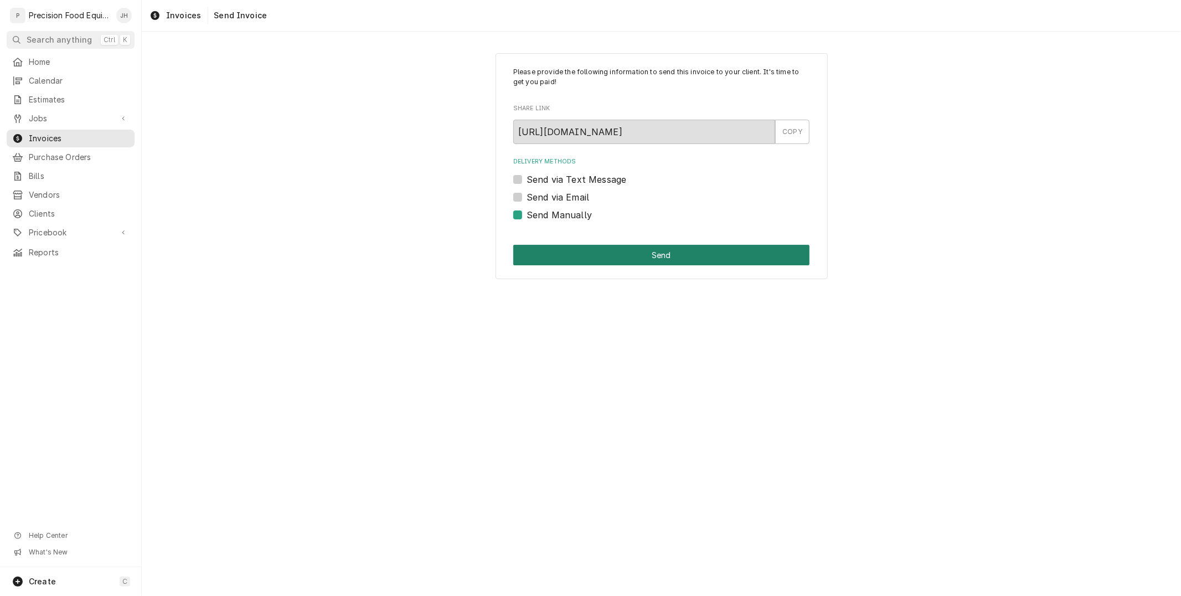
click at [625, 261] on button "Send" at bounding box center [661, 255] width 296 height 20
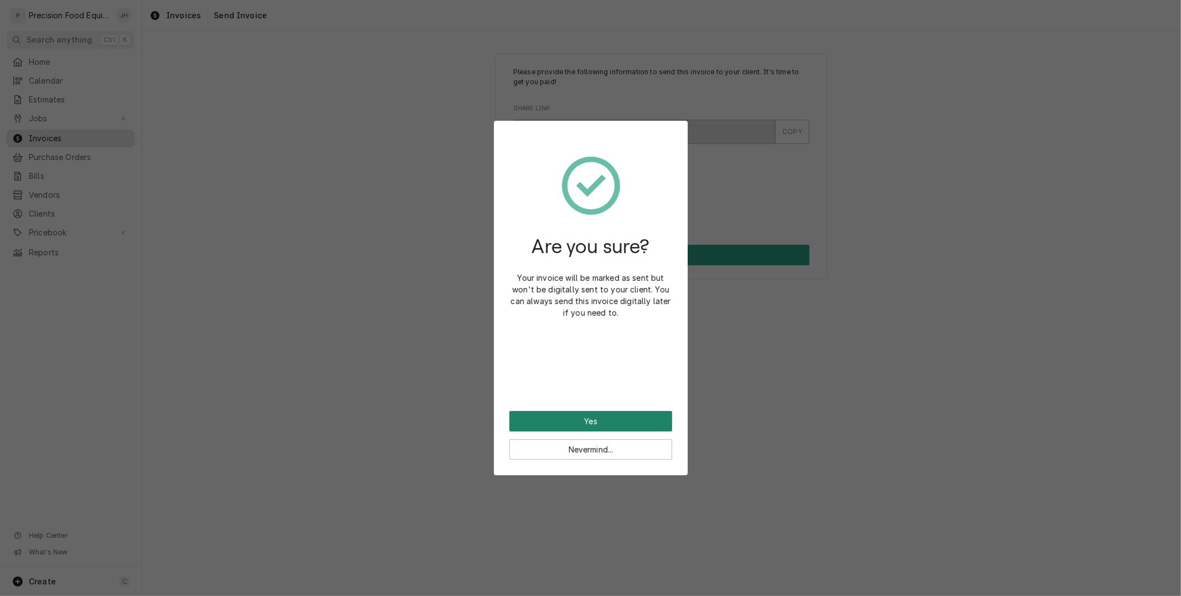
click at [660, 424] on button "Yes" at bounding box center [590, 421] width 163 height 20
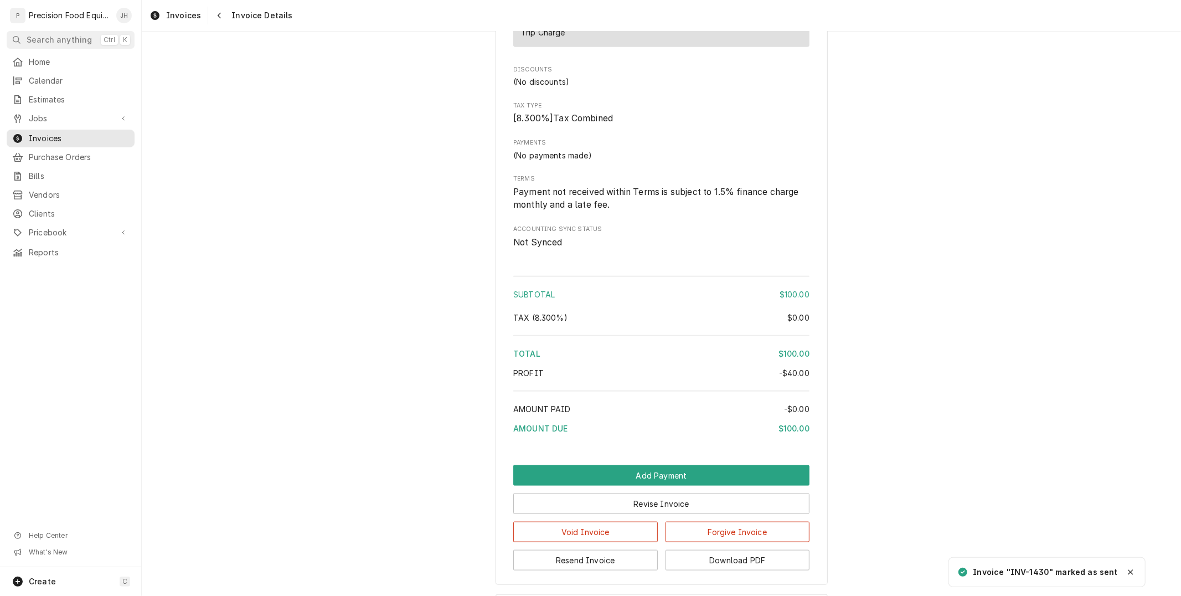
scroll to position [1002, 0]
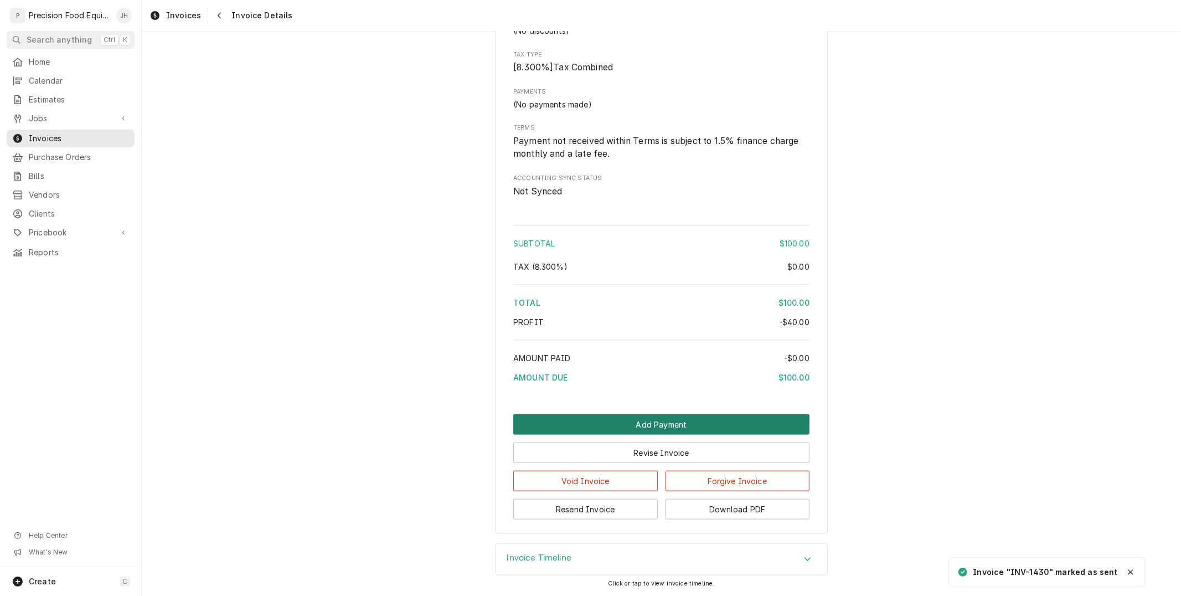
click at [686, 421] on button "Add Payment" at bounding box center [661, 424] width 296 height 20
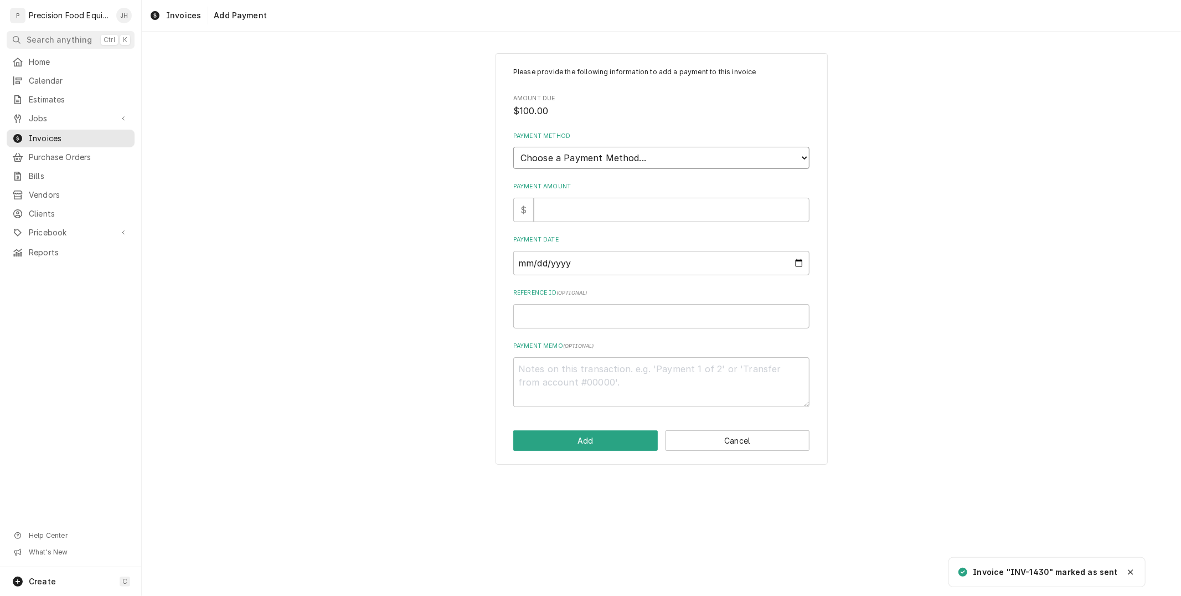
click at [605, 151] on select "Choose a Payment Method... Cash Check Credit/Debit Card ACH/eCheck Other" at bounding box center [661, 158] width 296 height 22
select select "3"
click at [513, 147] on select "Choose a Payment Method... Cash Check Credit/Debit Card ACH/eCheck Other" at bounding box center [661, 158] width 296 height 22
type textarea "x"
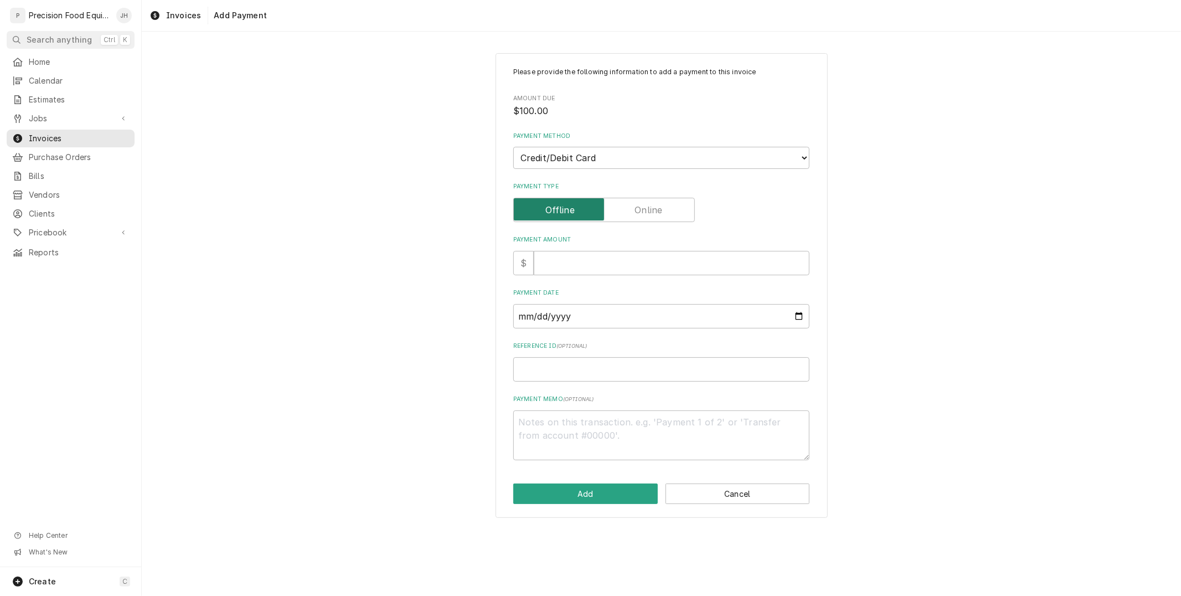
click at [648, 200] on input "Payment Type" at bounding box center [604, 210] width 172 height 24
checkbox input "true"
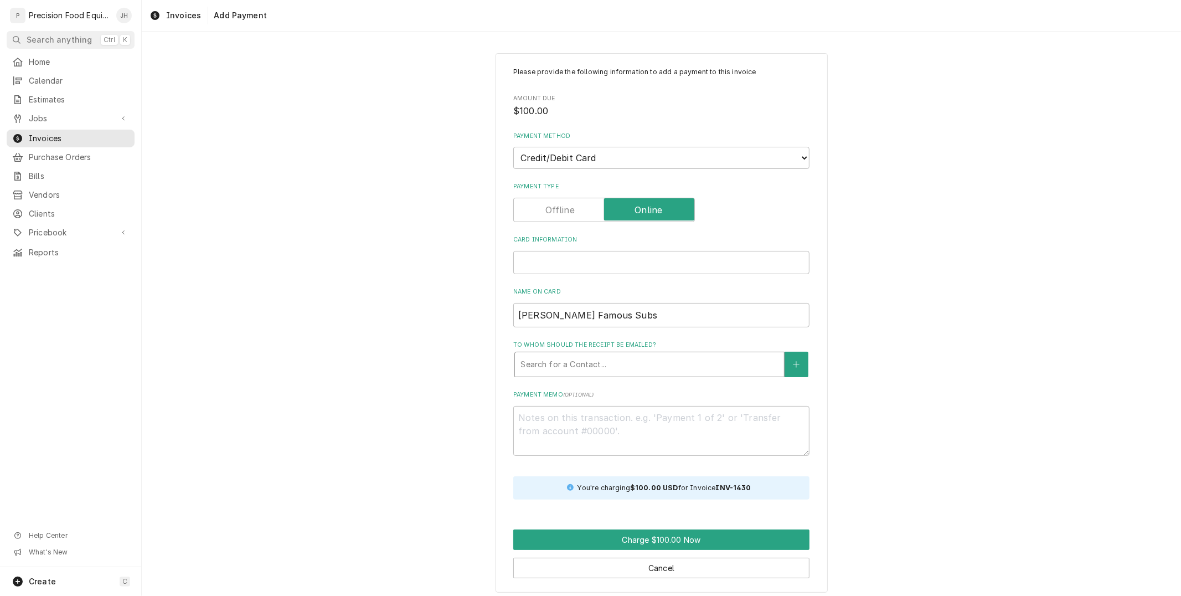
click at [687, 359] on div "To whom should the receipt be emailed?" at bounding box center [649, 364] width 258 height 20
click at [681, 360] on div "To whom should the receipt be emailed?" at bounding box center [649, 364] width 258 height 20
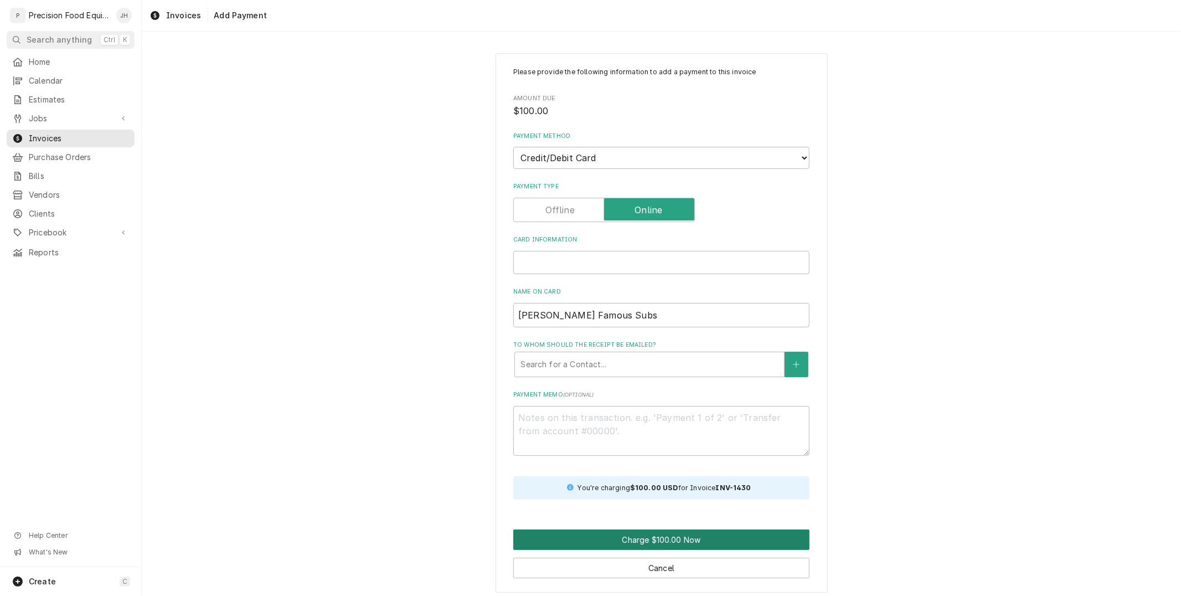
click at [668, 539] on button "Charge $100.00 Now" at bounding box center [661, 539] width 296 height 20
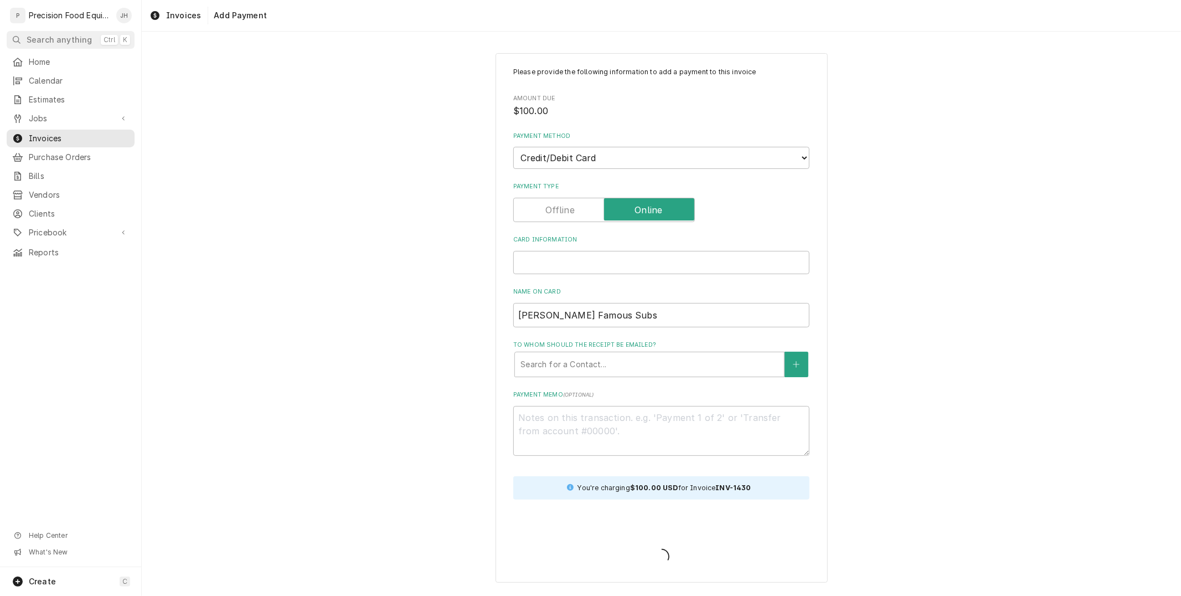
type textarea "x"
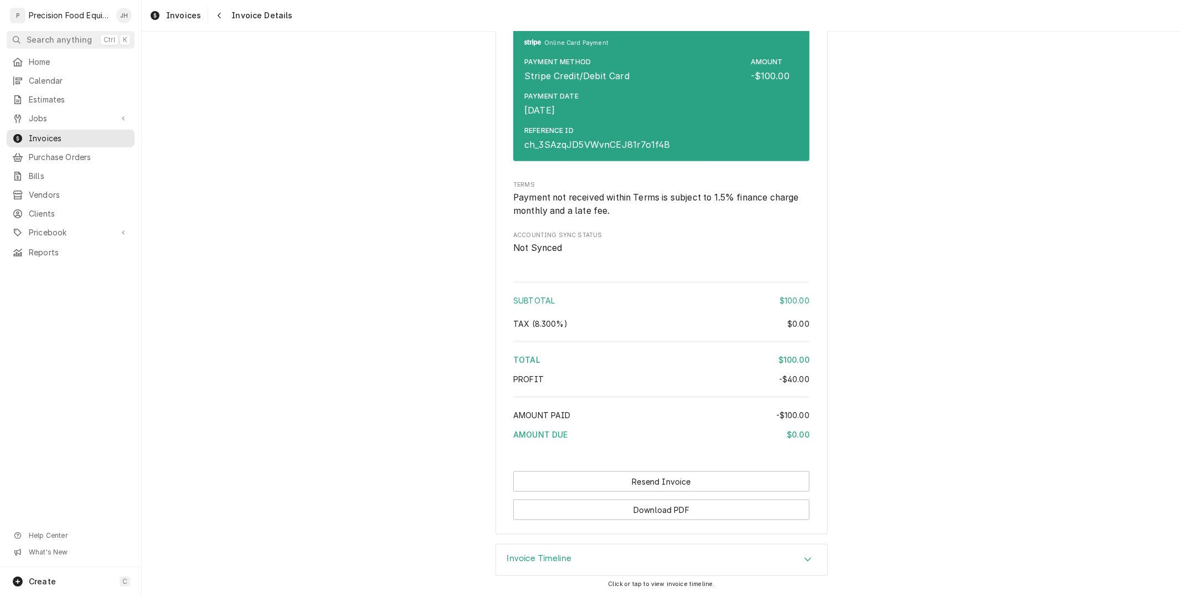
scroll to position [1113, 0]
click at [697, 475] on button "Resend Invoice" at bounding box center [661, 481] width 296 height 20
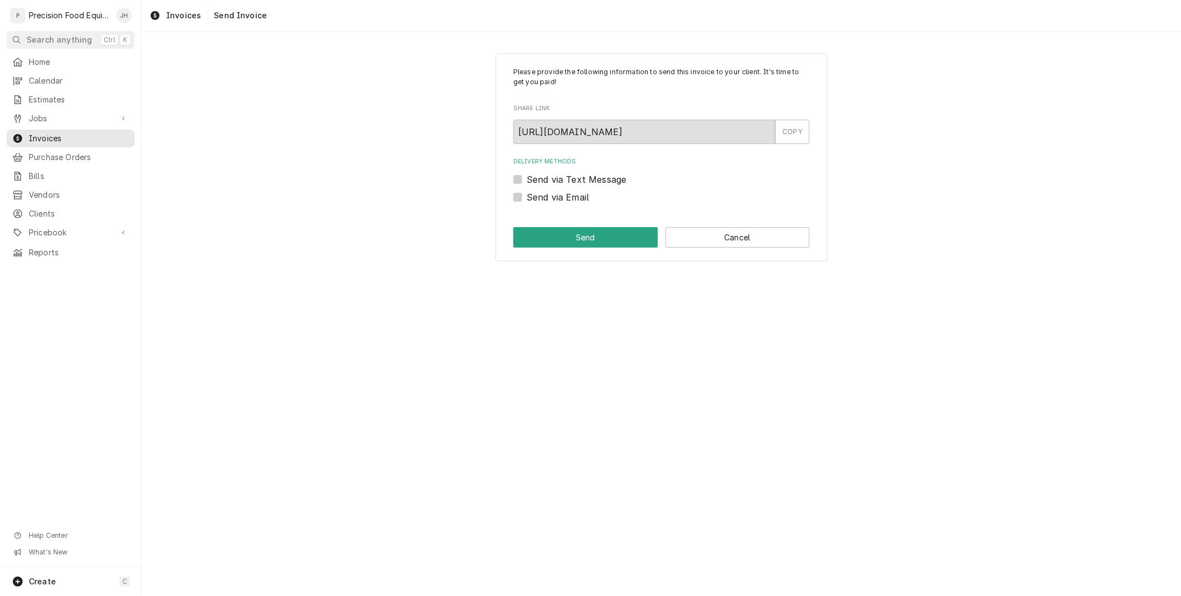
click at [526, 182] on label "Send via Text Message" at bounding box center [576, 179] width 100 height 13
click at [526, 182] on input "Send via Text Message" at bounding box center [674, 185] width 296 height 24
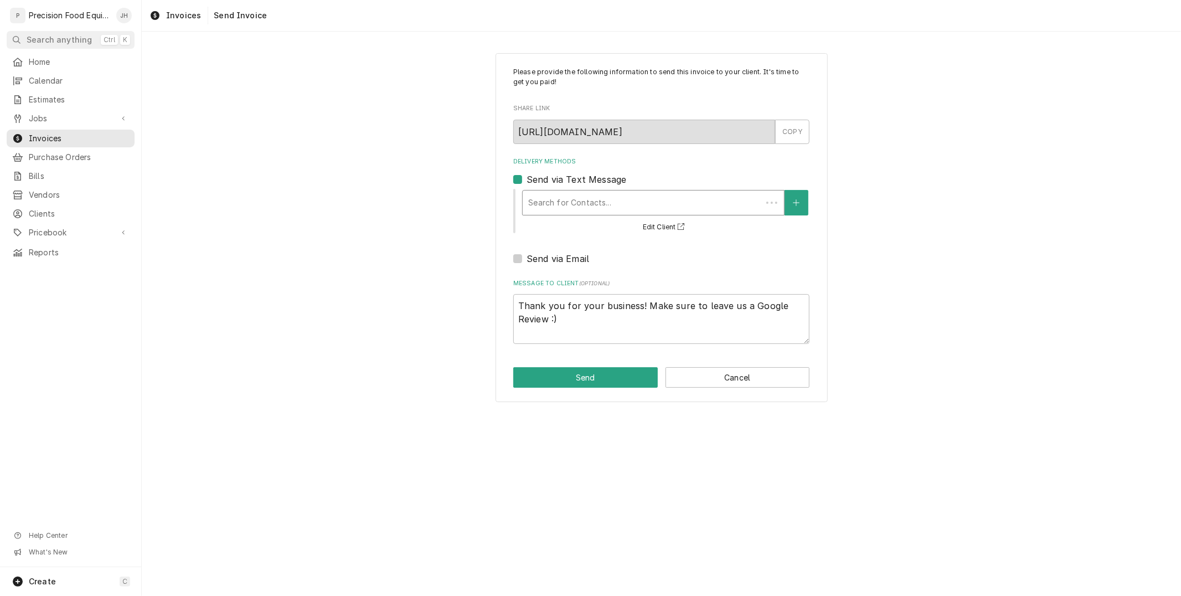
click at [612, 209] on div "Delivery Methods" at bounding box center [642, 203] width 228 height 20
click at [526, 179] on label "Send via Text Message" at bounding box center [576, 179] width 100 height 13
click at [526, 179] on input "Send via Text Message" at bounding box center [674, 185] width 296 height 24
checkbox input "false"
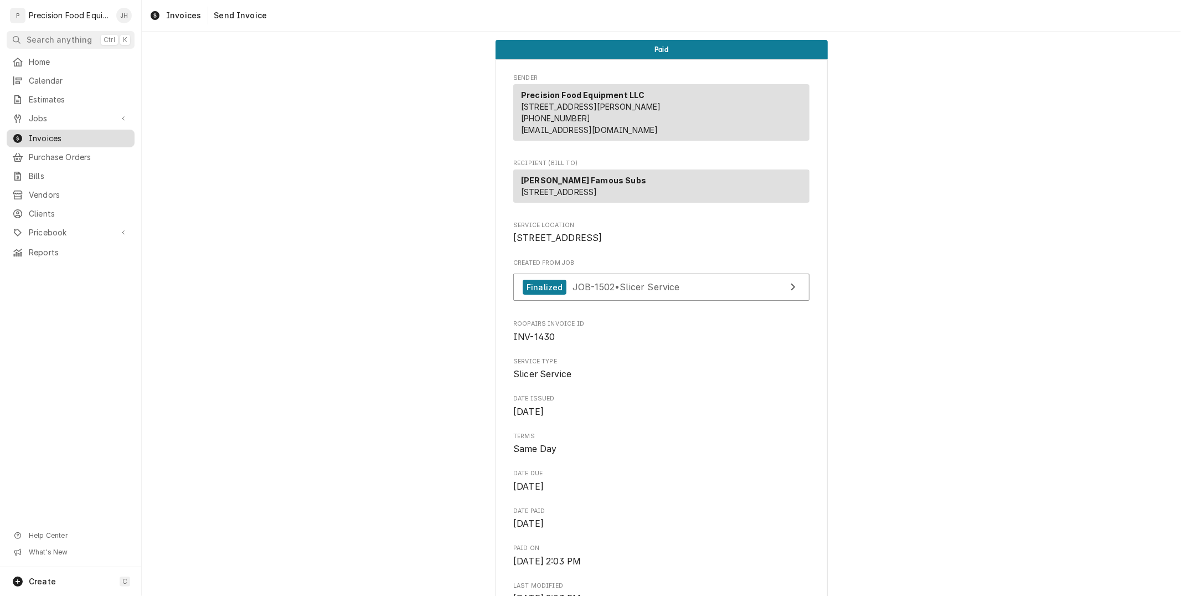
click at [84, 136] on span "Invoices" at bounding box center [79, 138] width 100 height 11
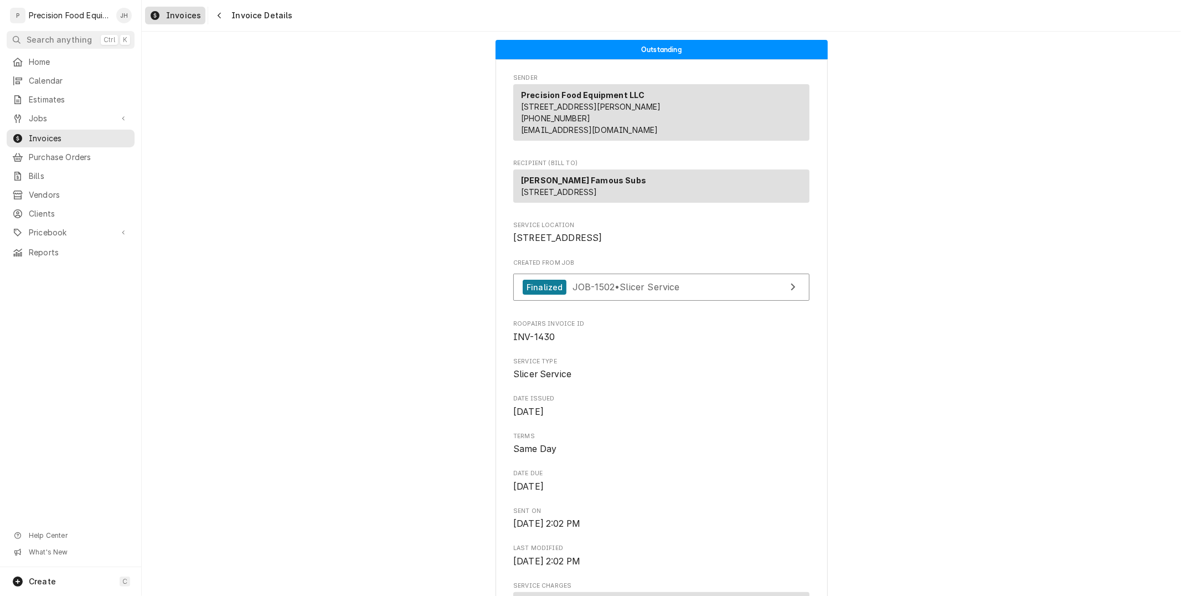
click at [197, 10] on span "Invoices" at bounding box center [183, 15] width 35 height 11
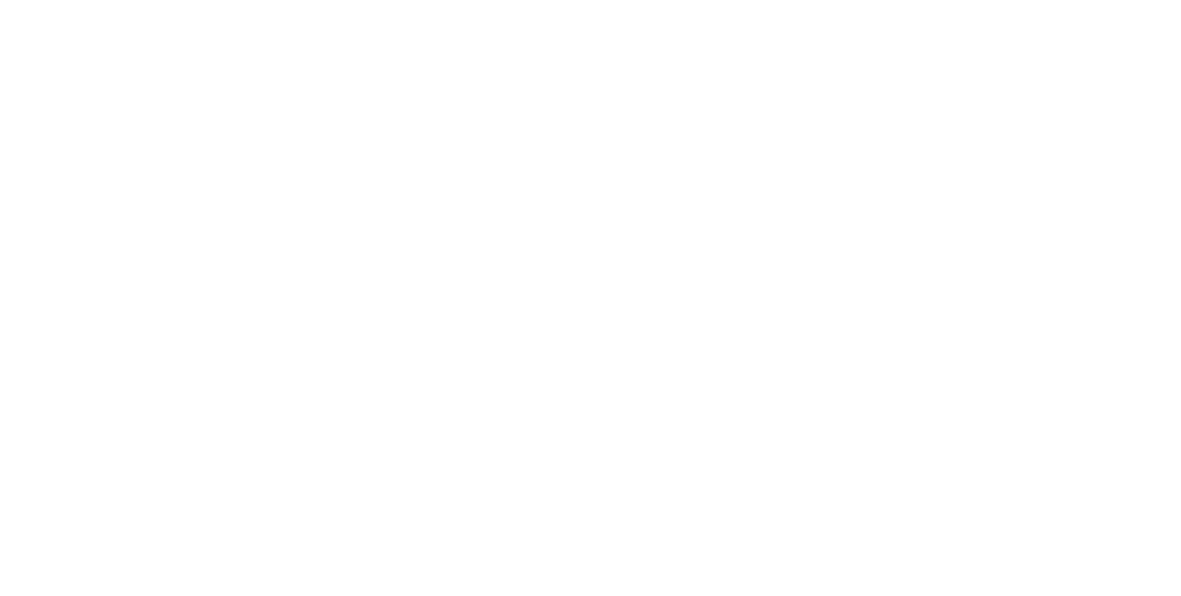
click at [219, 15] on div "Dynamic Content Wrapper" at bounding box center [590, 298] width 1181 height 596
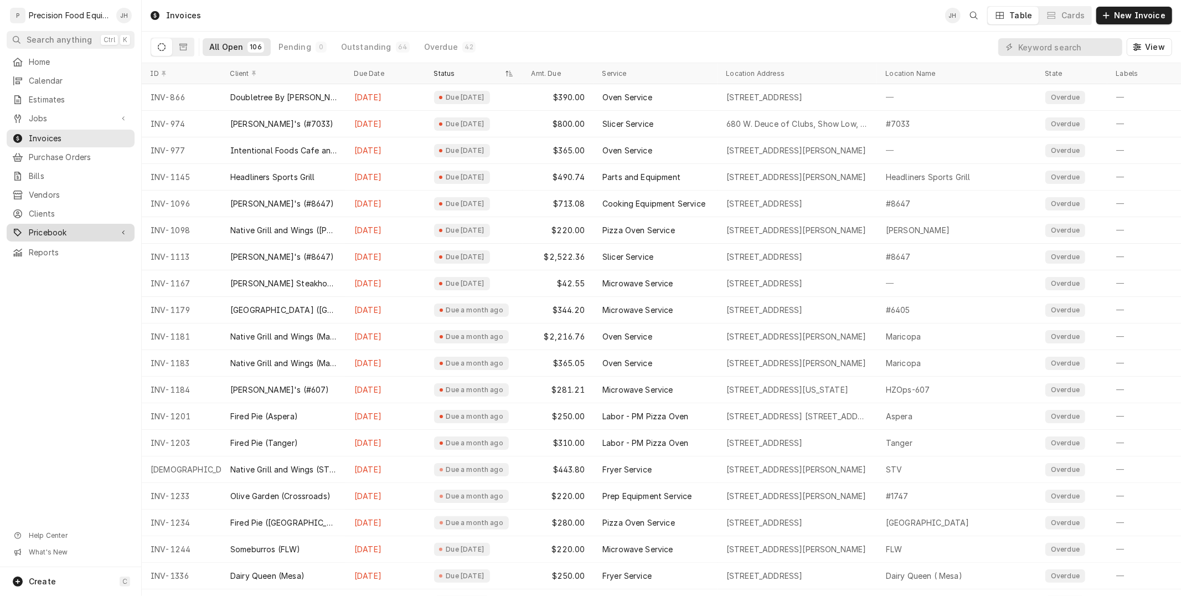
click at [65, 231] on span "Pricebook" at bounding box center [71, 232] width 84 height 11
click at [76, 245] on div "Services" at bounding box center [70, 251] width 123 height 13
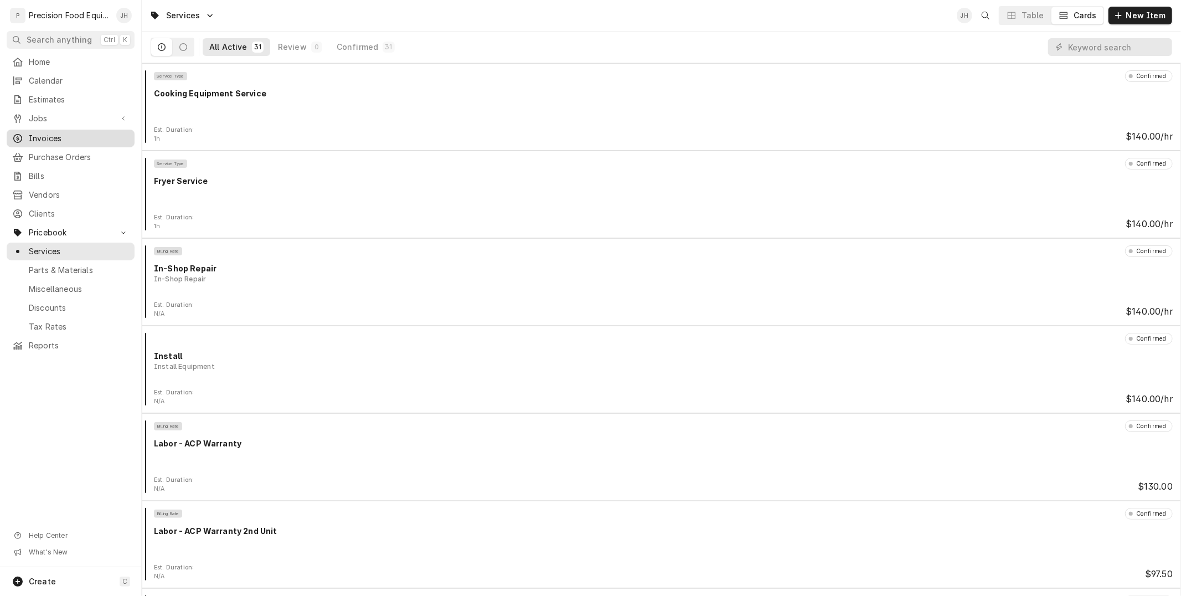
click at [84, 135] on span "Invoices" at bounding box center [79, 138] width 100 height 11
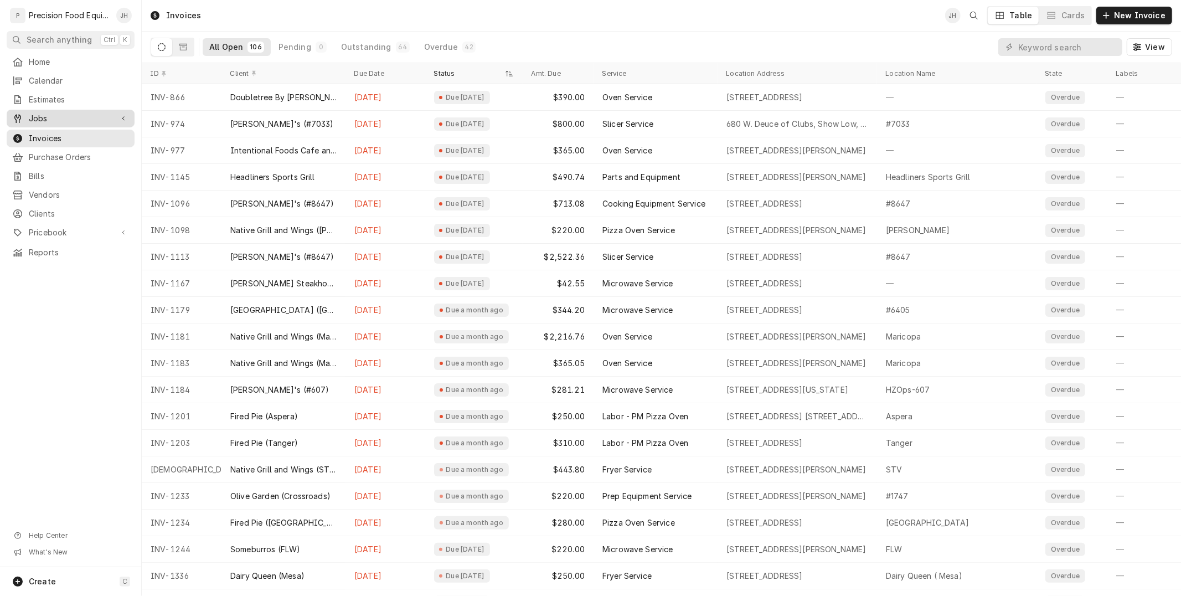
click at [57, 113] on span "Jobs" at bounding box center [71, 118] width 84 height 11
click at [59, 146] on link "Jobs" at bounding box center [71, 137] width 128 height 18
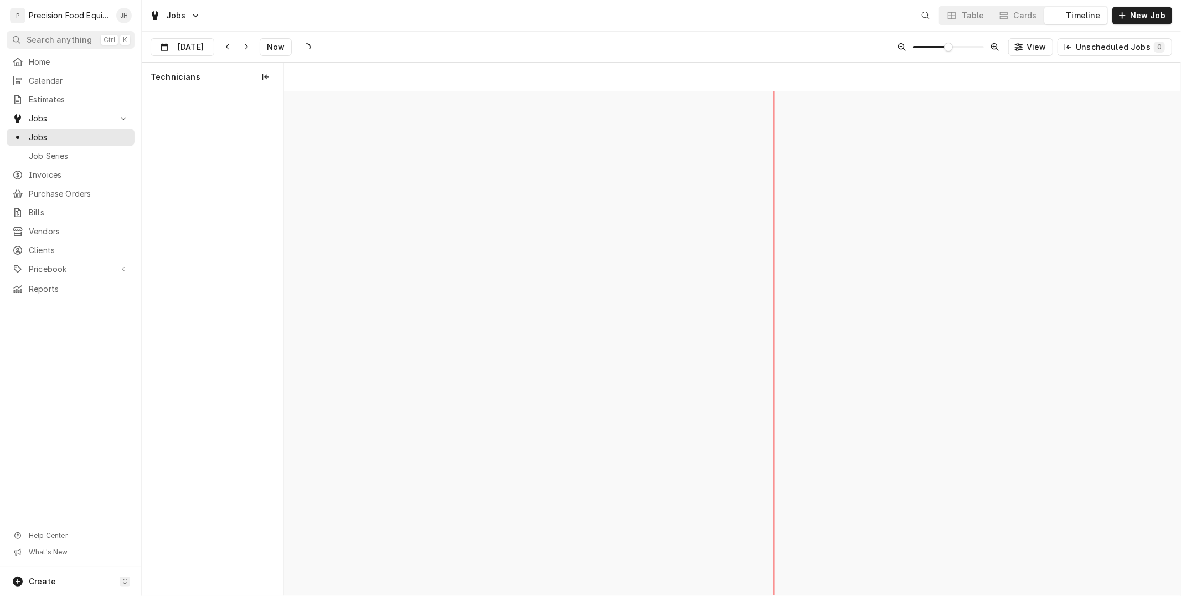
scroll to position [0, 17757]
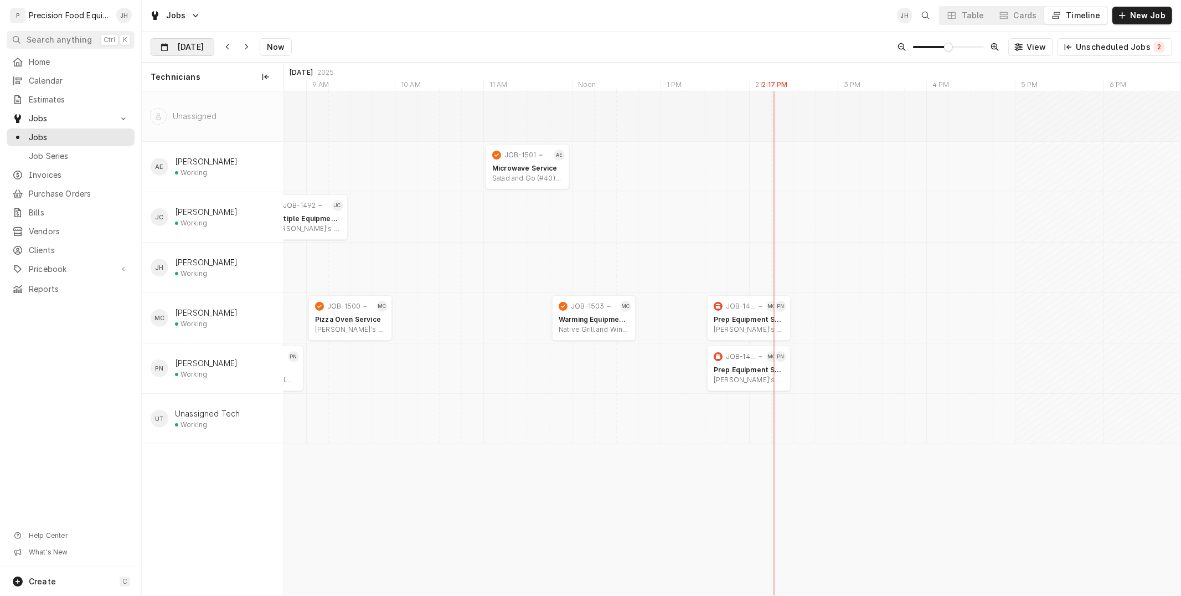
click at [194, 45] on input "Sep 24" at bounding box center [174, 50] width 47 height 22
click at [235, 175] on div "25" at bounding box center [241, 178] width 15 height 15
type input "Sep 25"
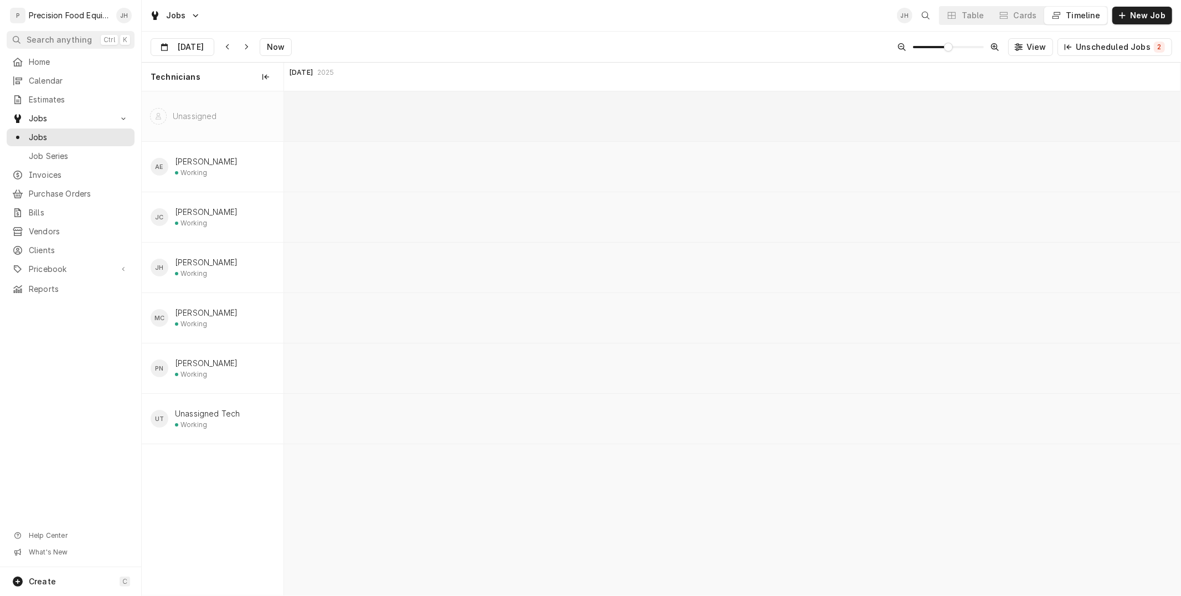
scroll to position [0, 19379]
click at [35, 265] on span "Pricebook" at bounding box center [71, 268] width 84 height 11
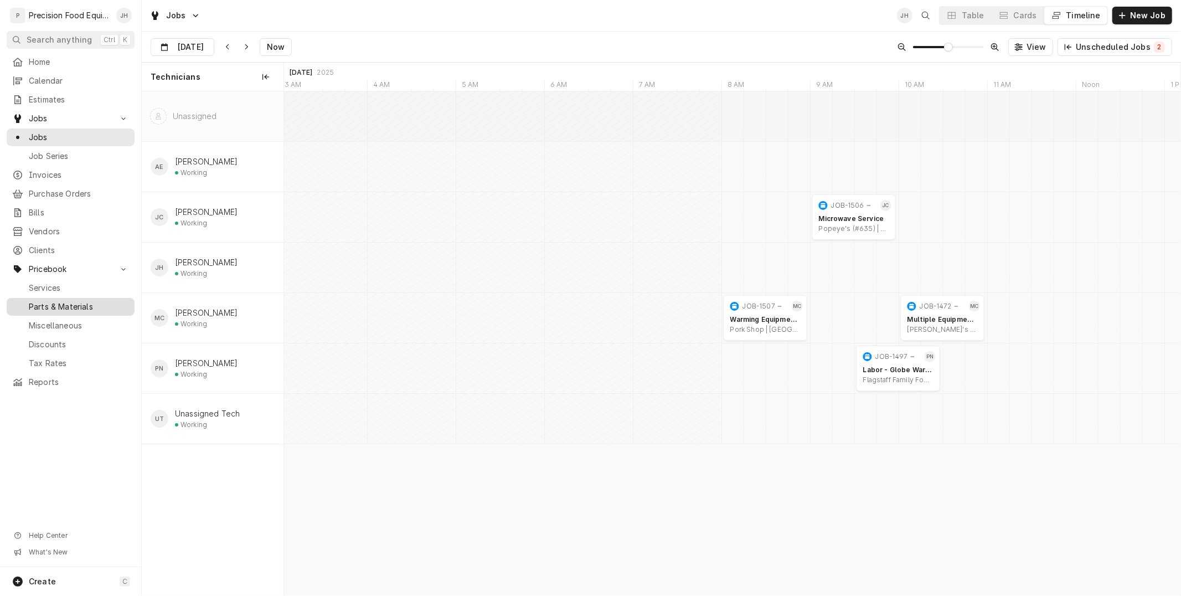
click at [54, 301] on span "Parts & Materials" at bounding box center [79, 306] width 100 height 11
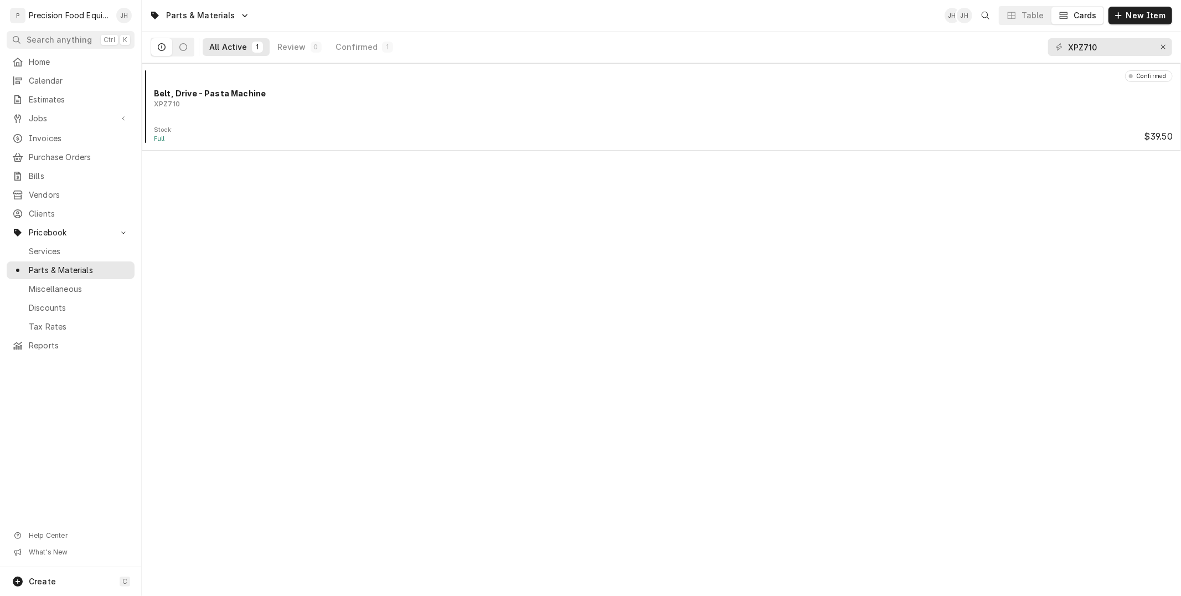
click at [1147, 3] on div "Parts & Materials JH JH Table Cards New Item" at bounding box center [661, 15] width 1039 height 31
click at [1145, 13] on span "New Item" at bounding box center [1146, 15] width 44 height 11
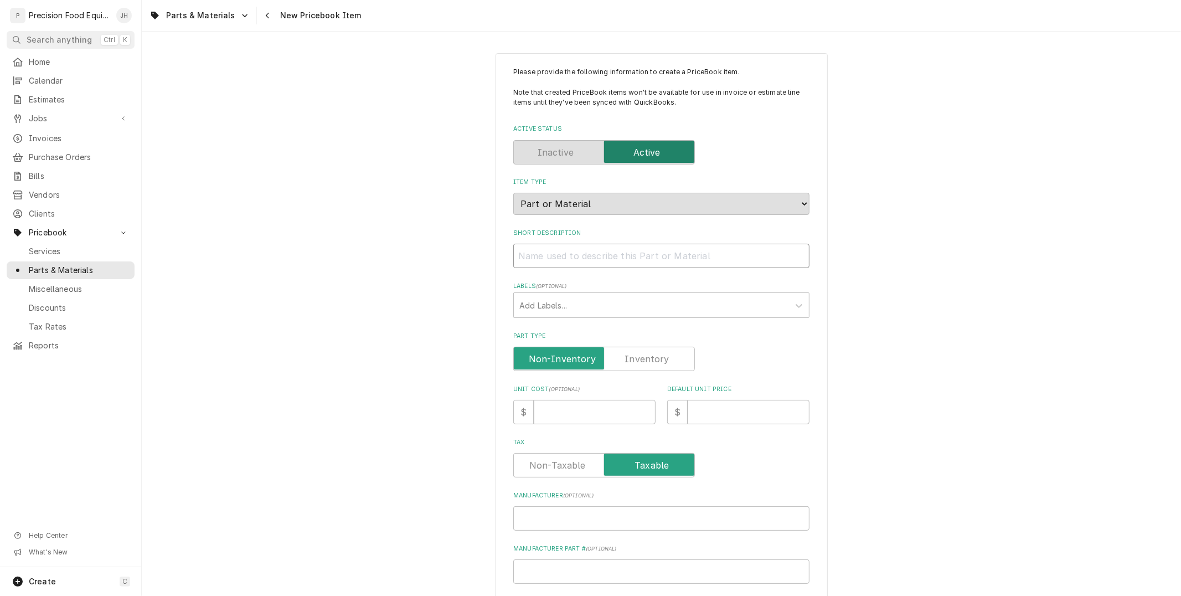
click at [695, 255] on input "Short Description" at bounding box center [661, 256] width 296 height 24
paste input "DUAL SOLENOID, NATURAL GAS, 120V, 60HZ"
type textarea "x"
type input "DUAL SOLENOID, NATURAL GAS, 120V, 60HZ"
click at [613, 310] on div "Labels" at bounding box center [651, 305] width 264 height 20
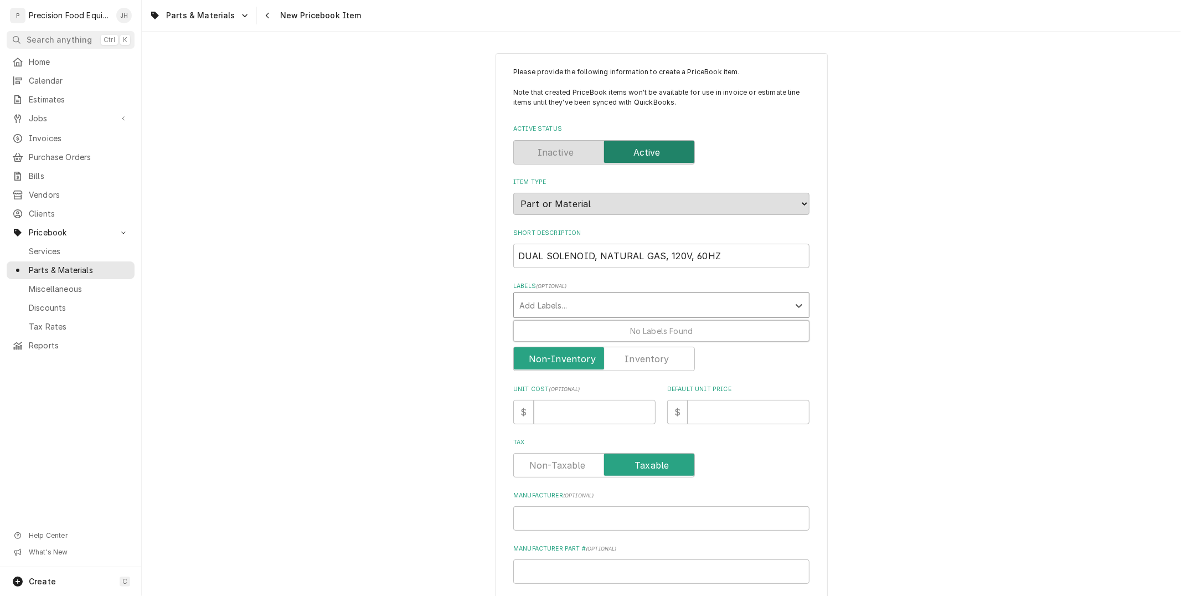
click at [617, 302] on div "Labels" at bounding box center [651, 305] width 264 height 20
click at [654, 357] on label "Part Type" at bounding box center [604, 359] width 182 height 24
click at [654, 357] on input "Part Type" at bounding box center [604, 359] width 172 height 24
checkbox input "true"
click at [581, 412] on input "Unit Cost ( optional )" at bounding box center [595, 412] width 122 height 24
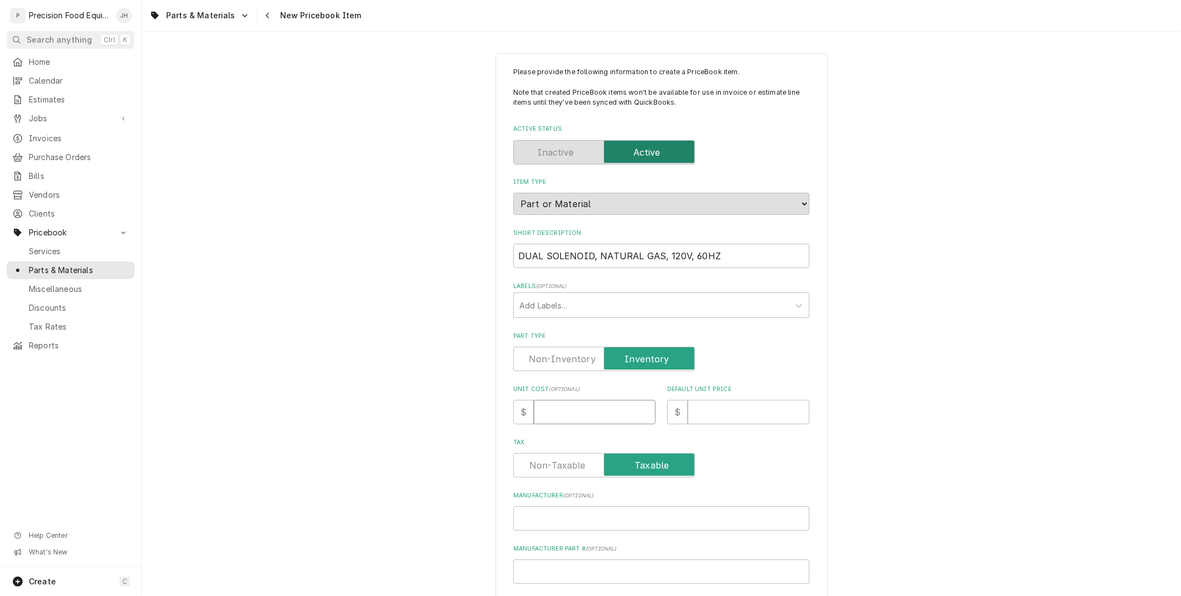
type textarea "x"
type input "5"
type textarea "x"
type input "58"
type textarea "x"
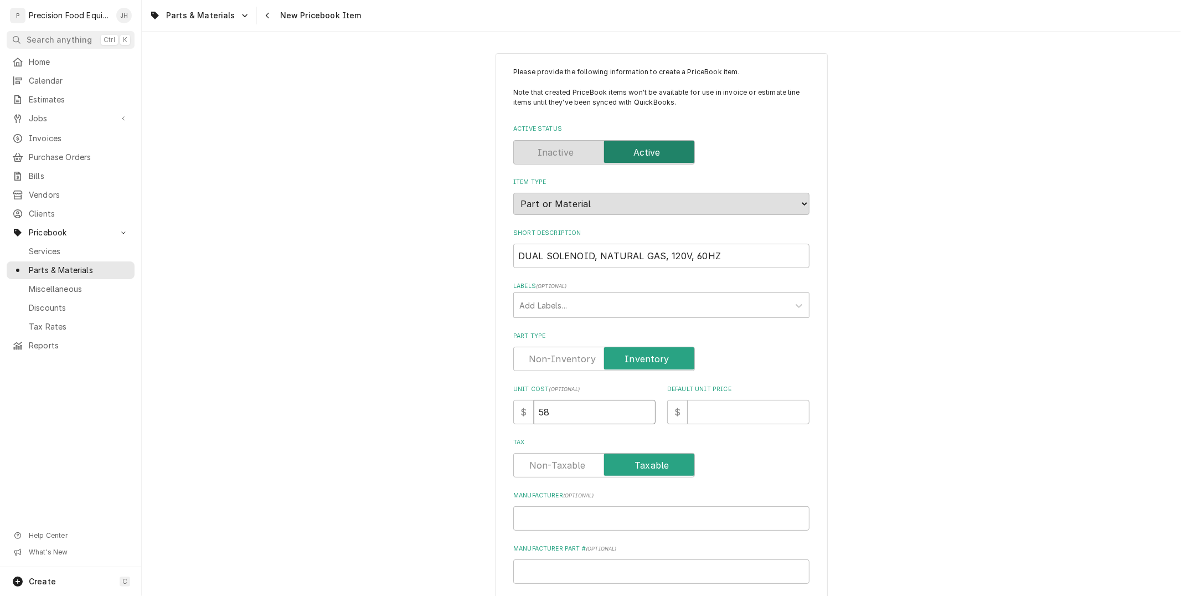
type input "585"
type textarea "x"
type input "585.7"
type textarea "x"
type input "585.74"
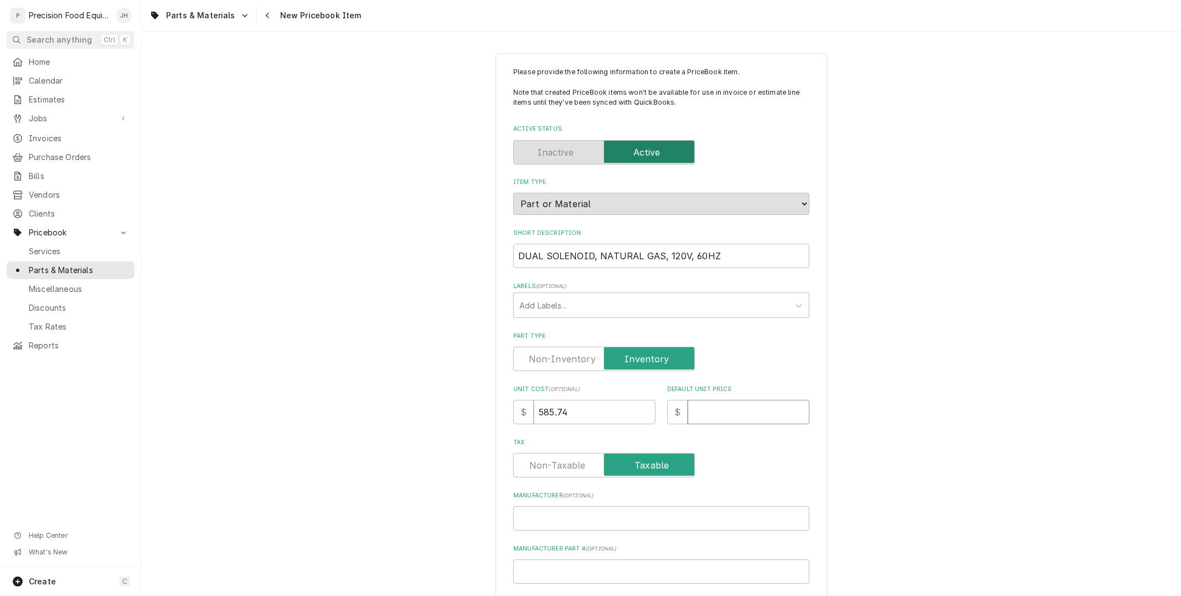
click at [722, 401] on input "Default Unit Price" at bounding box center [748, 412] width 122 height 24
type textarea "x"
type input "1"
type textarea "x"
type input "11"
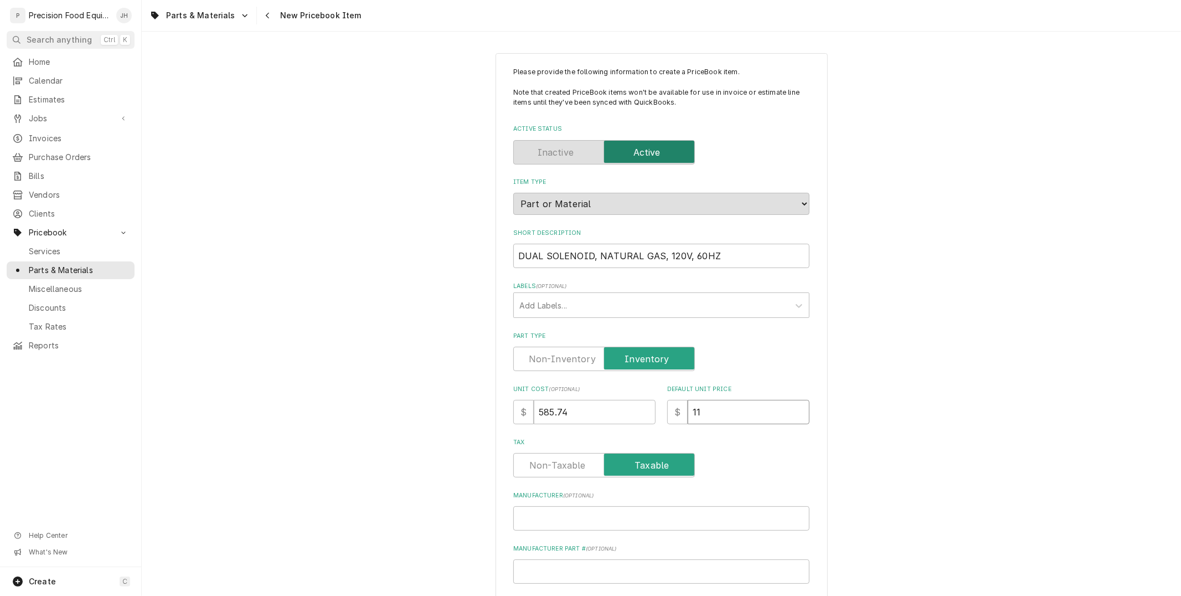
type textarea "x"
type input "117"
type textarea "x"
type input "1173"
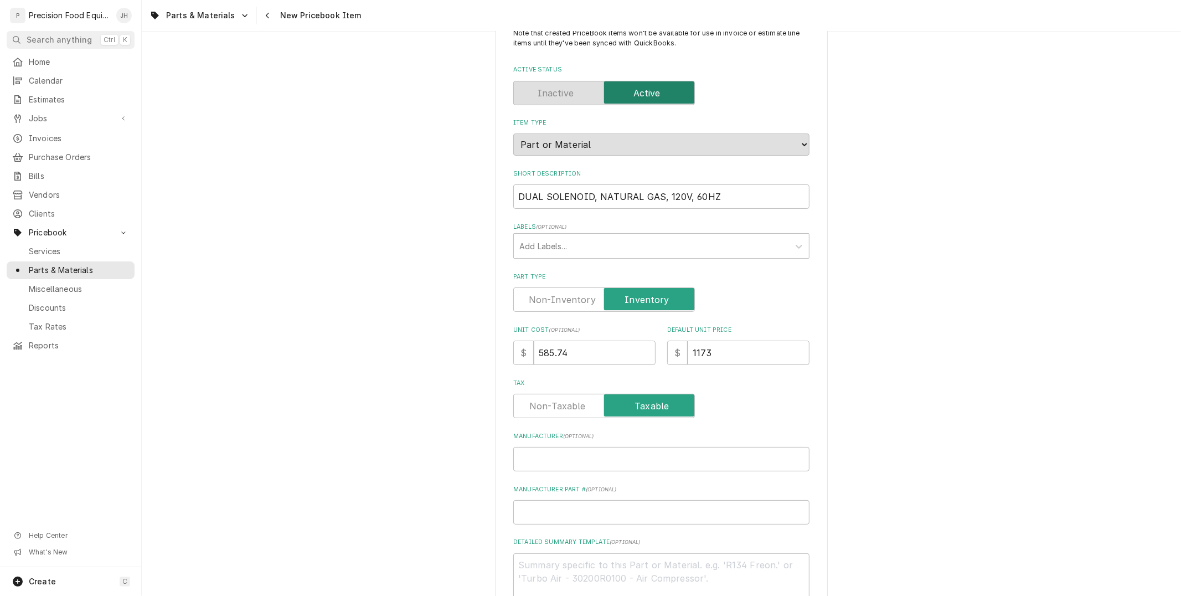
scroll to position [123, 0]
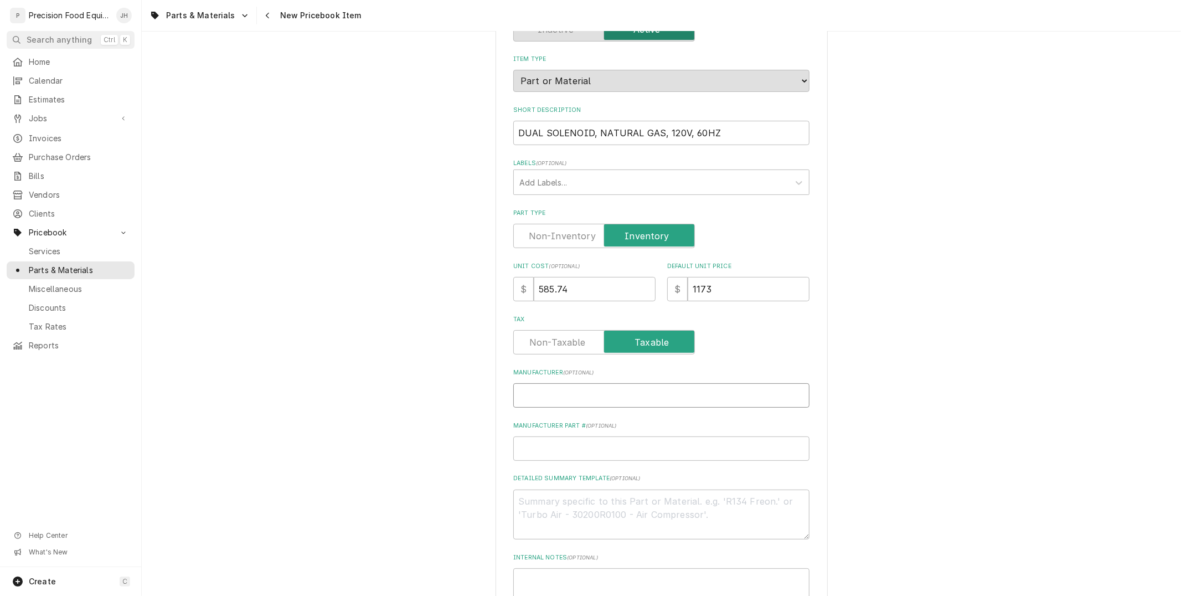
click at [665, 391] on input "Manufacturer ( optional )" at bounding box center [661, 395] width 296 height 24
type textarea "x"
type input "b"
type textarea "x"
type input "bL"
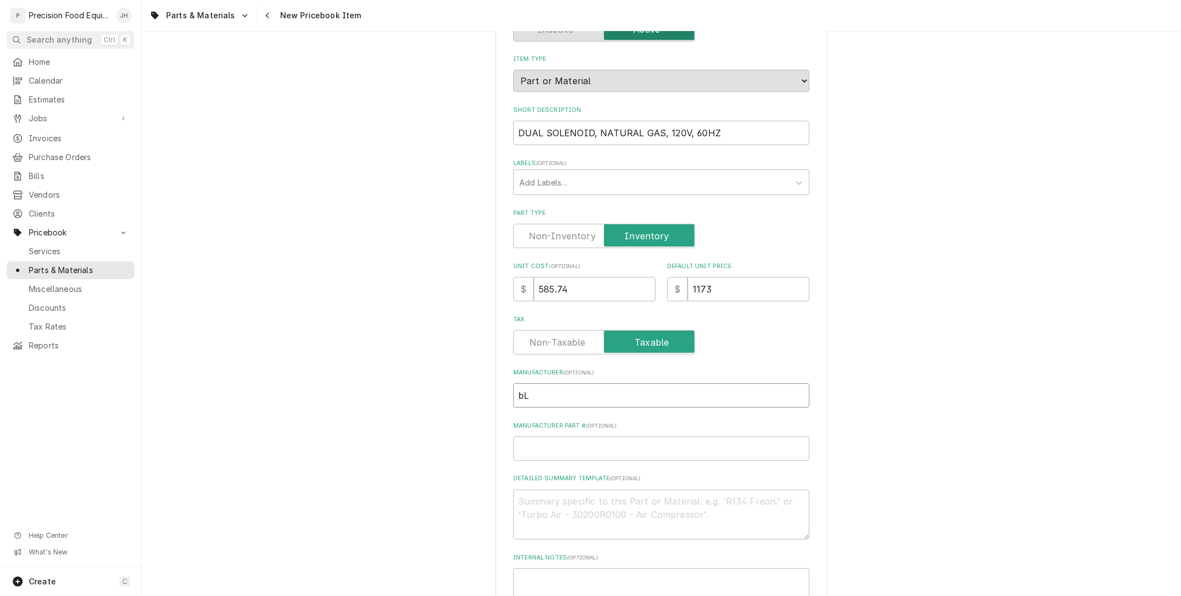
type textarea "x"
type input "b"
type textarea "x"
type input "B"
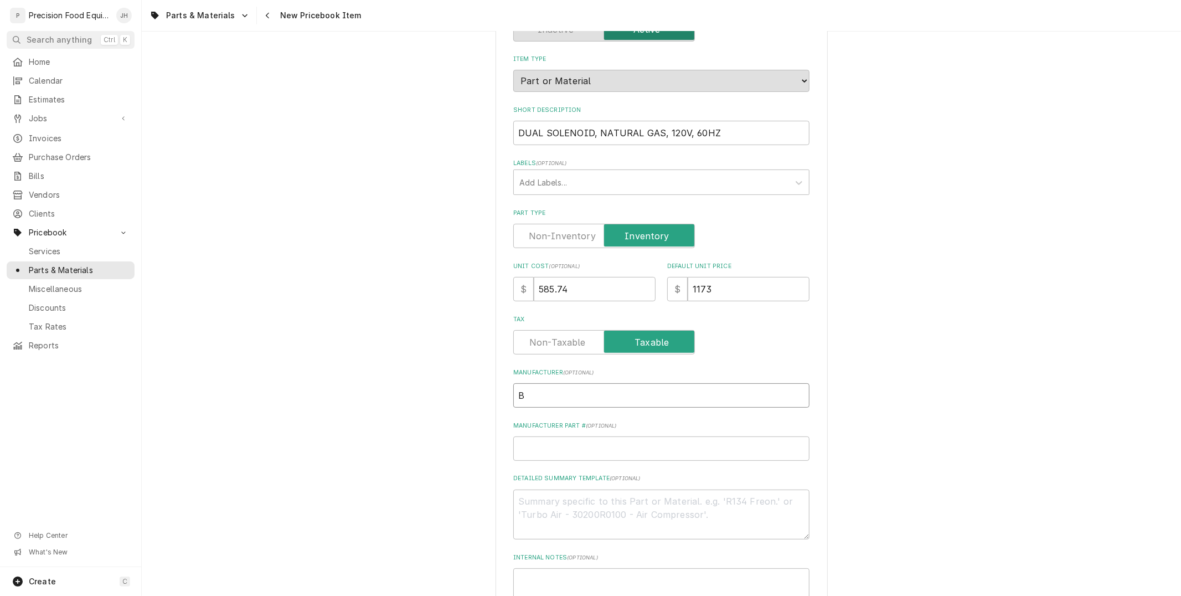
type textarea "x"
type input "Bl"
type textarea "x"
type input "Blod"
type textarea "x"
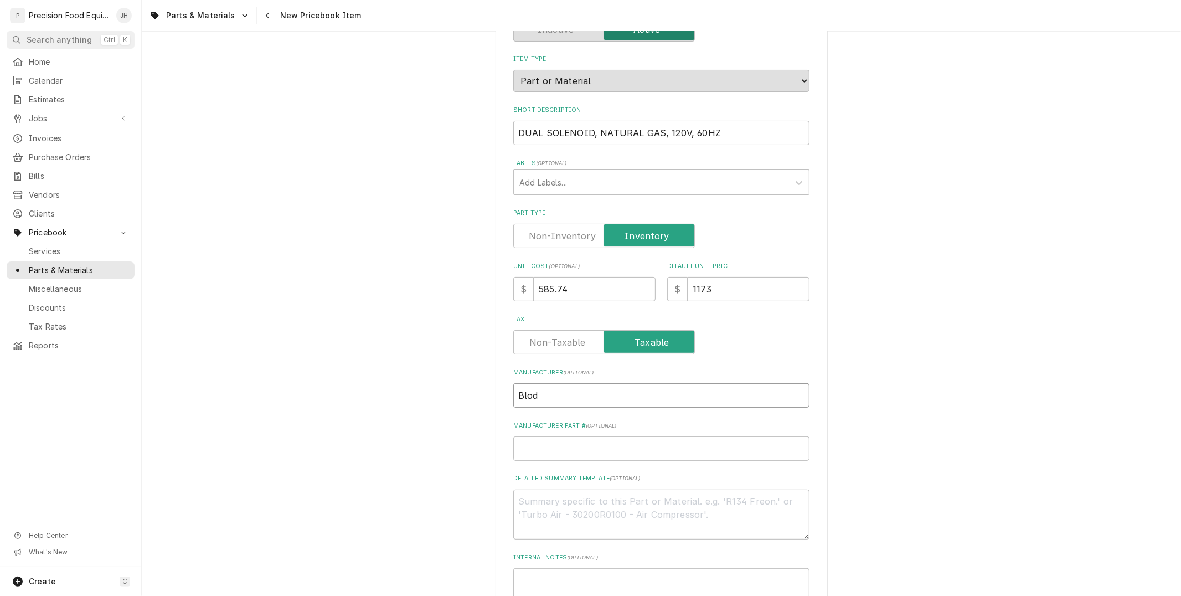
type input "Blodg"
type textarea "x"
type input "Blodge"
type textarea "x"
type input "Blodget"
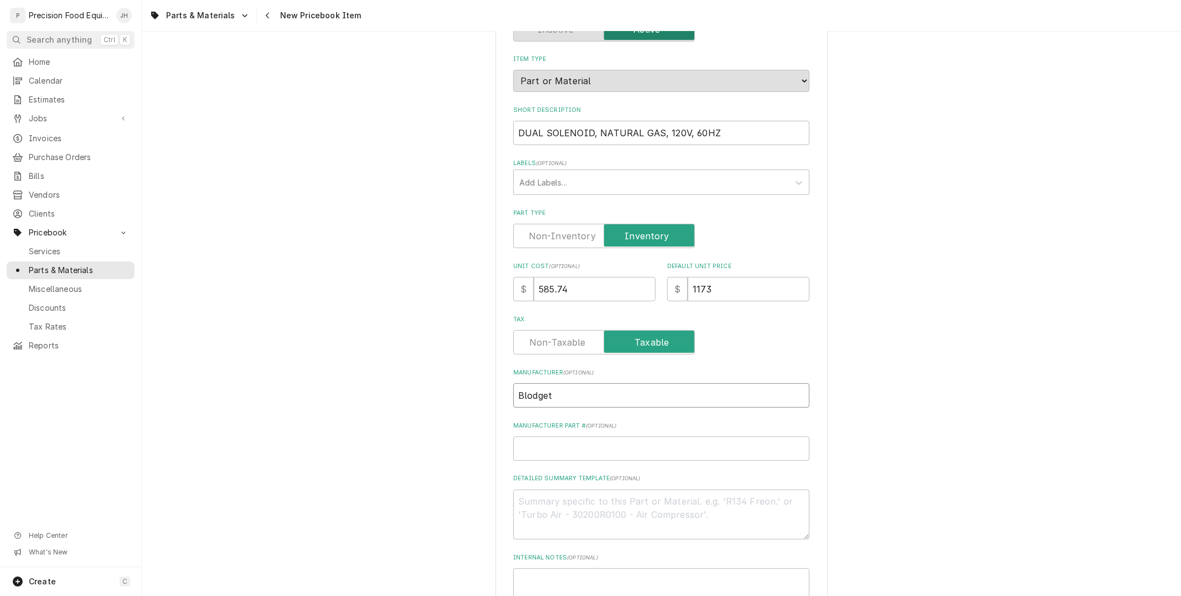
type textarea "x"
type input "Blodgett"
type textarea "x"
type input "Blodgett"
click at [659, 453] on input "Manufacturer Part # ( optional )" at bounding box center [661, 448] width 296 height 24
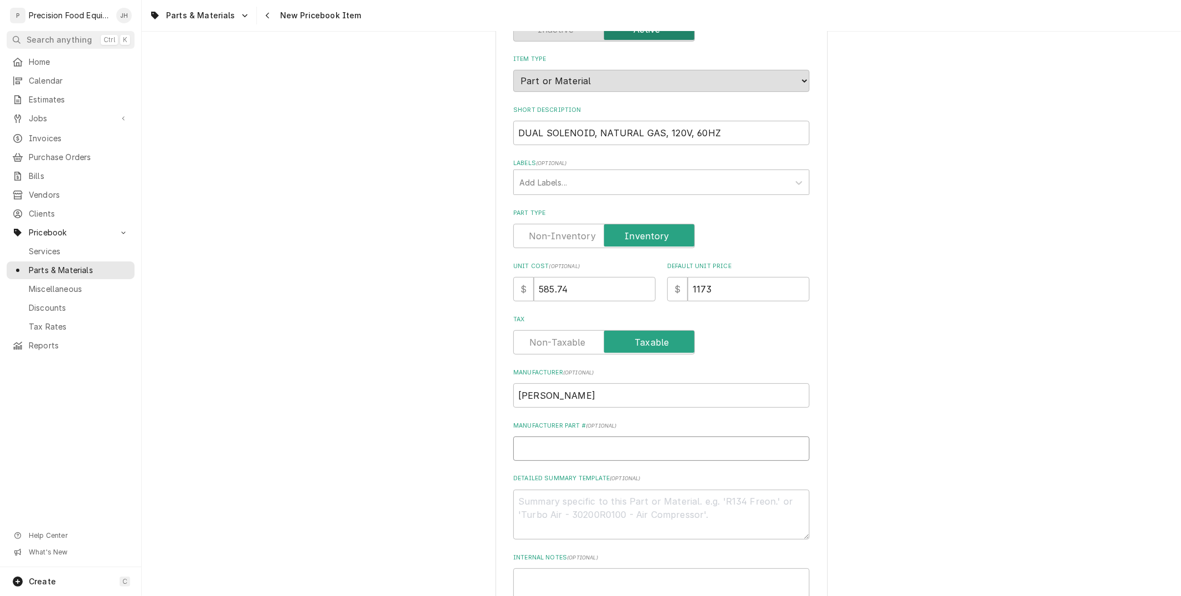
type textarea "x"
type input "3"
type textarea "x"
type input "30"
type textarea "x"
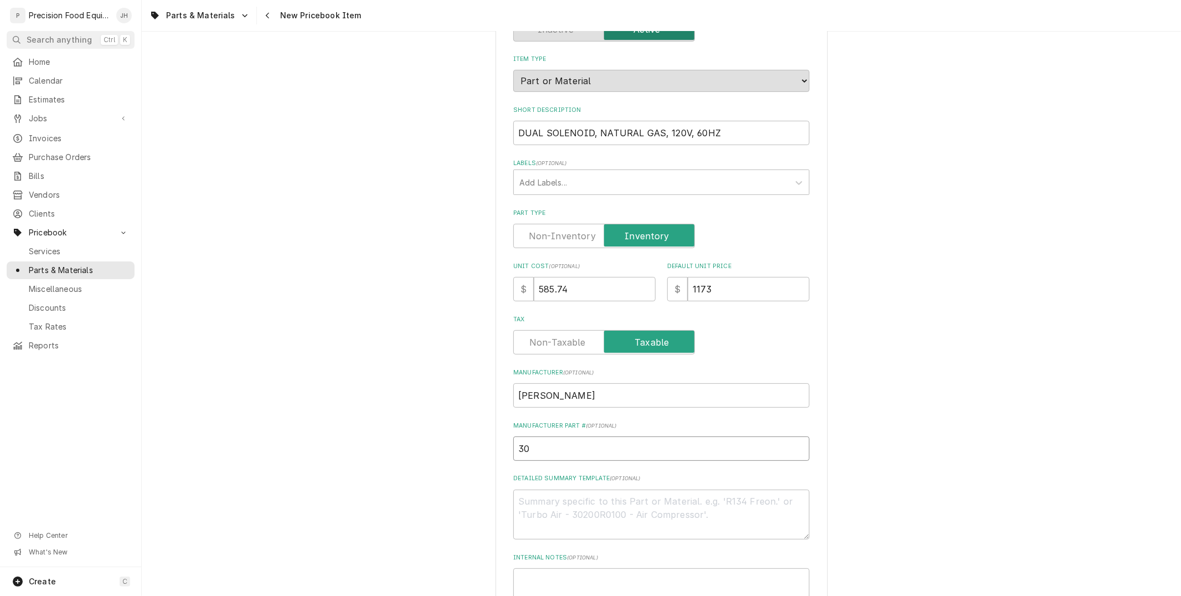
type input "302"
type textarea "x"
type input "3021"
type textarea "x"
type input "30218"
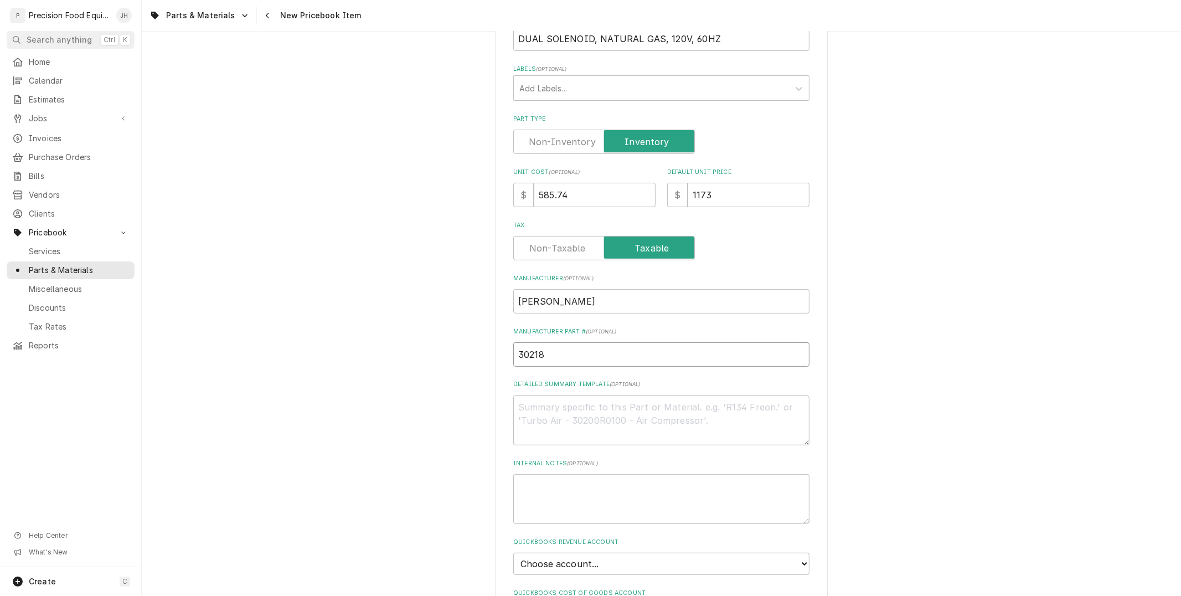
scroll to position [246, 0]
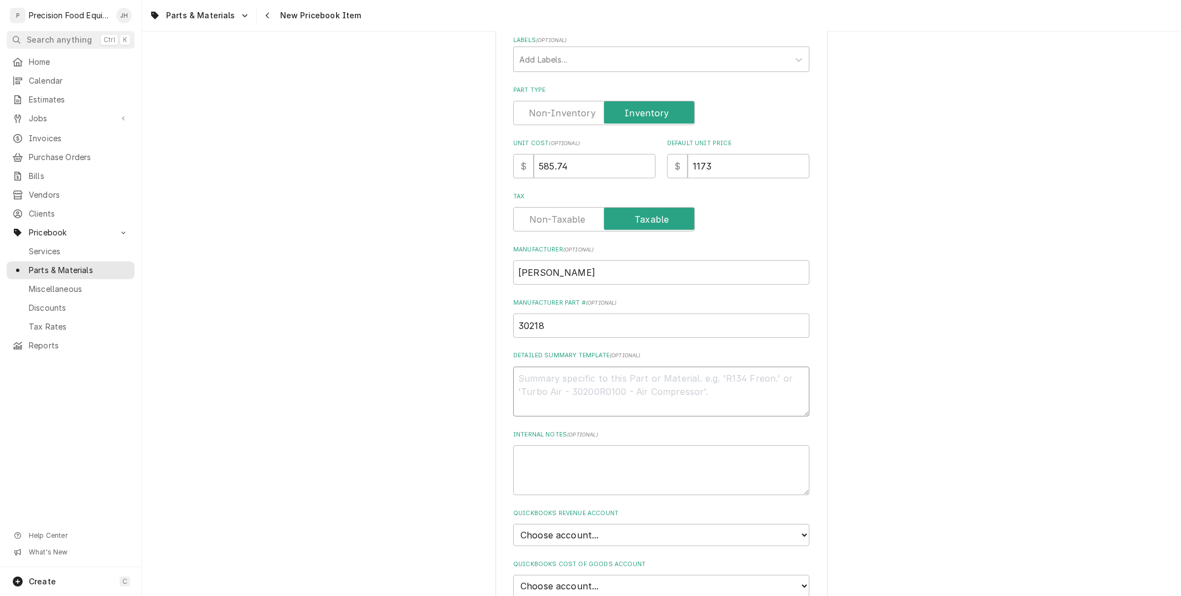
click at [613, 394] on textarea "Detailed Summary Template ( optional )" at bounding box center [661, 391] width 296 height 50
paste textarea "DUAL SOLENOID, NATURAL GAS, 120V, 60HZ"
type textarea "x"
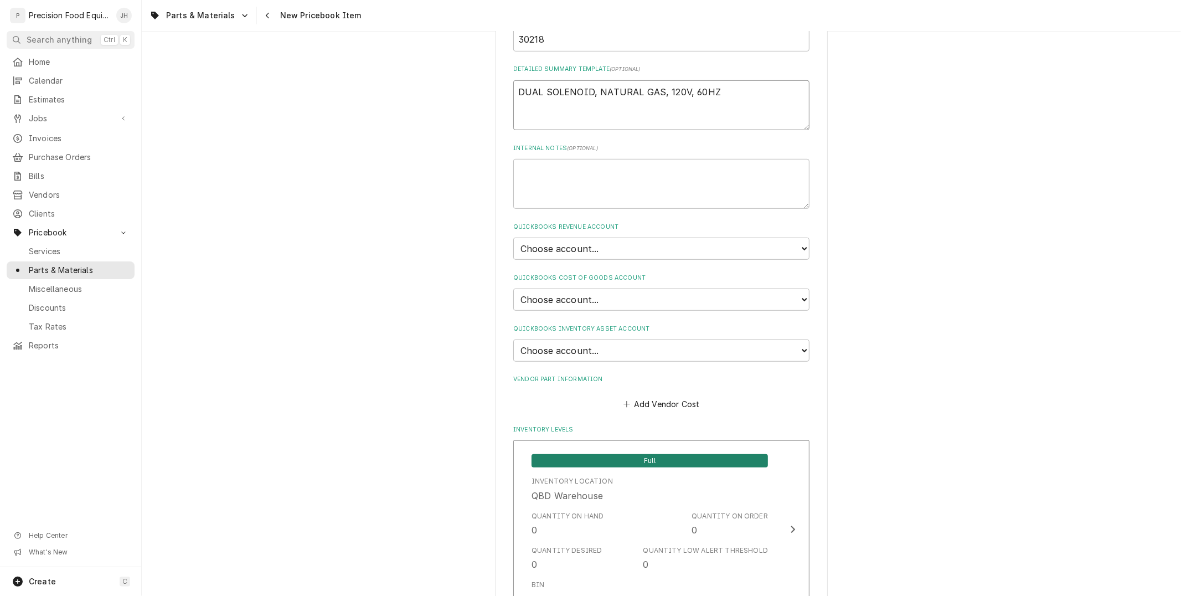
scroll to position [554, 0]
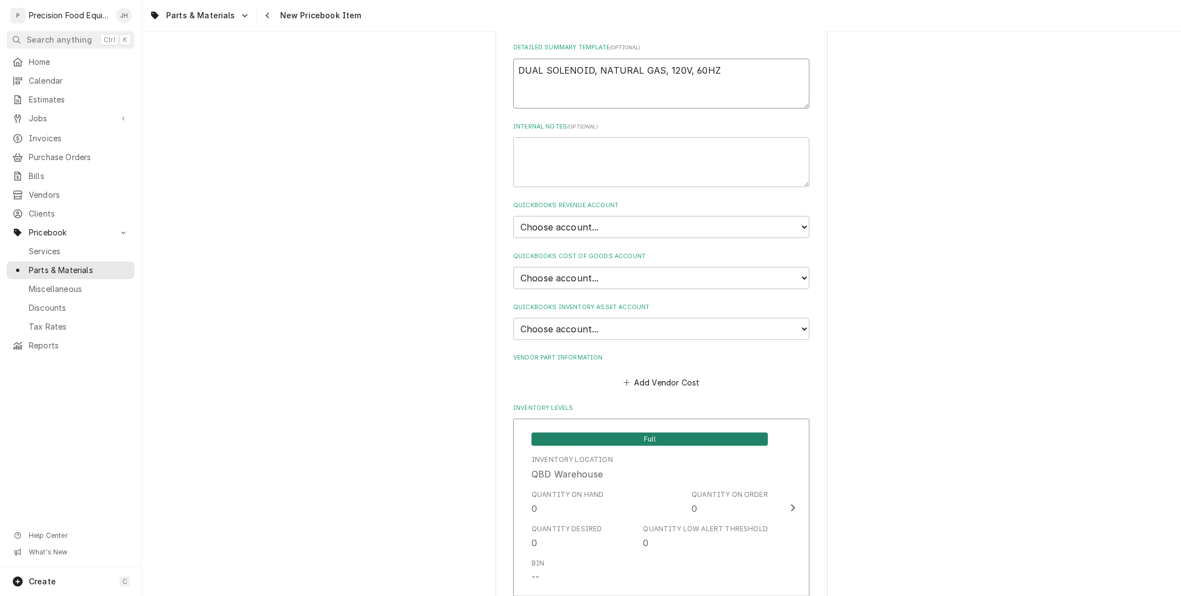
type textarea "DUAL SOLENOID, NATURAL GAS, 120V, 60HZ"
click at [680, 223] on select "Choose account... Discount Income Misc Income Non taxable issues 46600: Parts a…" at bounding box center [661, 227] width 296 height 22
select select "8000000A-1210141275"
click at [513, 216] on select "Choose account... Discount Income Misc Income Non taxable issues 46600: Parts a…" at bounding box center [661, 227] width 296 height 22
type textarea "x"
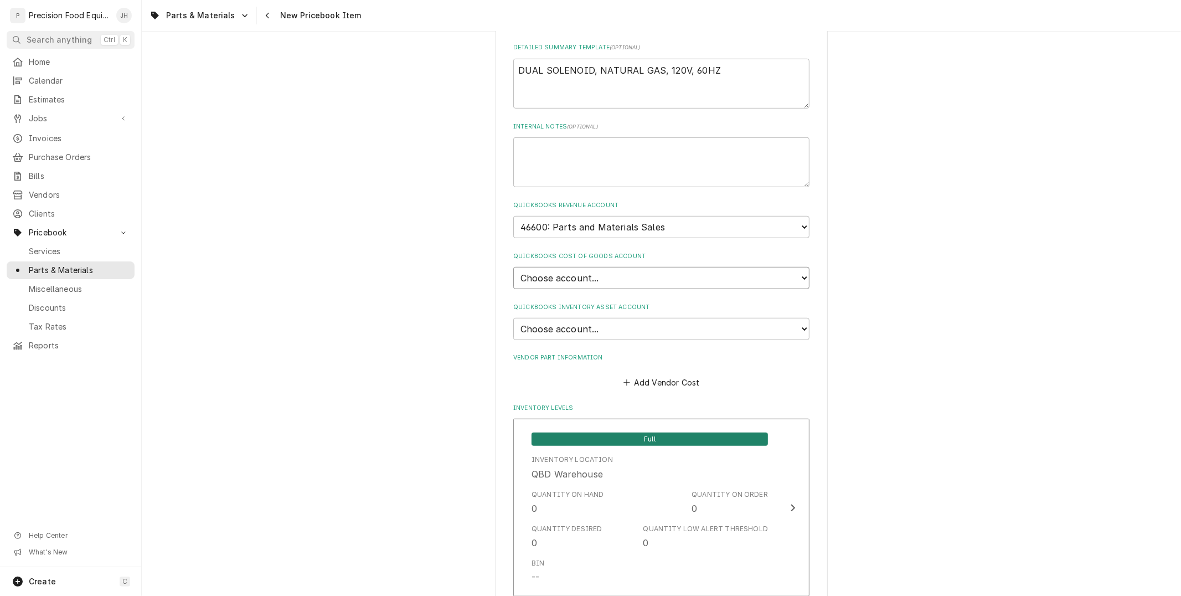
click at [646, 276] on select "Choose account... Loss Expense Loss Expense 11/3/2014 Loss Expense 11/4/2014 Co…" at bounding box center [661, 278] width 296 height 22
select select "80000023-1210145225"
click at [513, 267] on select "Choose account... Loss Expense Loss Expense 11/3/2014 Loss Expense 11/4/2014 Co…" at bounding box center [661, 278] width 296 height 22
type textarea "x"
click at [639, 320] on select "Choose account... Undeposited Funds Inventory Asset Payroll Asset" at bounding box center [661, 329] width 296 height 22
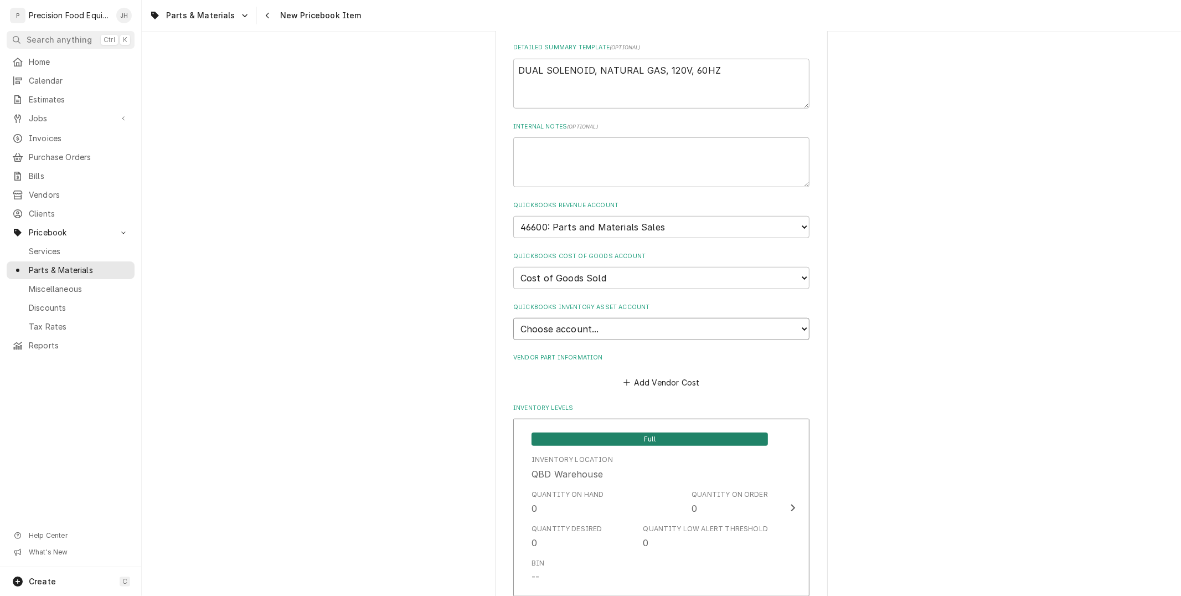
select select "80000022-1210145225"
click at [513, 318] on select "Choose account... Undeposited Funds Inventory Asset Payroll Asset" at bounding box center [661, 329] width 296 height 22
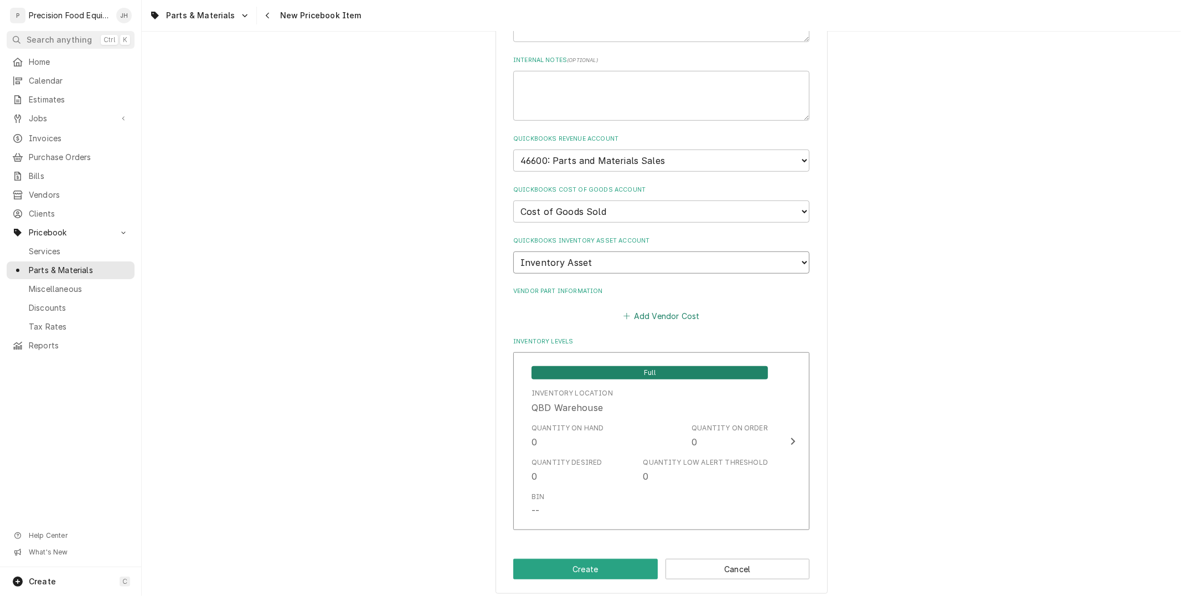
scroll to position [621, 0]
click at [684, 307] on button "Add Vendor Cost" at bounding box center [661, 314] width 80 height 15
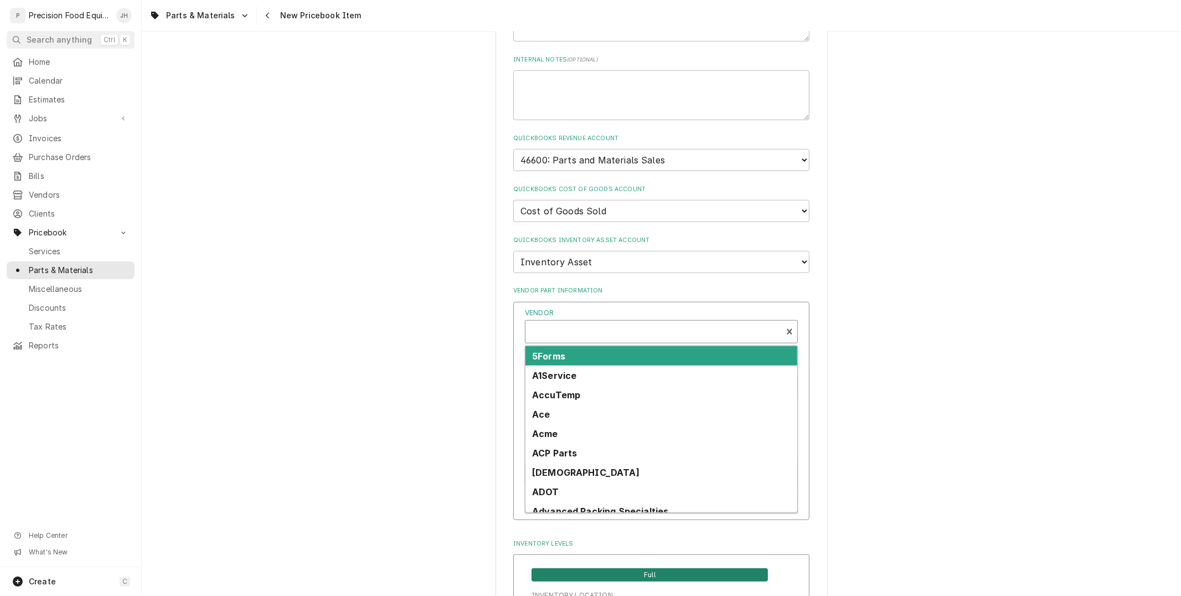
type textarea "x"
click at [660, 324] on div "Vendor" at bounding box center [653, 336] width 245 height 27
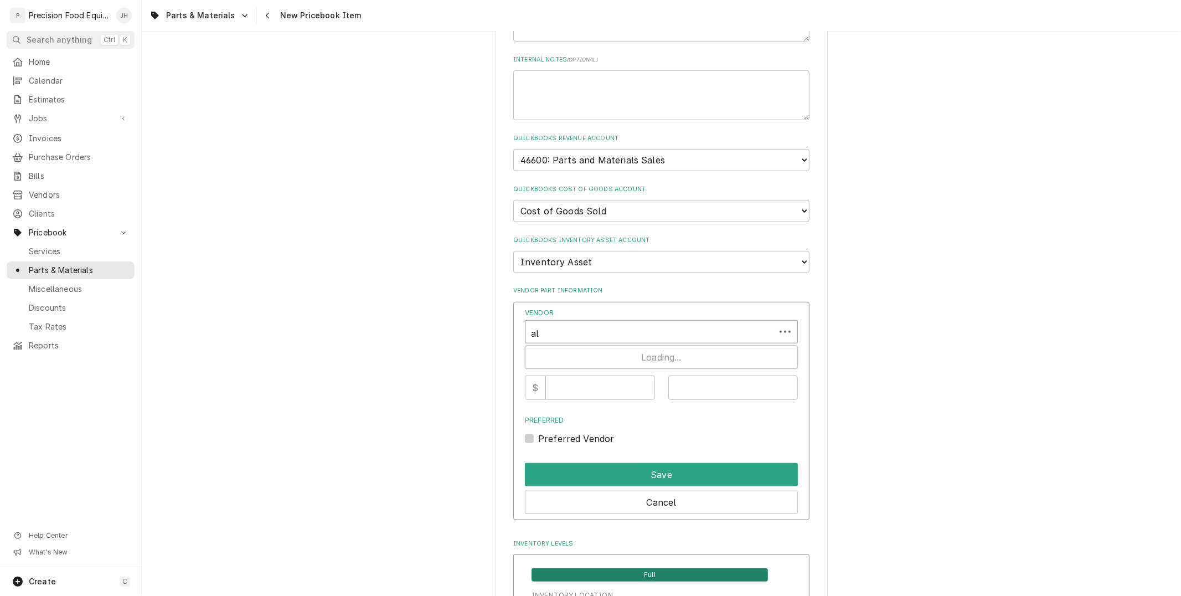
type input "all"
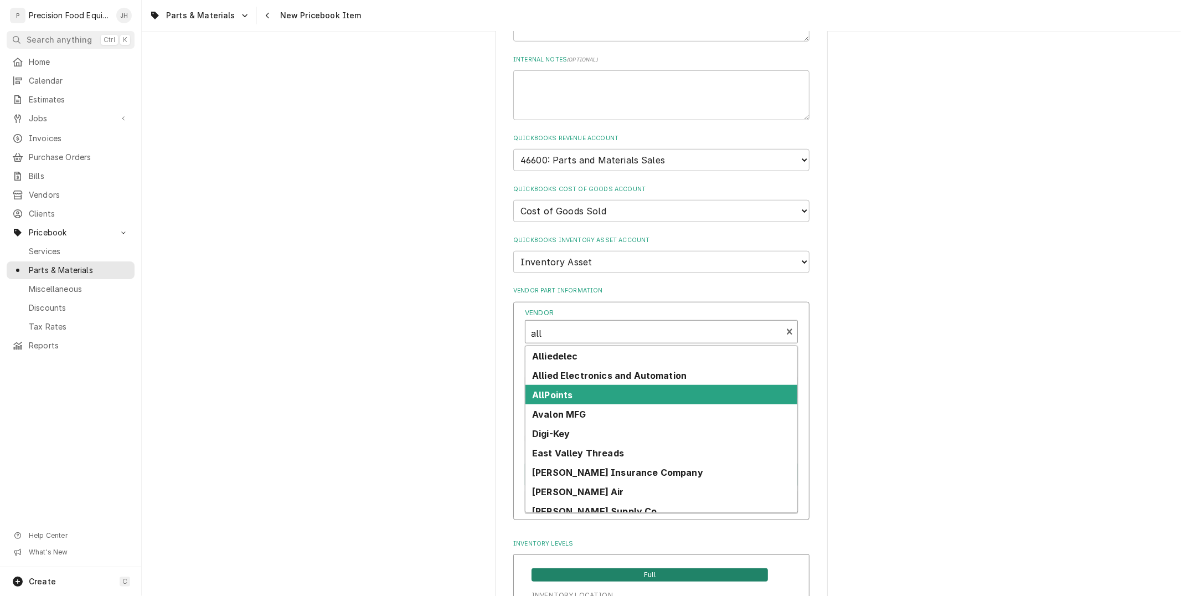
click at [627, 386] on div "AllPoints" at bounding box center [661, 394] width 272 height 19
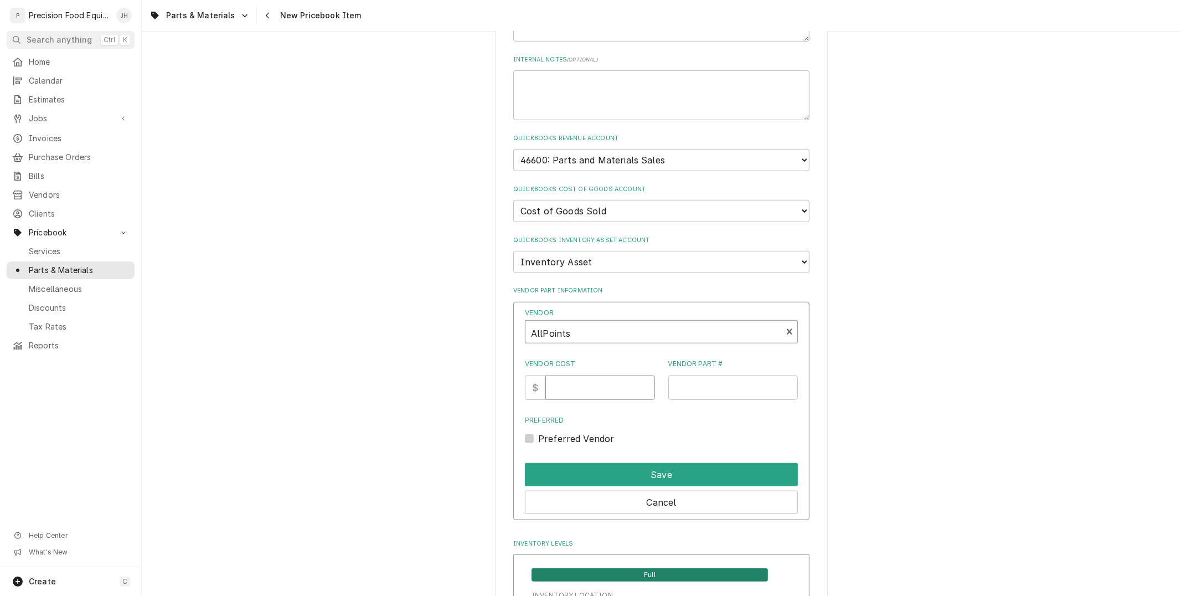
click at [608, 384] on input "Vendor Cost" at bounding box center [599, 387] width 109 height 24
type input "585.17"
click at [716, 378] on input "Vendor Part #" at bounding box center [733, 387] width 130 height 24
type input "30218"
click at [658, 464] on button "Save" at bounding box center [661, 474] width 273 height 23
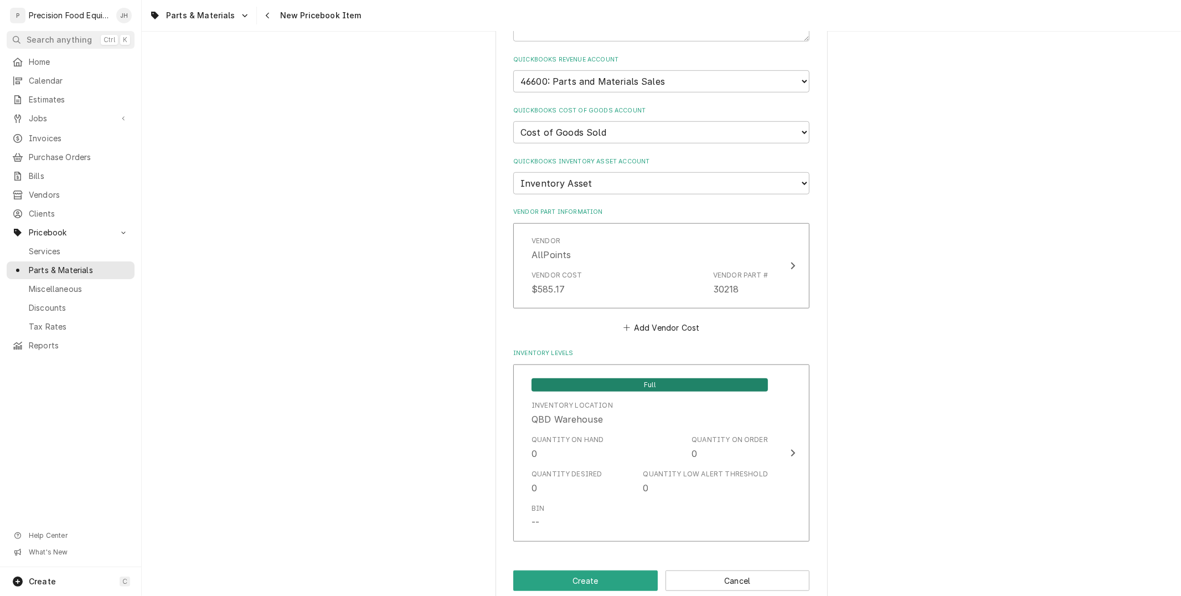
scroll to position [711, 0]
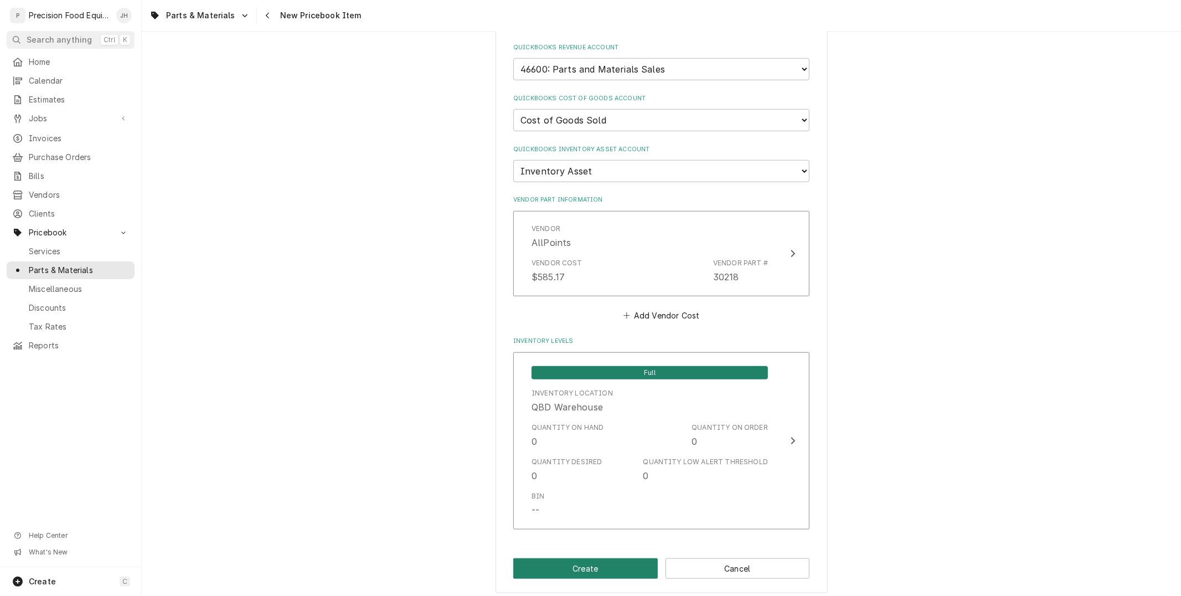
click at [571, 567] on button "Create" at bounding box center [585, 568] width 144 height 20
type textarea "x"
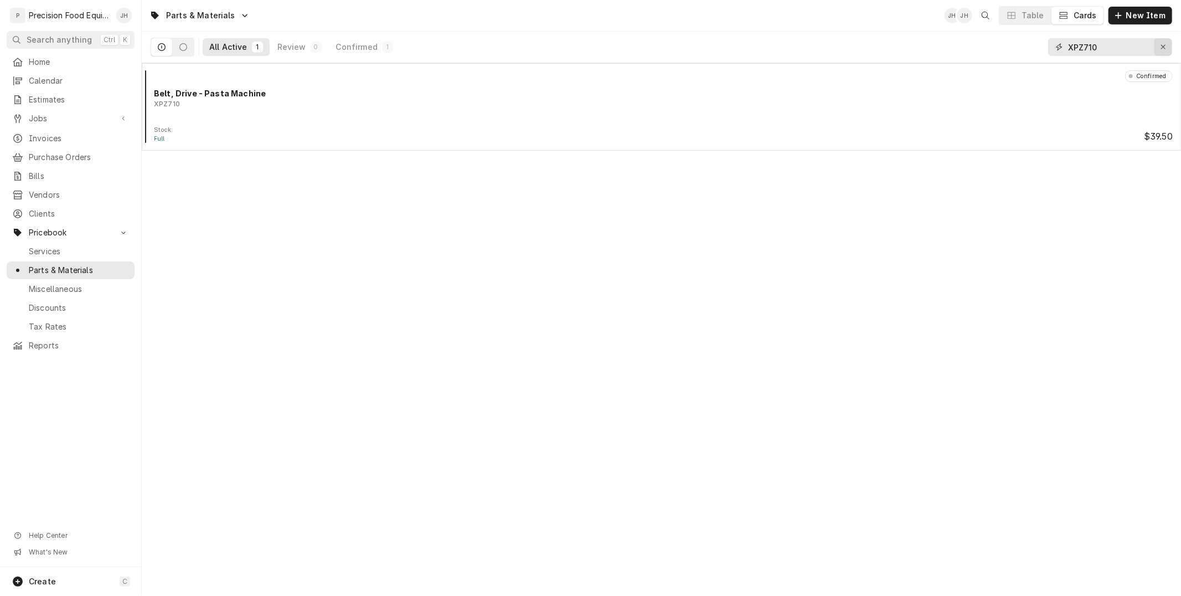
click at [1159, 51] on div "Erase input" at bounding box center [1162, 47] width 11 height 11
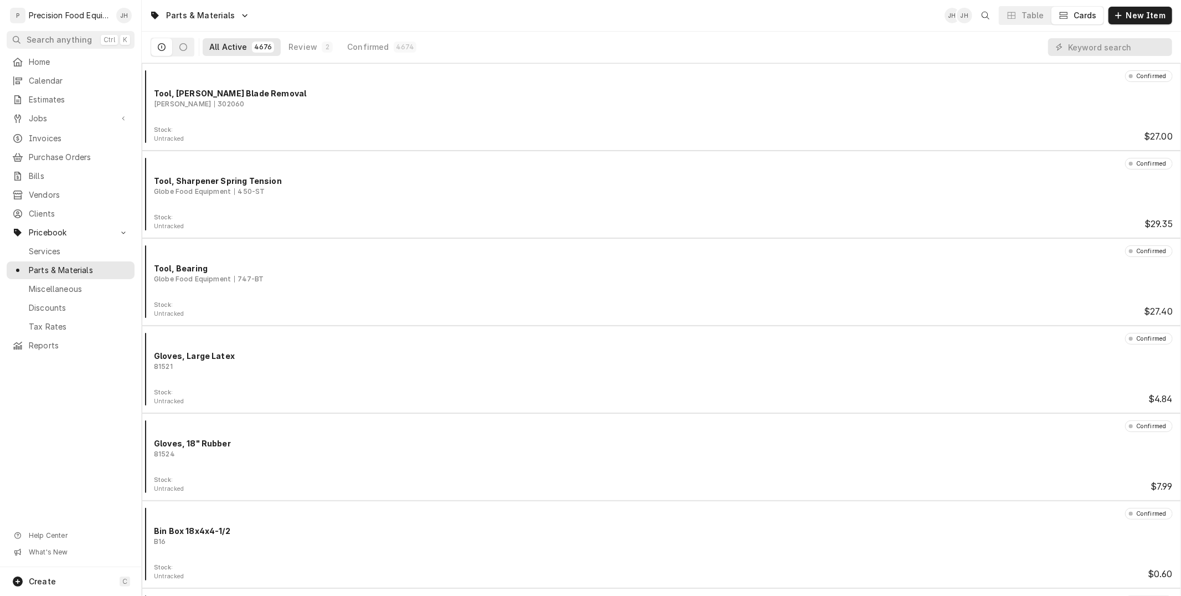
click at [1075, 15] on button "Cards" at bounding box center [1077, 16] width 52 height 18
click at [96, 114] on span "Jobs" at bounding box center [71, 118] width 84 height 11
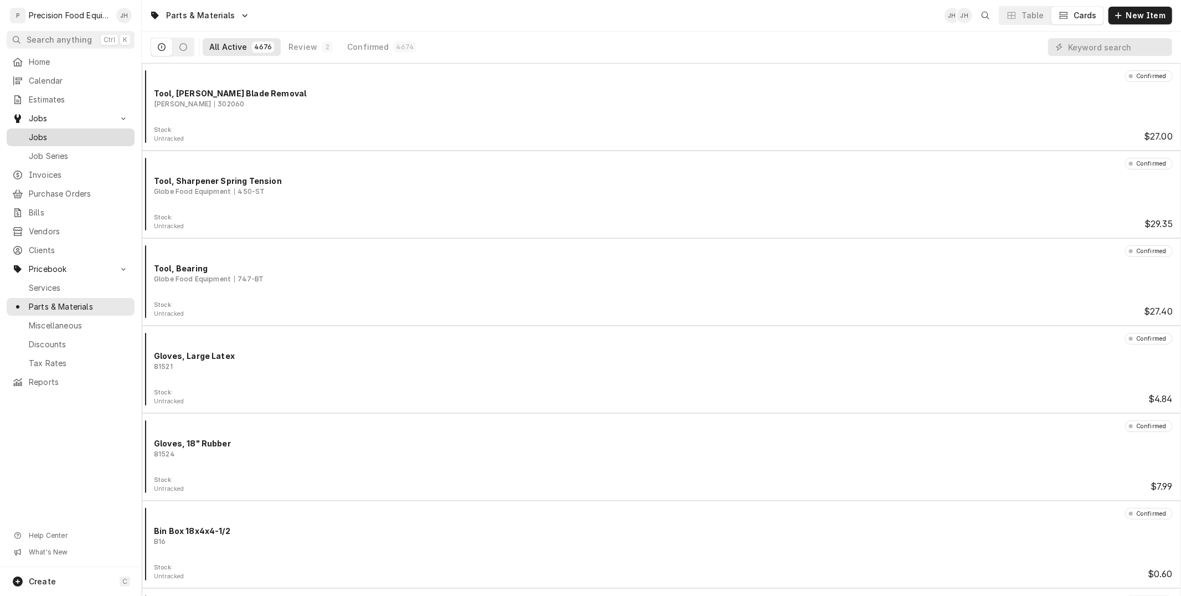
click at [81, 136] on span "Jobs" at bounding box center [79, 137] width 100 height 11
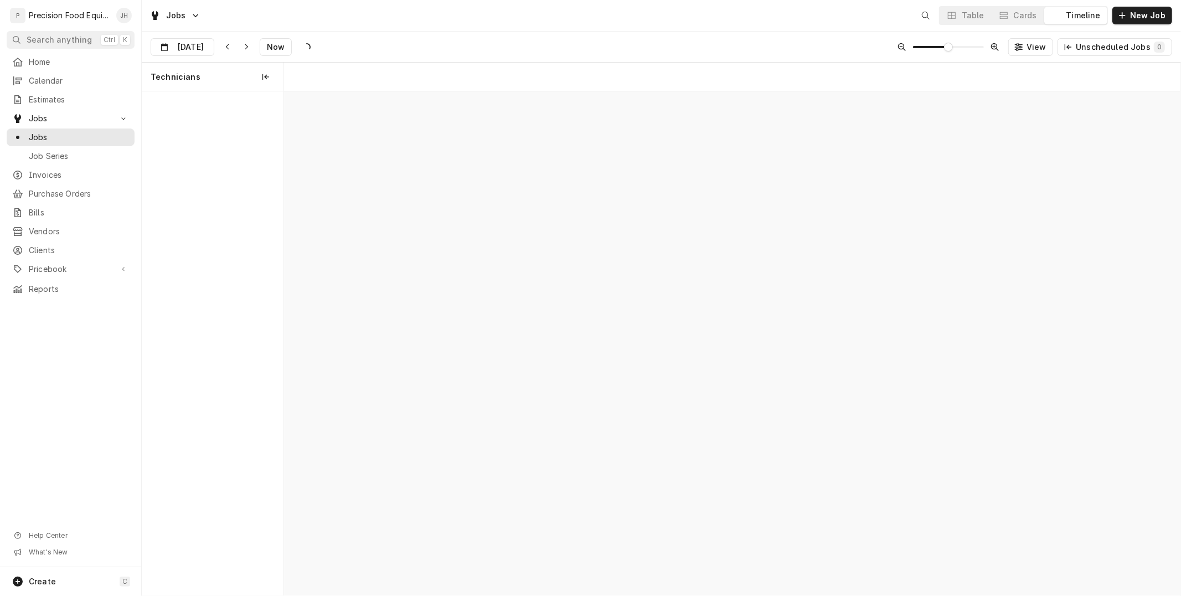
scroll to position [0, 17763]
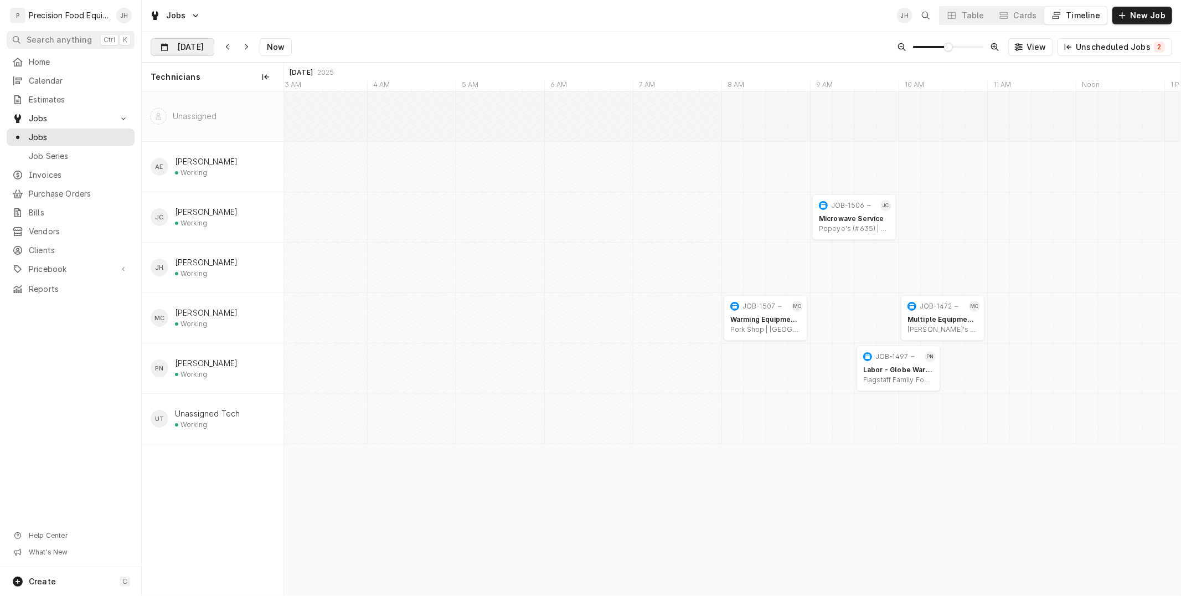
click at [194, 39] on input "[DATE]" at bounding box center [174, 50] width 47 height 22
click at [214, 176] on div "24" at bounding box center [221, 178] width 15 height 15
type input "[DATE]"
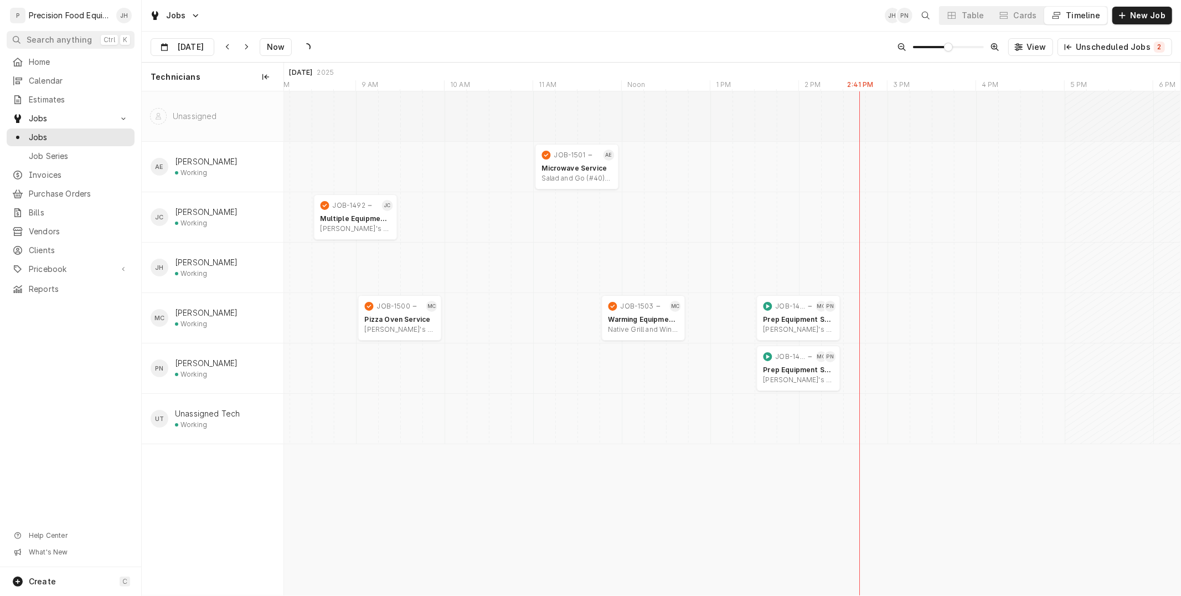
scroll to position [0, 16091]
click at [1043, 24] on button "Cards" at bounding box center [1017, 16] width 52 height 18
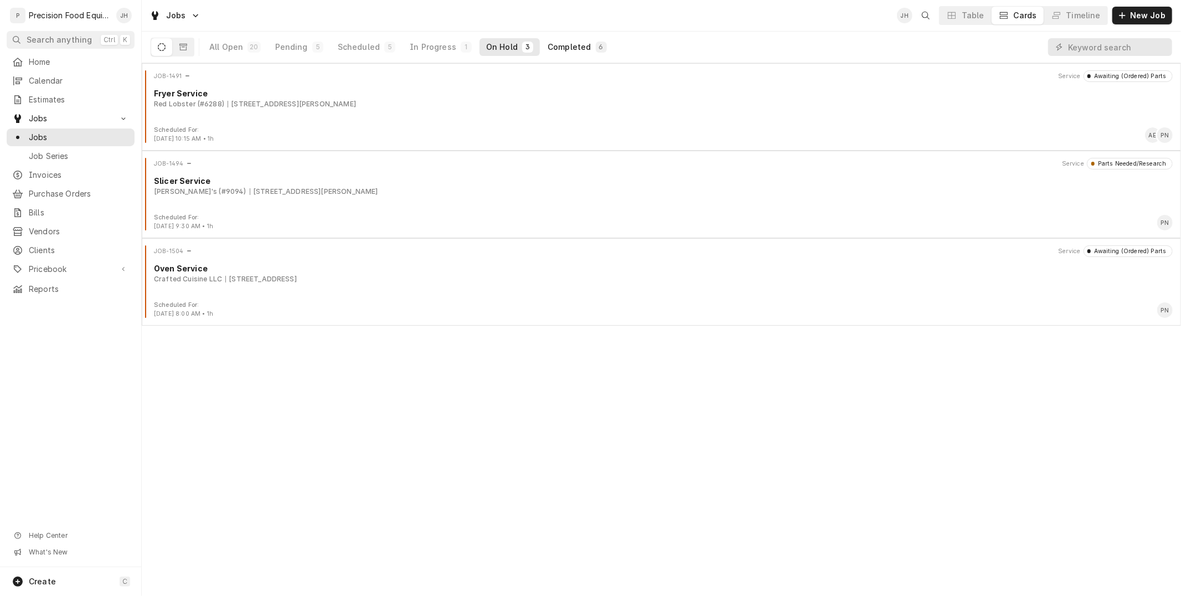
click at [596, 43] on div "6" at bounding box center [601, 47] width 11 height 11
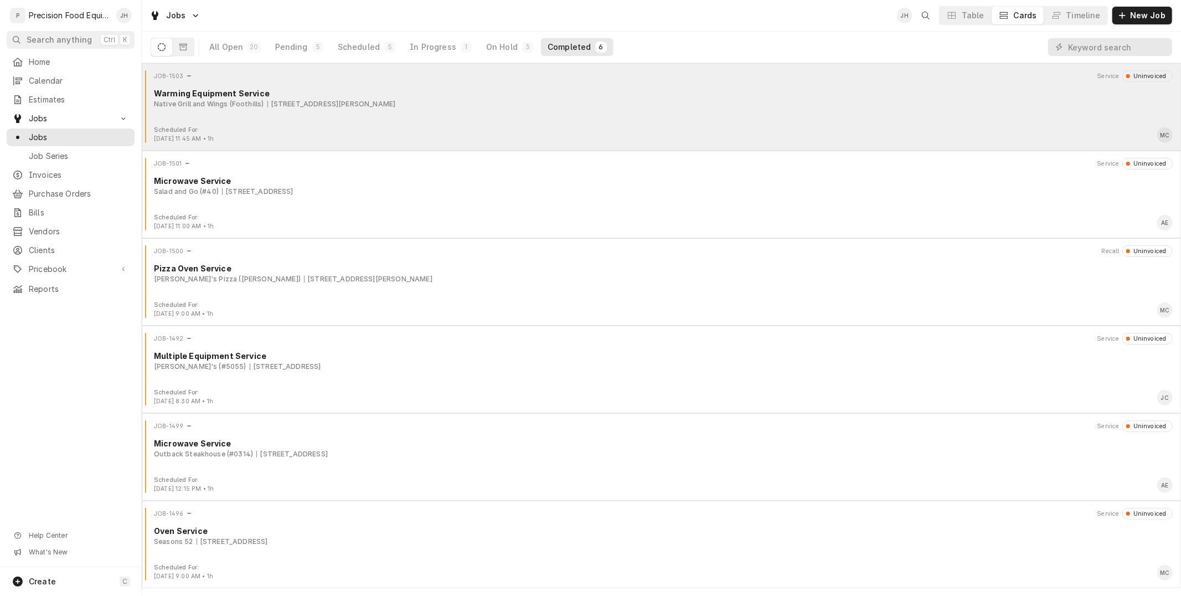
click at [347, 121] on div "JOB-1503 Service Uninvoiced Warming Equipment Service Native Grill and Wings (F…" at bounding box center [661, 97] width 1030 height 55
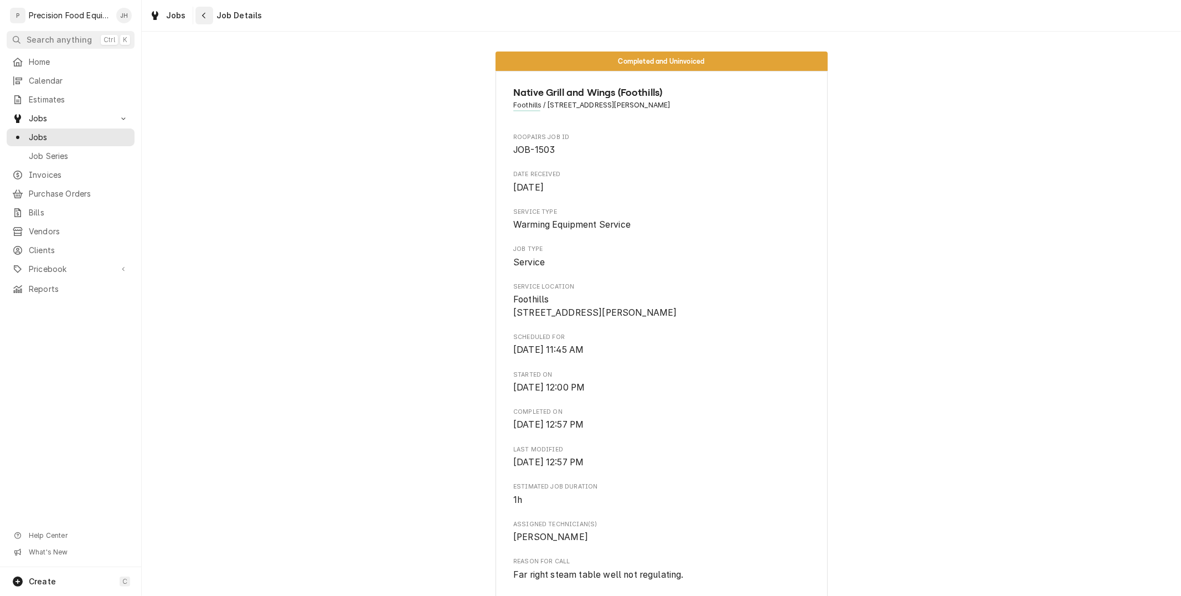
click at [199, 12] on div "Navigate back" at bounding box center [204, 15] width 11 height 11
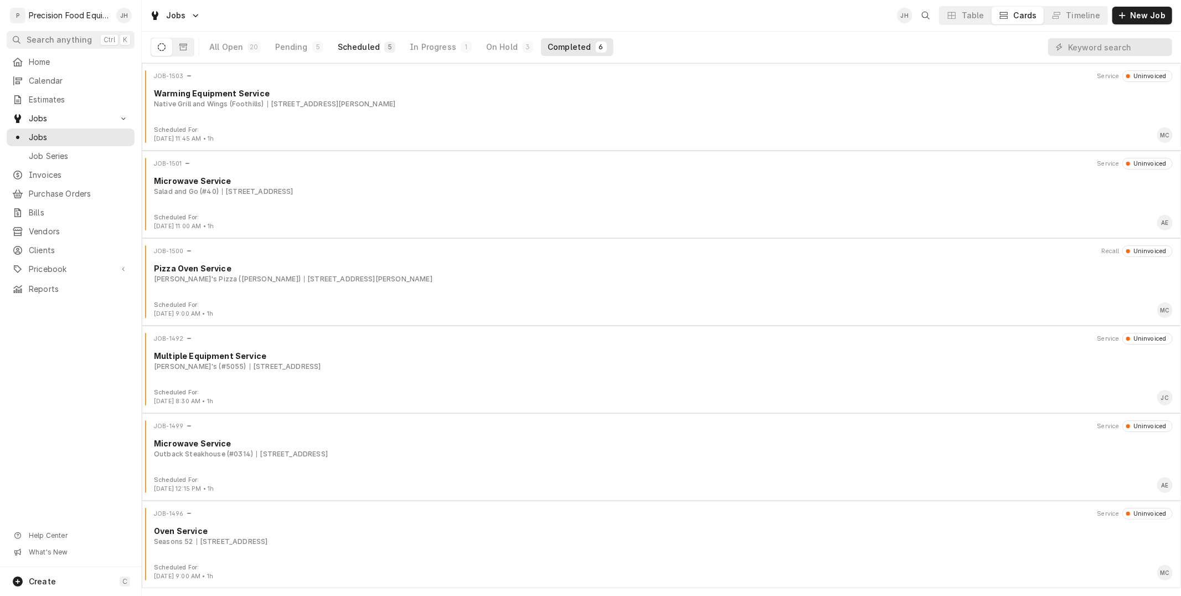
click at [363, 46] on div "Scheduled" at bounding box center [359, 47] width 42 height 11
